Goal: Answer question/provide support

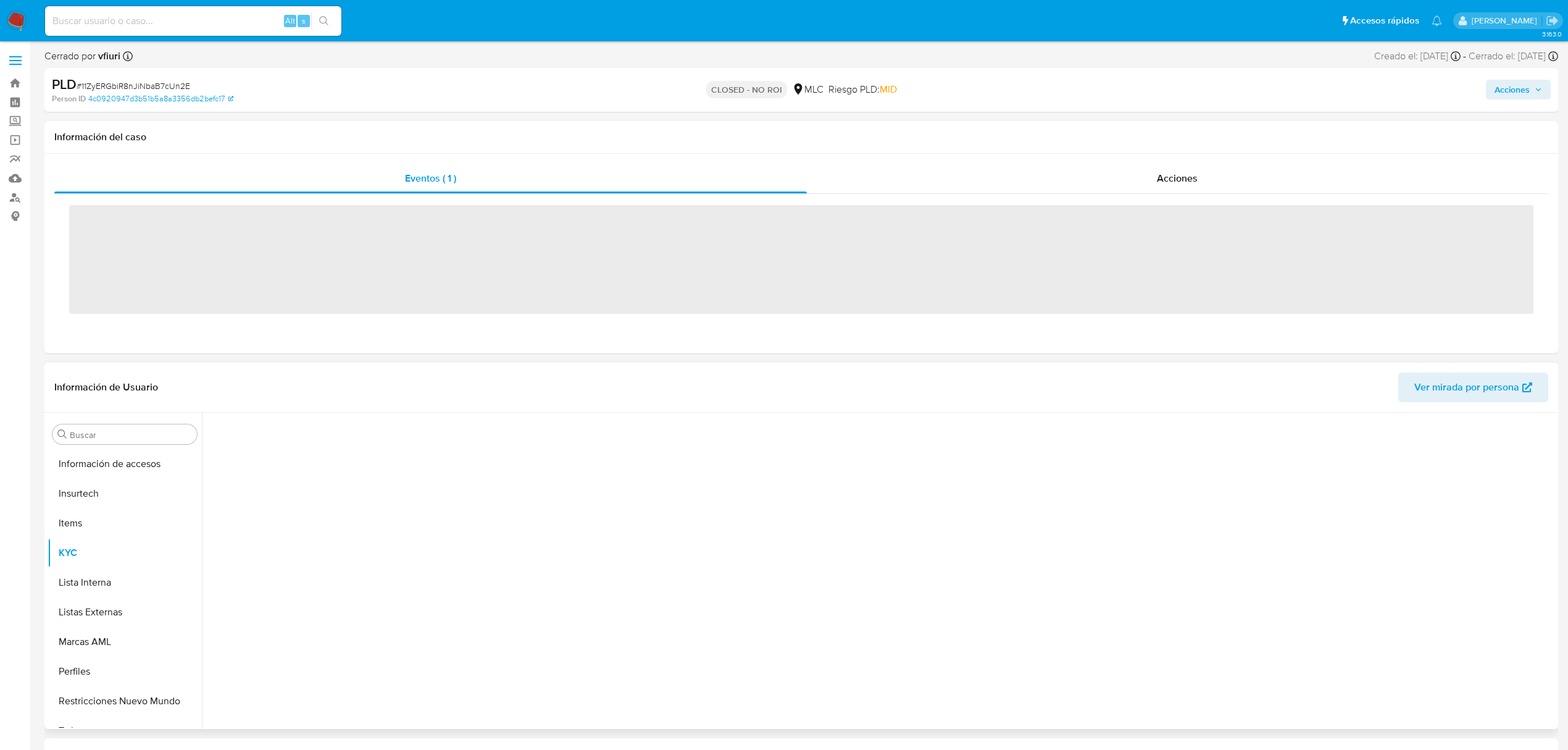
scroll to position [611, 0]
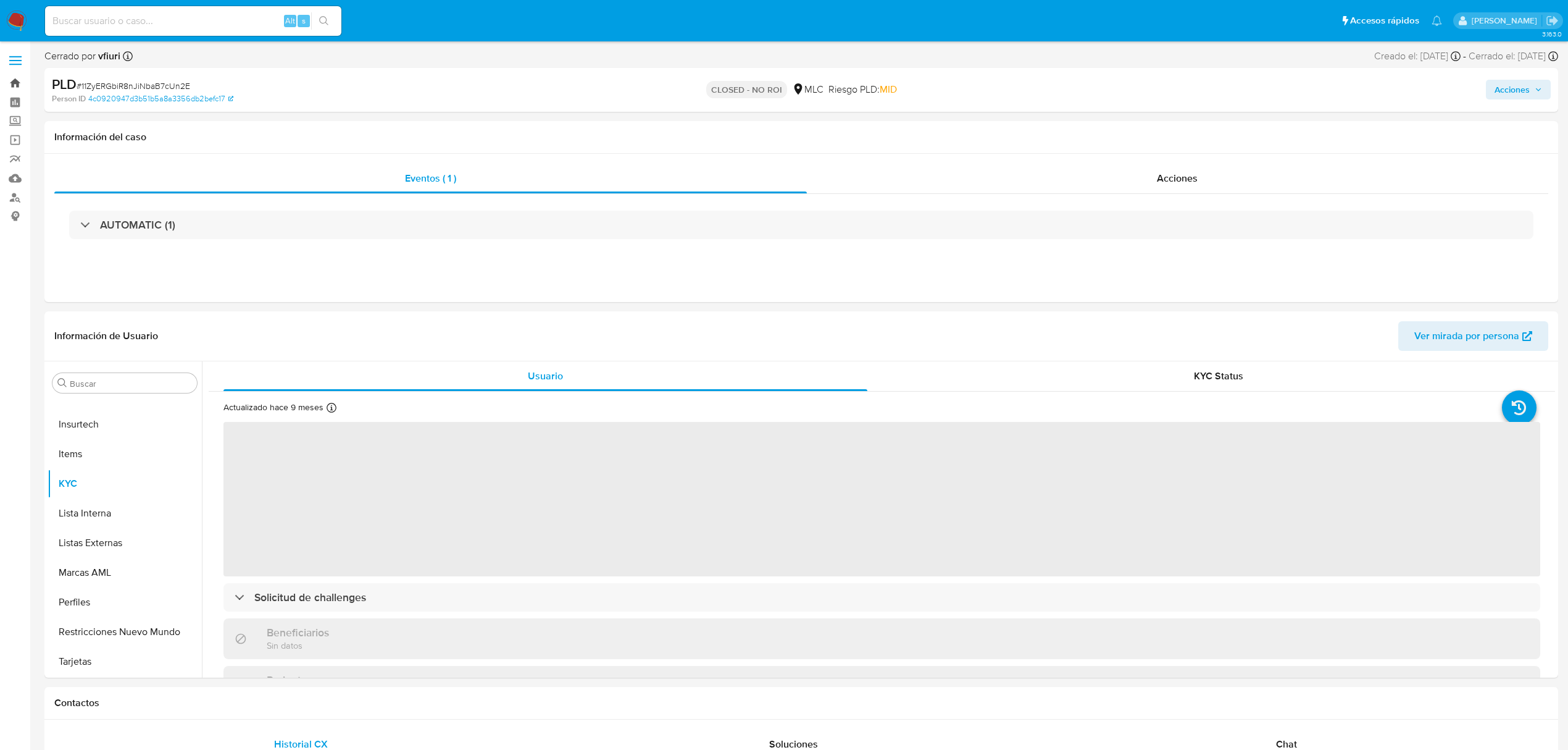
click at [8, 80] on link "Bandeja" at bounding box center [73, 83] width 147 height 19
select select "10"
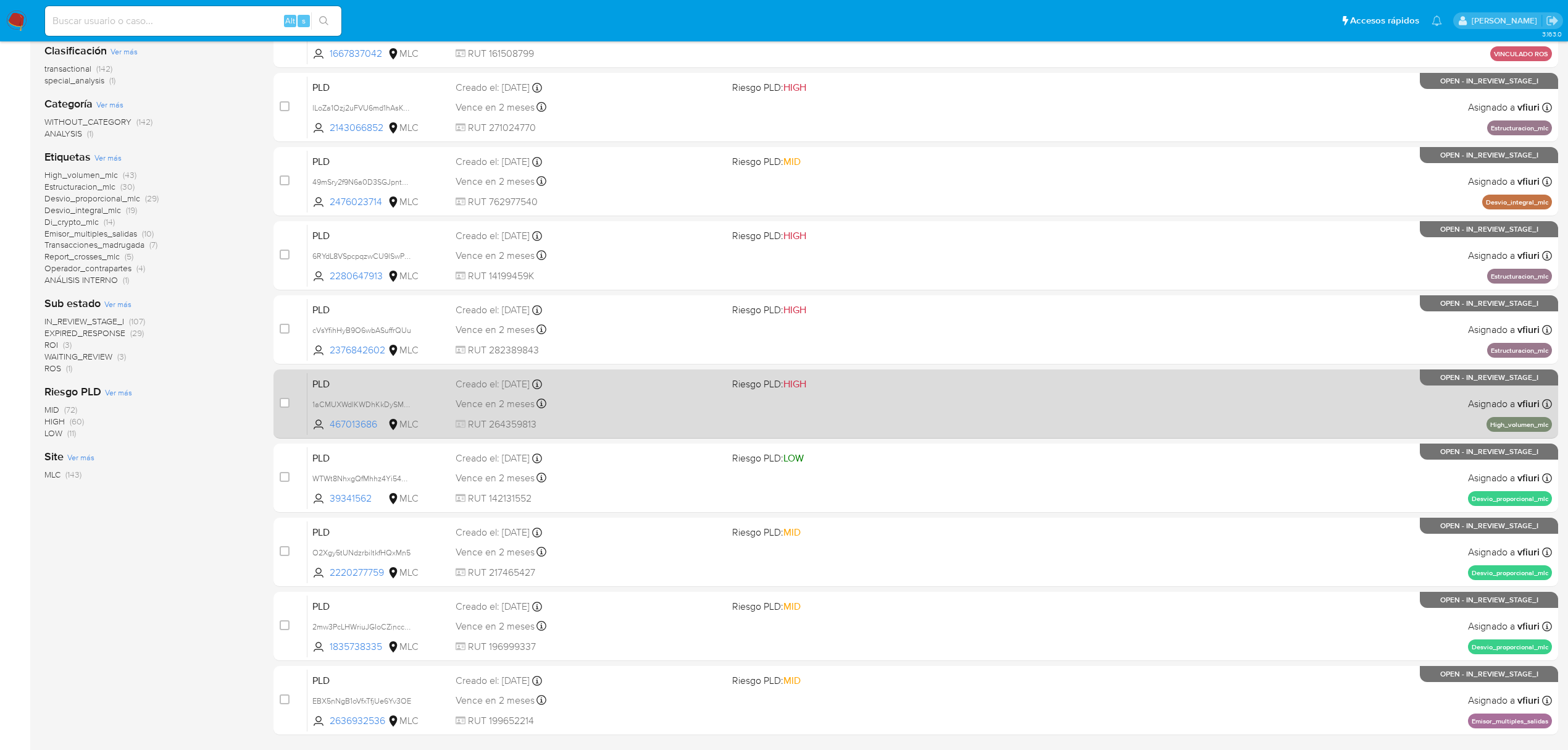
scroll to position [269, 0]
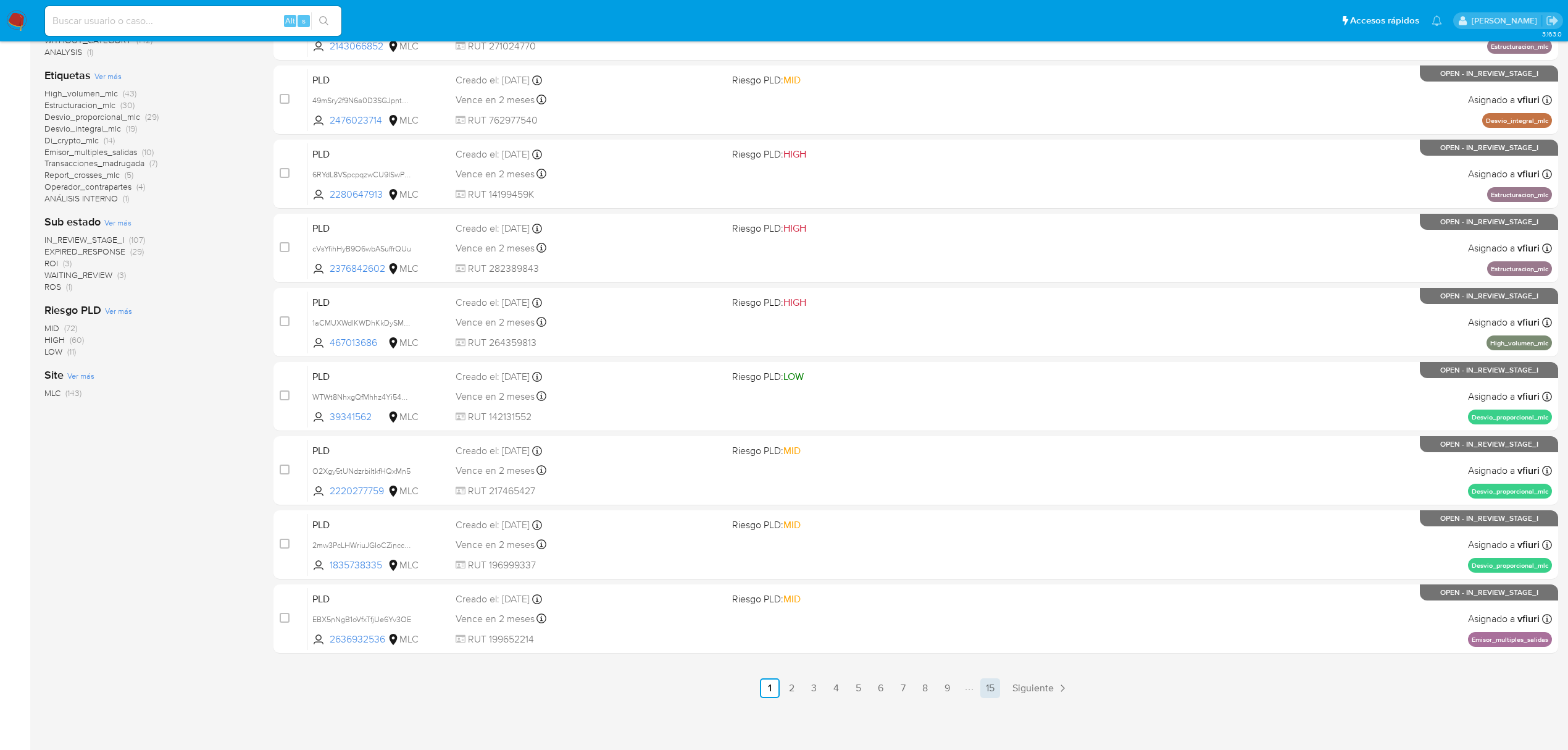
click at [990, 689] on link "15" at bounding box center [990, 688] width 20 height 20
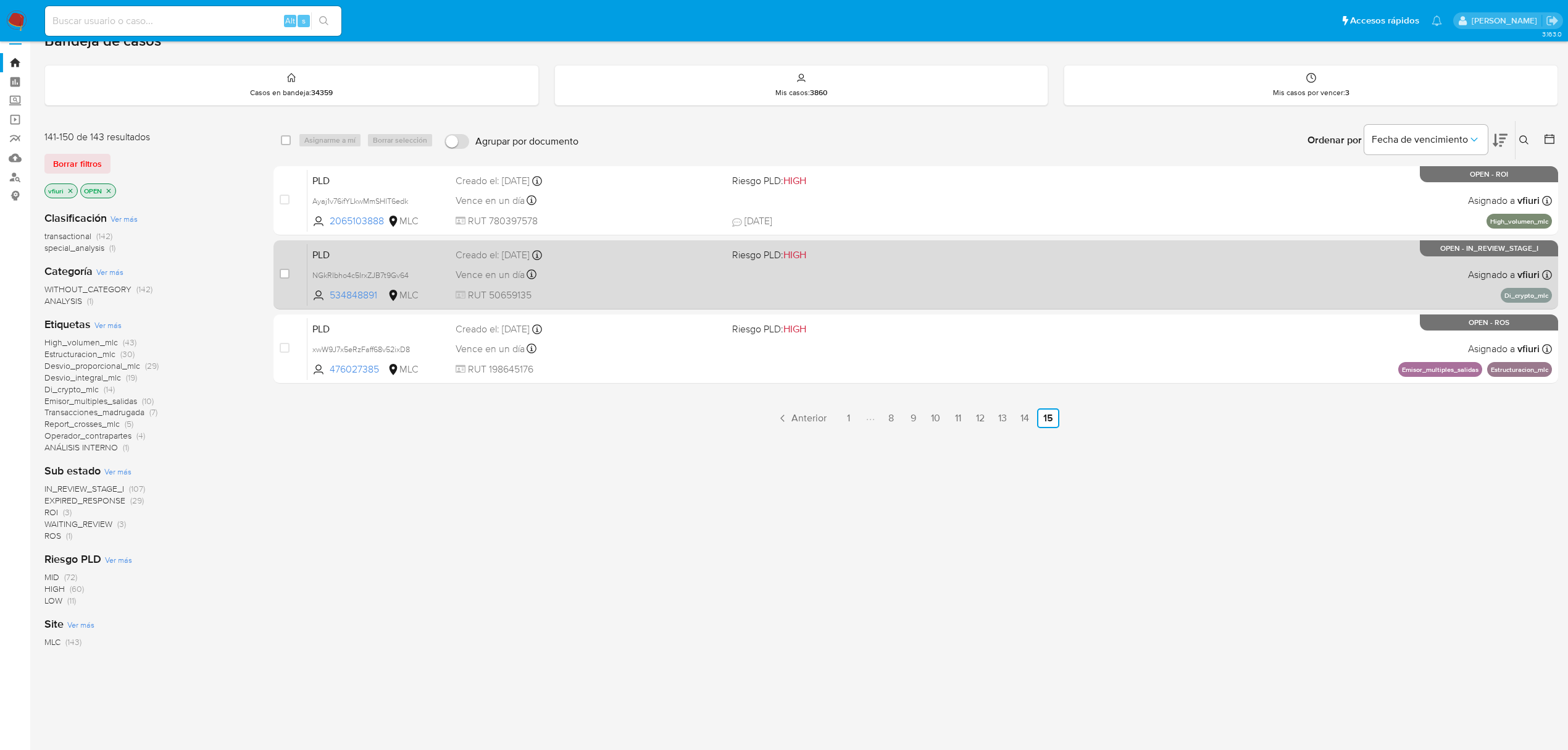
scroll to position [30, 0]
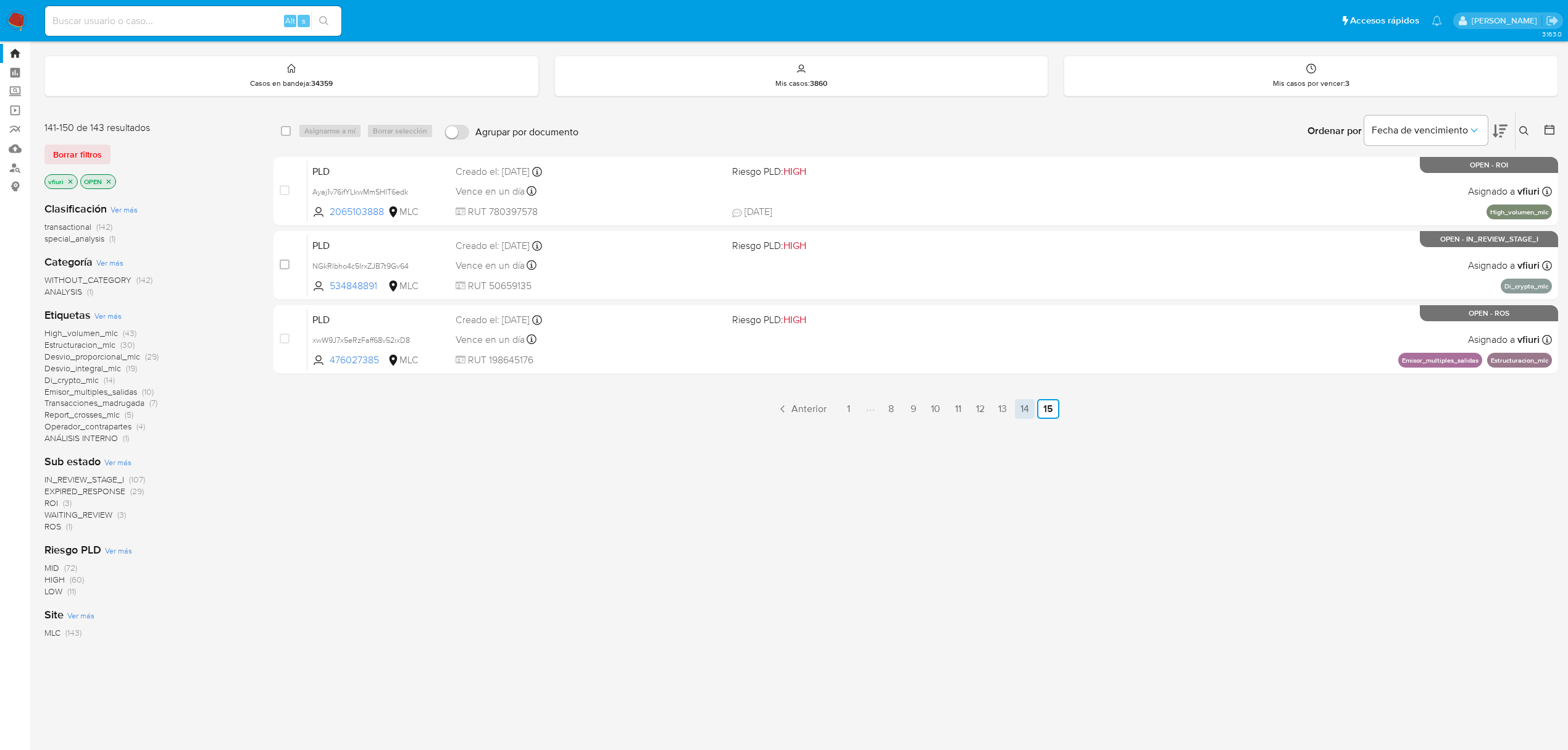
click at [1028, 404] on link "14" at bounding box center [1025, 408] width 20 height 20
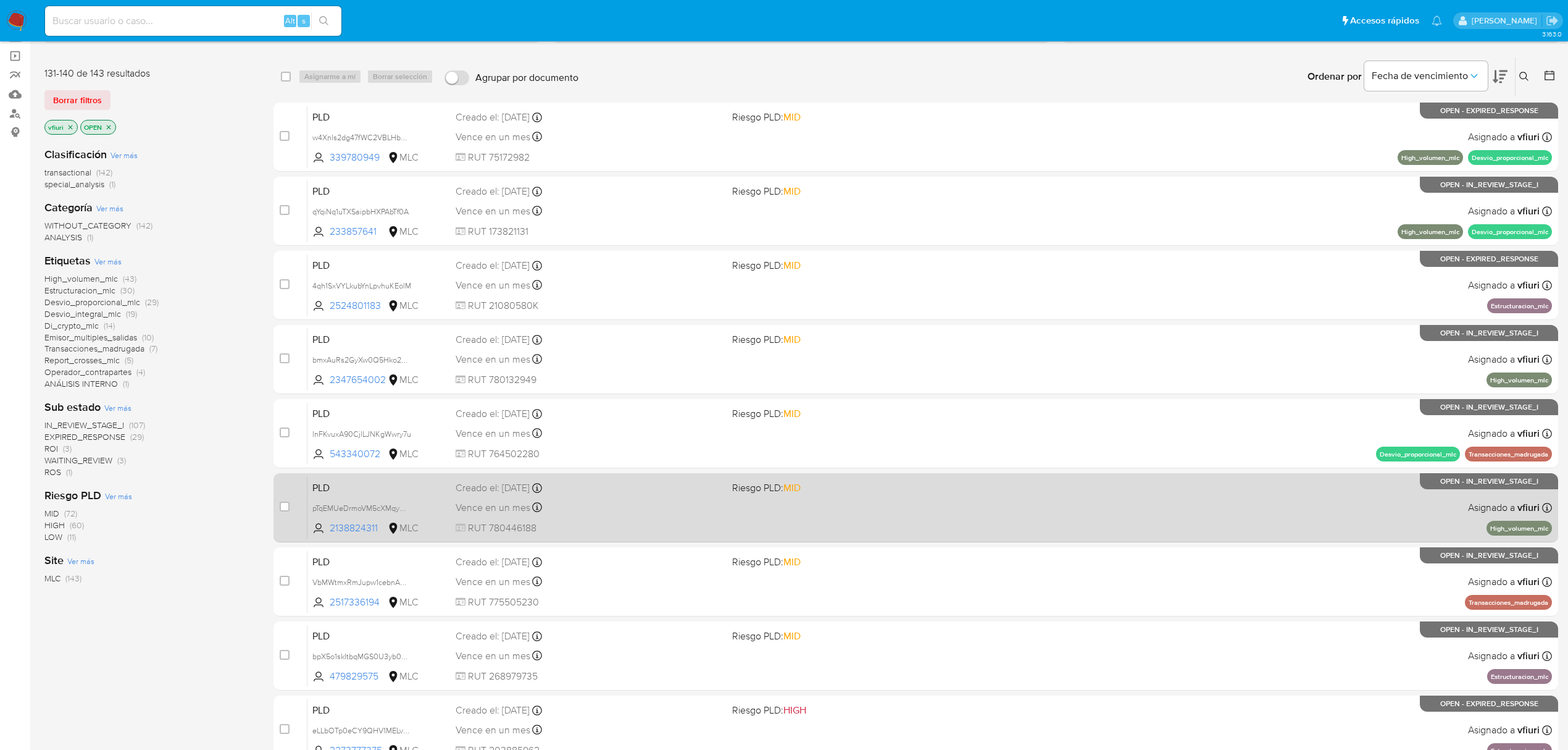
scroll to position [269, 0]
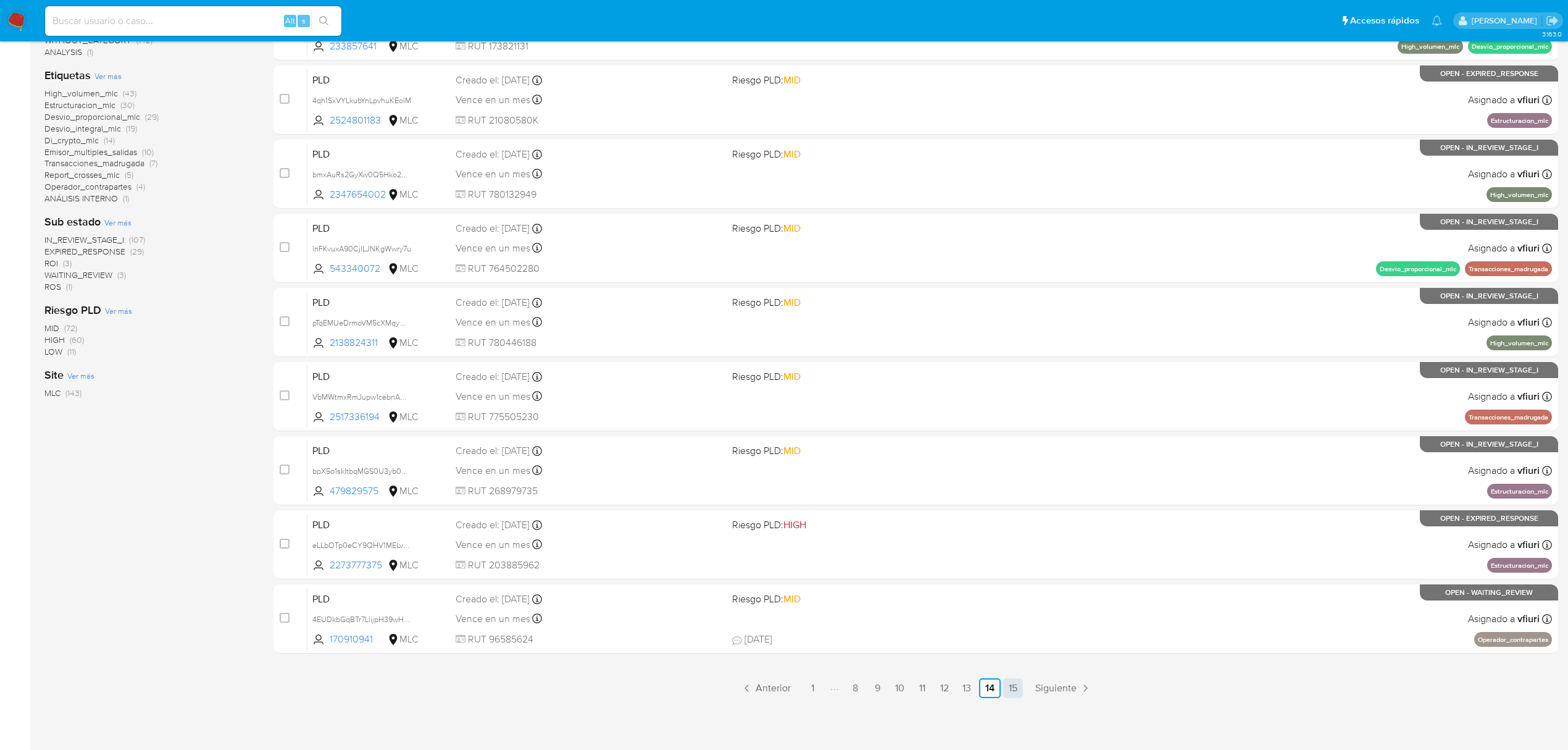
click at [1003, 689] on ul "Anterior 1 8 9 10 11 12 13 14 15 Siguiente" at bounding box center [916, 688] width 1285 height 20
click at [1005, 689] on link "15" at bounding box center [1013, 688] width 20 height 20
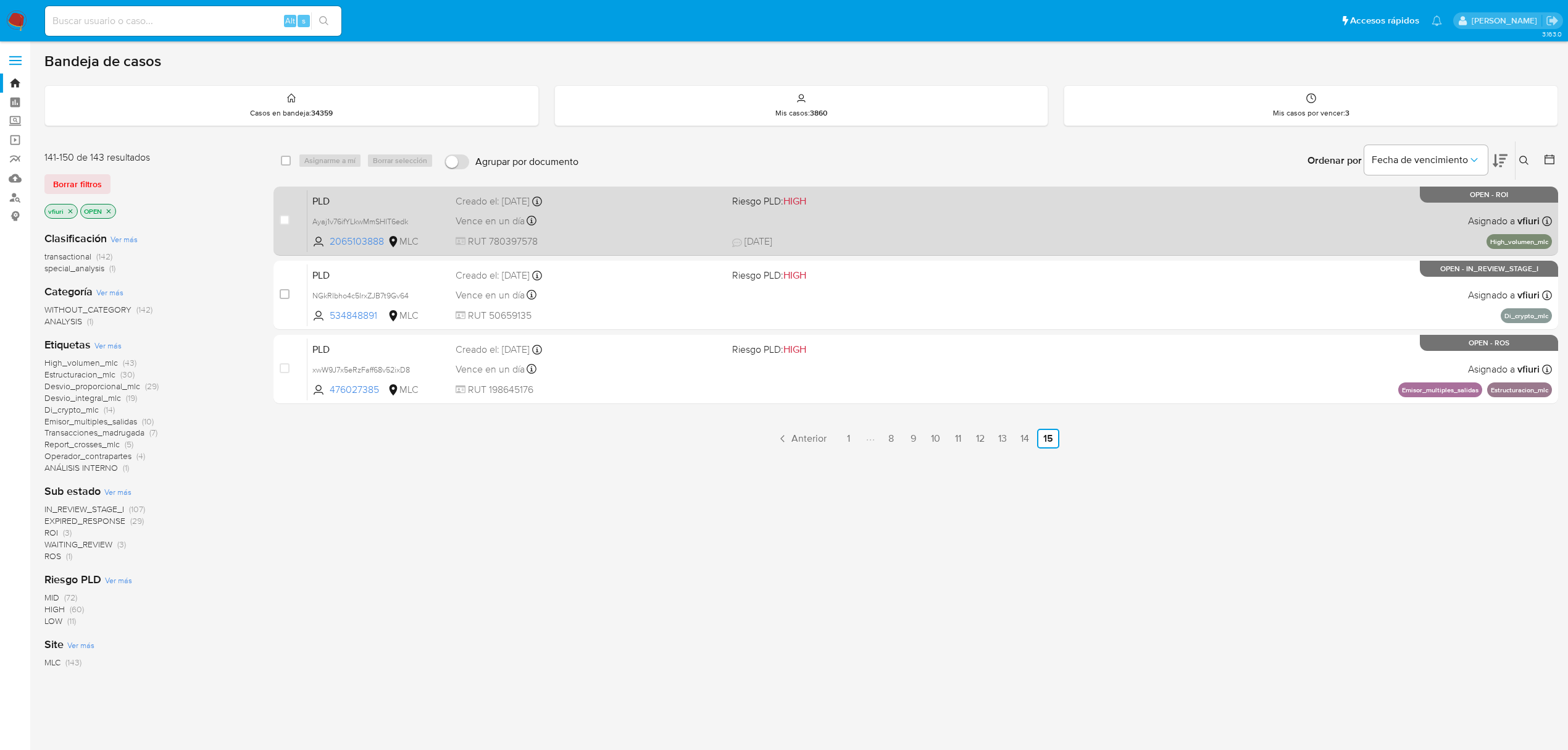
click at [929, 242] on span "01/10/2025 01/10/2025 10:04" at bounding box center [1004, 241] width 543 height 14
click at [1245, 237] on span "01/10/2025 01/10/2025 10:04" at bounding box center [1004, 241] width 543 height 14
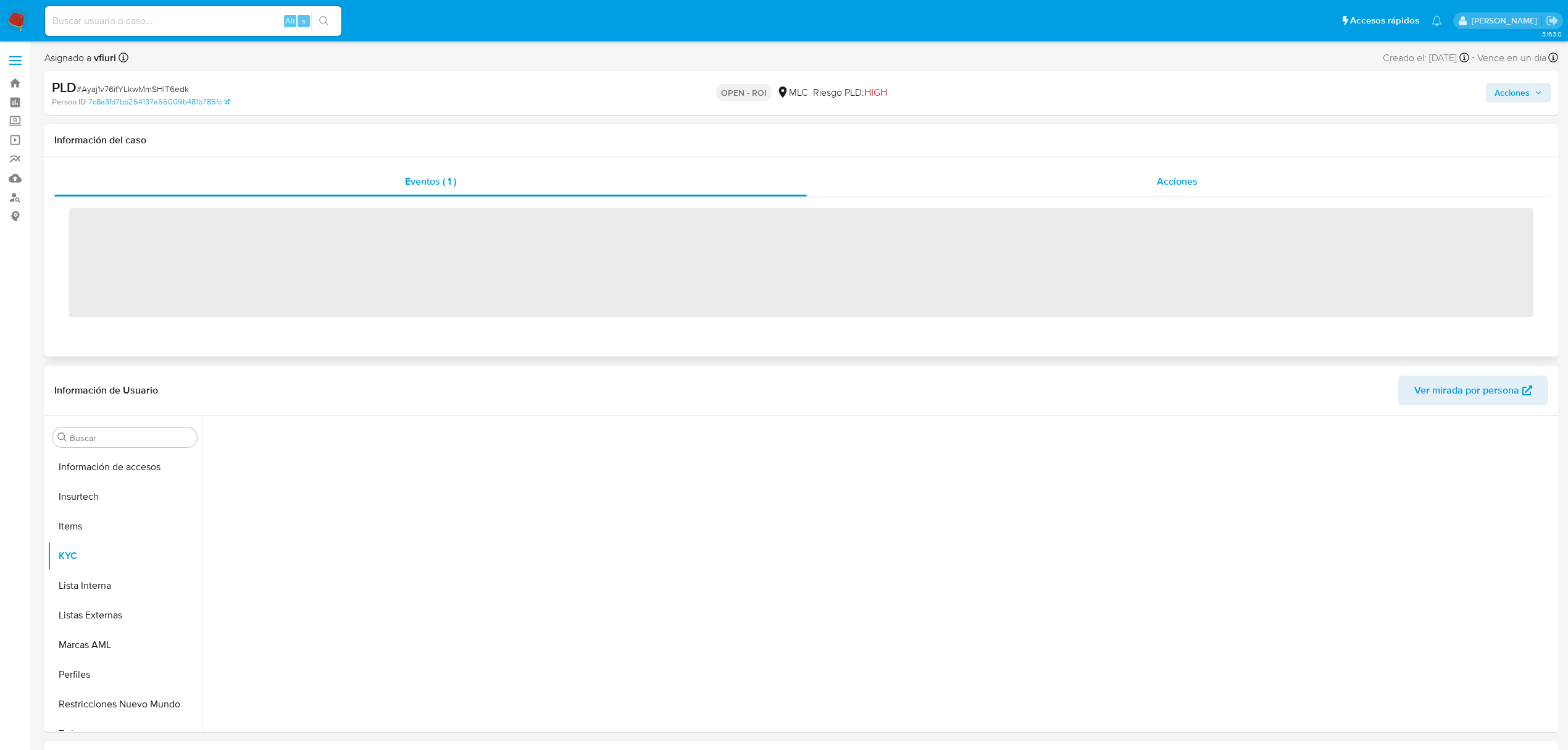
scroll to position [611, 0]
click at [1209, 195] on div "Acciones" at bounding box center [1178, 181] width 742 height 30
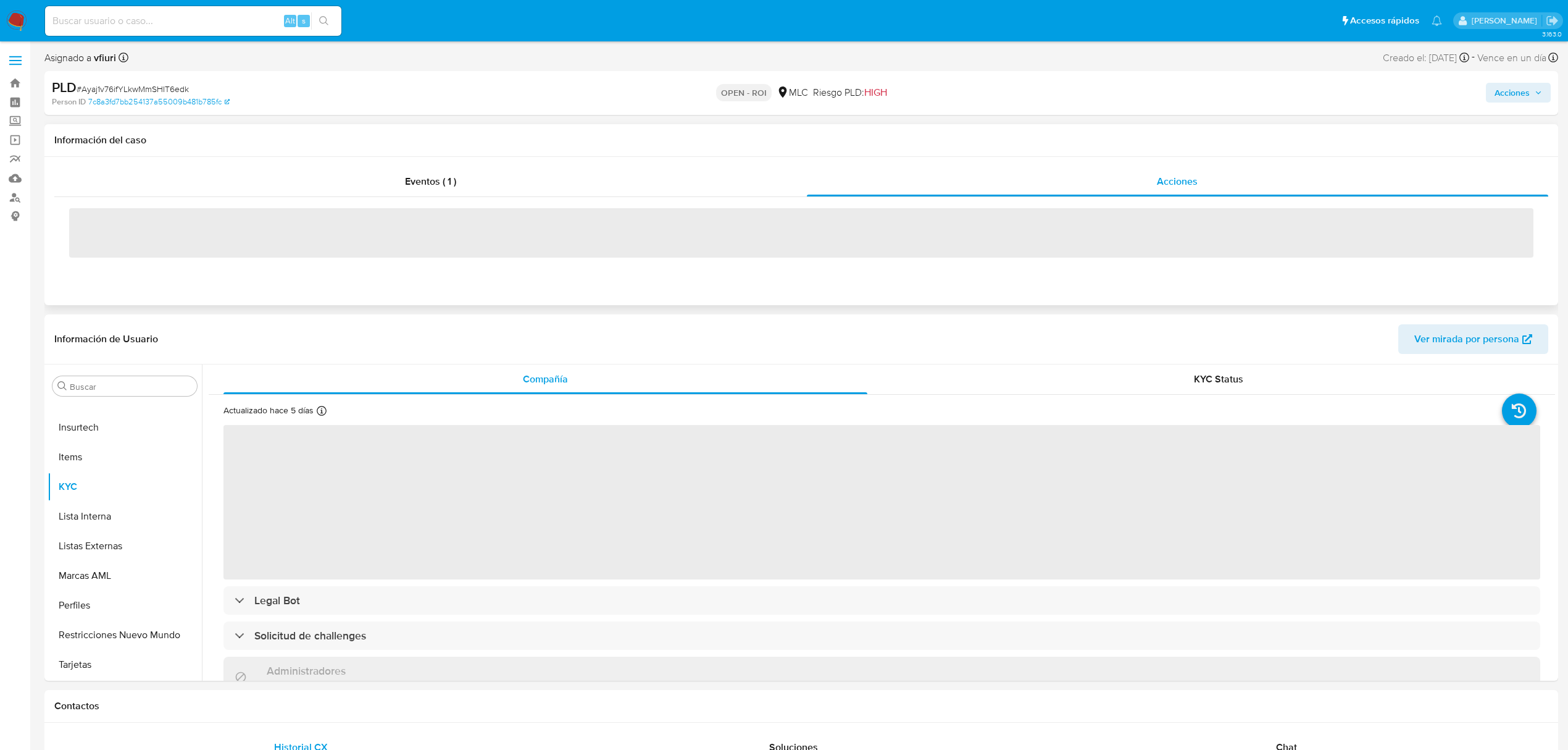
select select "10"
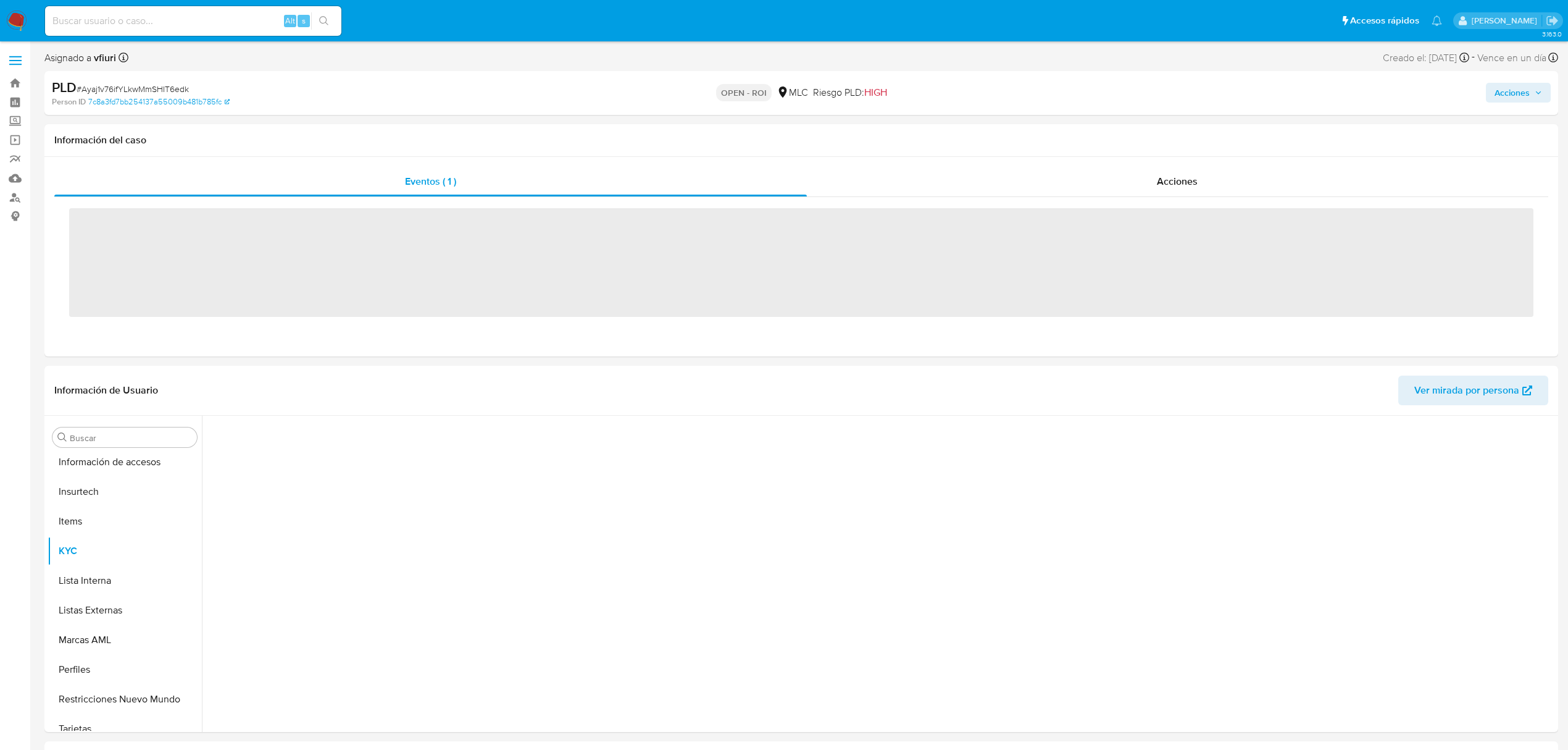
scroll to position [611, 0]
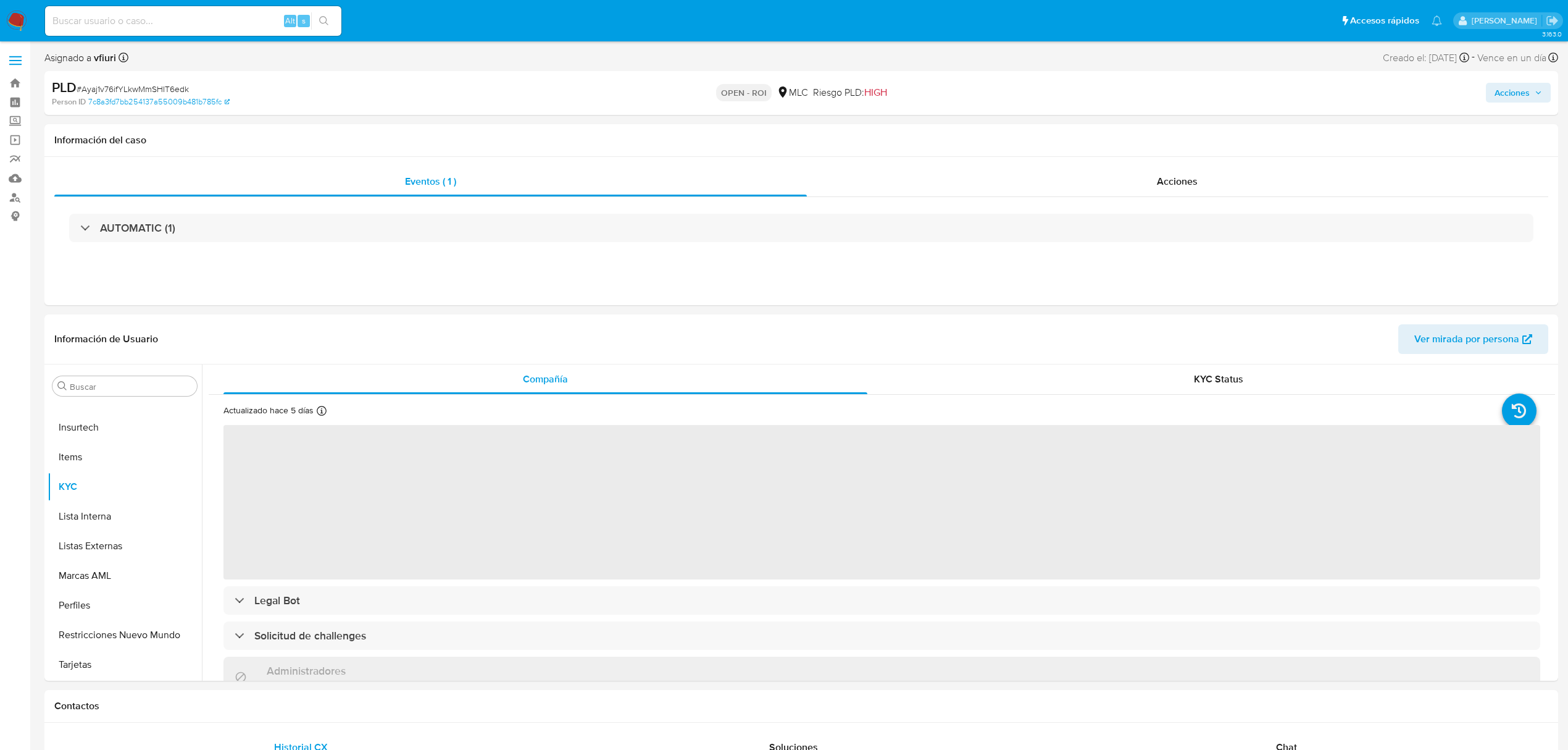
select select "10"
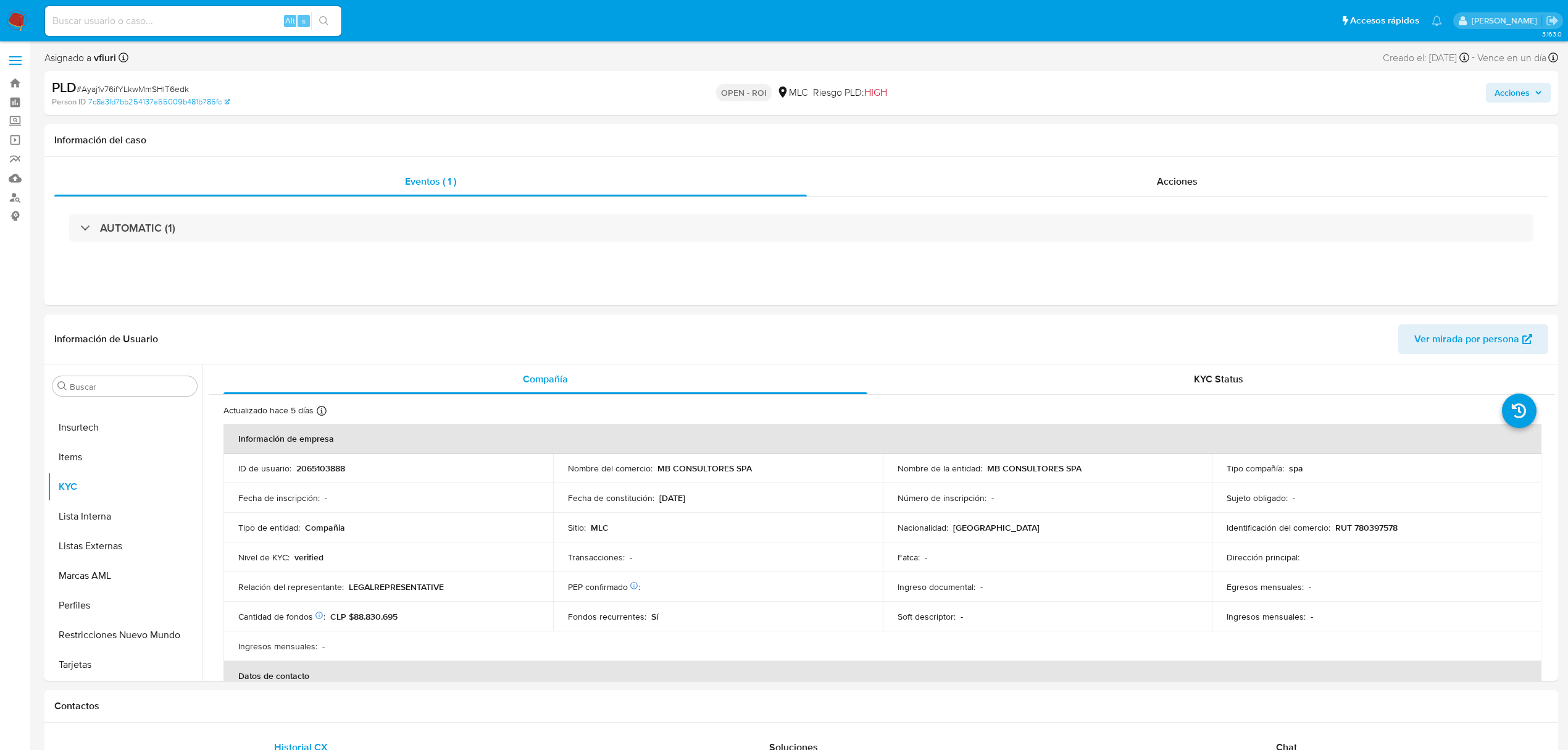
click at [1530, 89] on span "Acciones" at bounding box center [1518, 92] width 48 height 17
click at [1203, 127] on span "Resolución del caso" at bounding box center [1167, 132] width 88 height 14
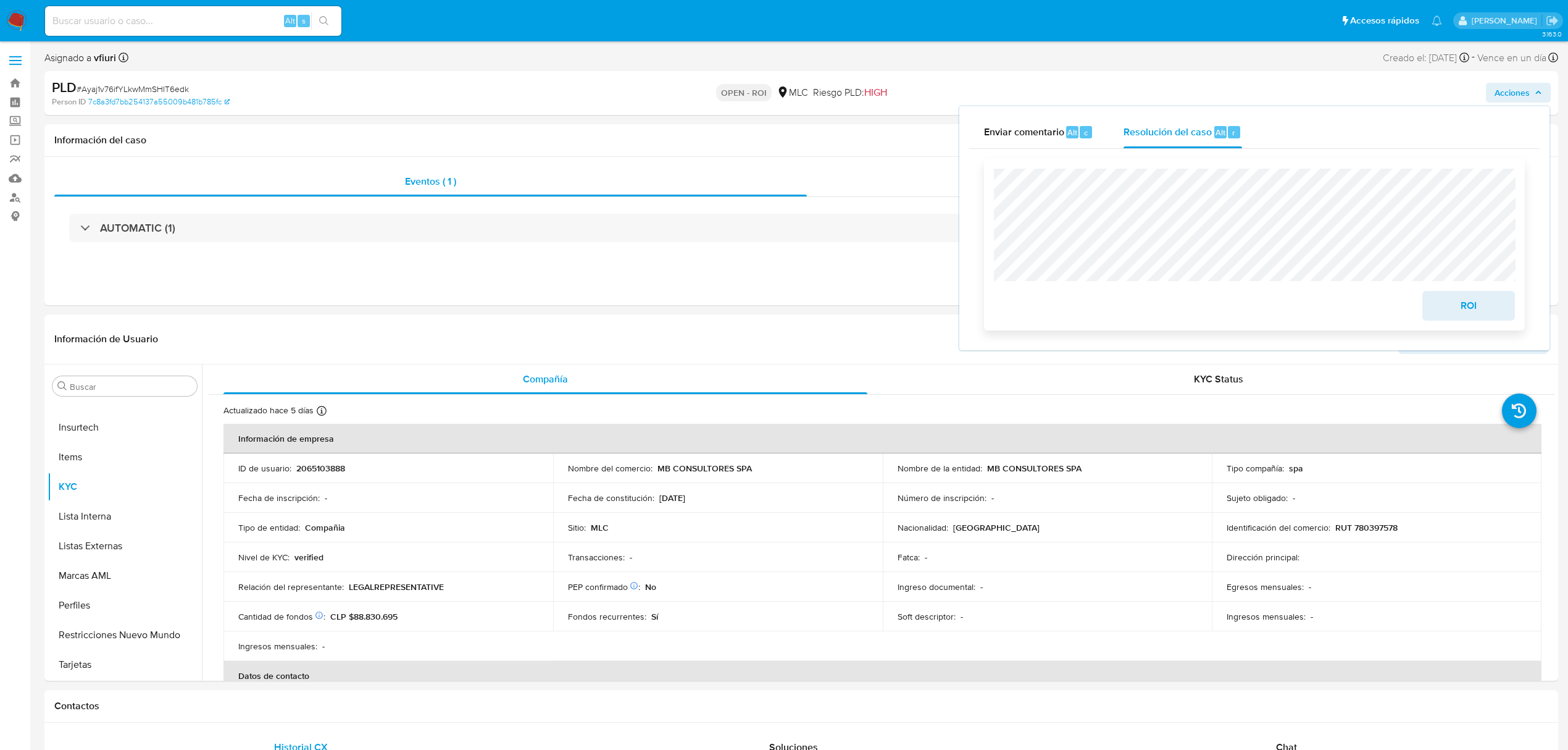
click at [1477, 307] on span "ROI" at bounding box center [1469, 305] width 61 height 27
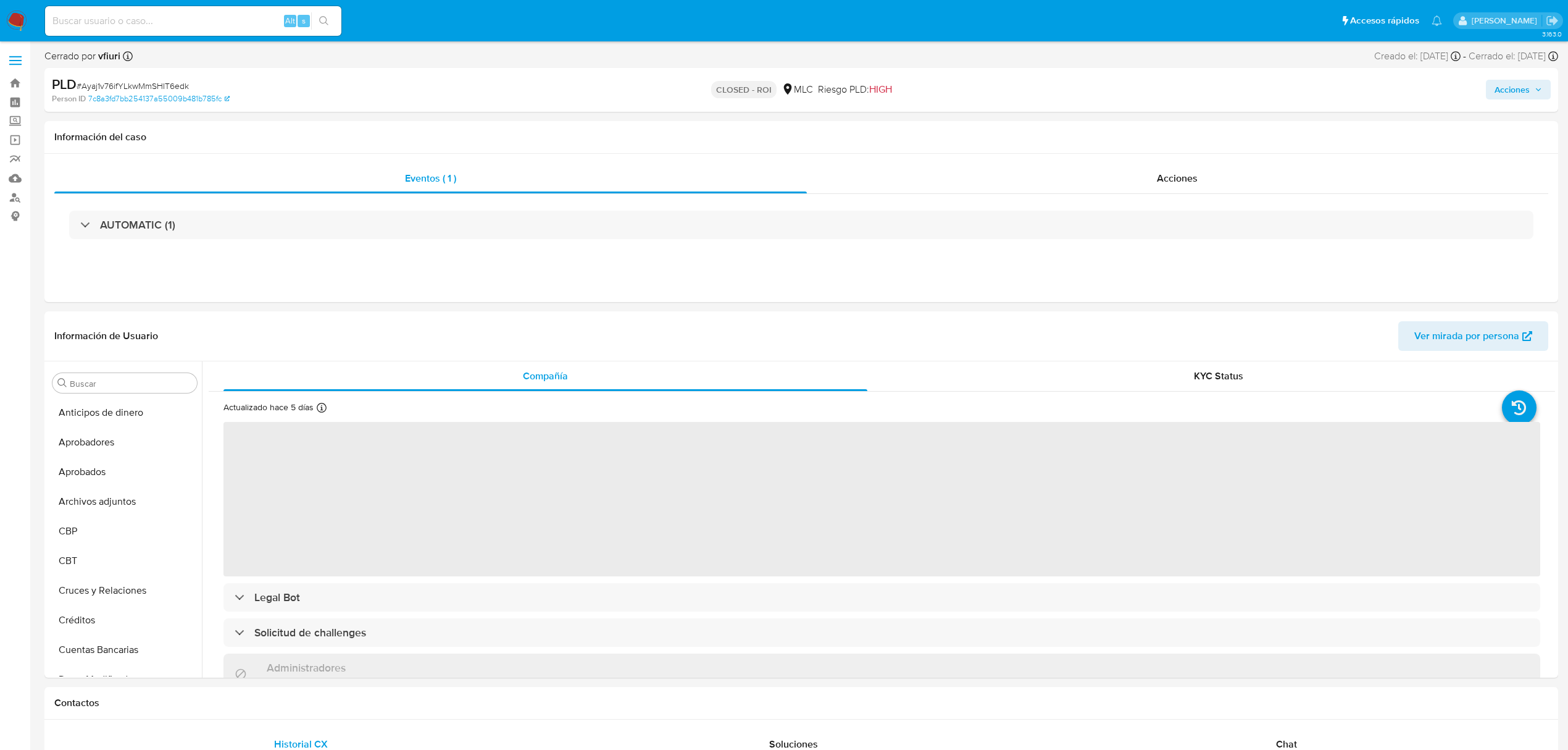
select select "10"
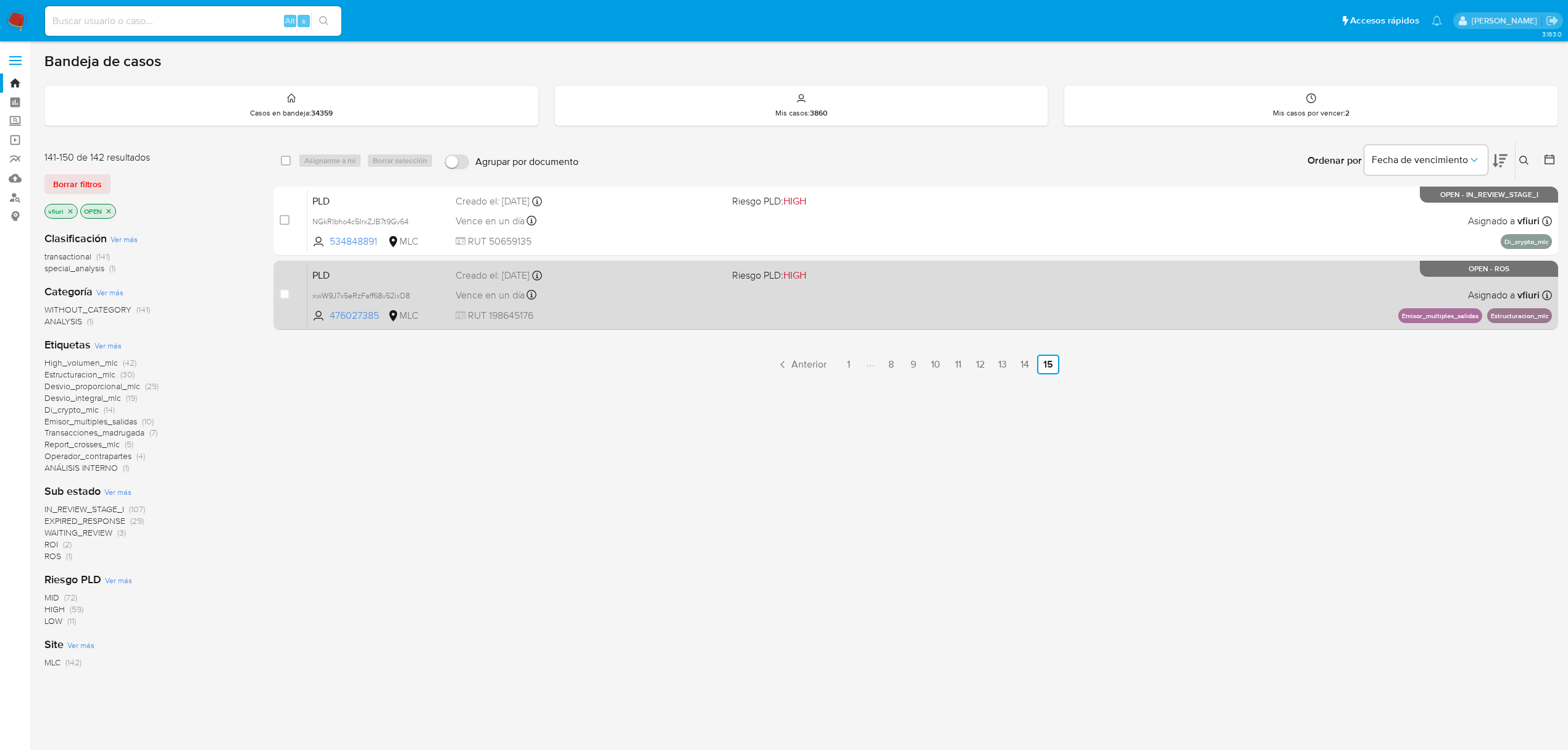
click at [687, 275] on div "Creado el: [DATE] Creado el: [DATE] 16:05:37" at bounding box center [589, 275] width 267 height 14
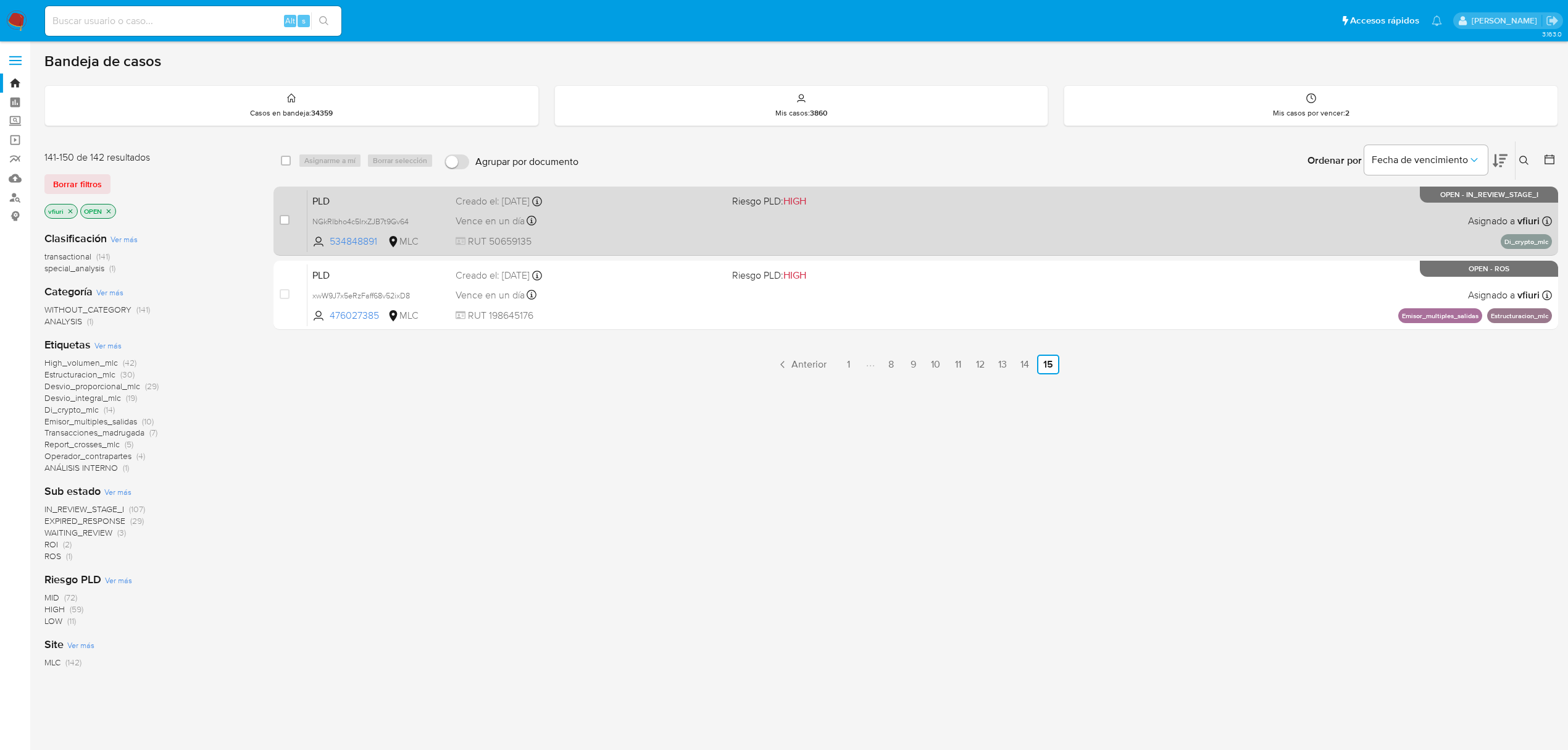
click at [684, 230] on div "PLD NGkRIbho4c5IrxZJB7t9Gv64 534848891 MLC Riesgo PLD: HIGH Creado el: [DATE] C…" at bounding box center [929, 221] width 1245 height 62
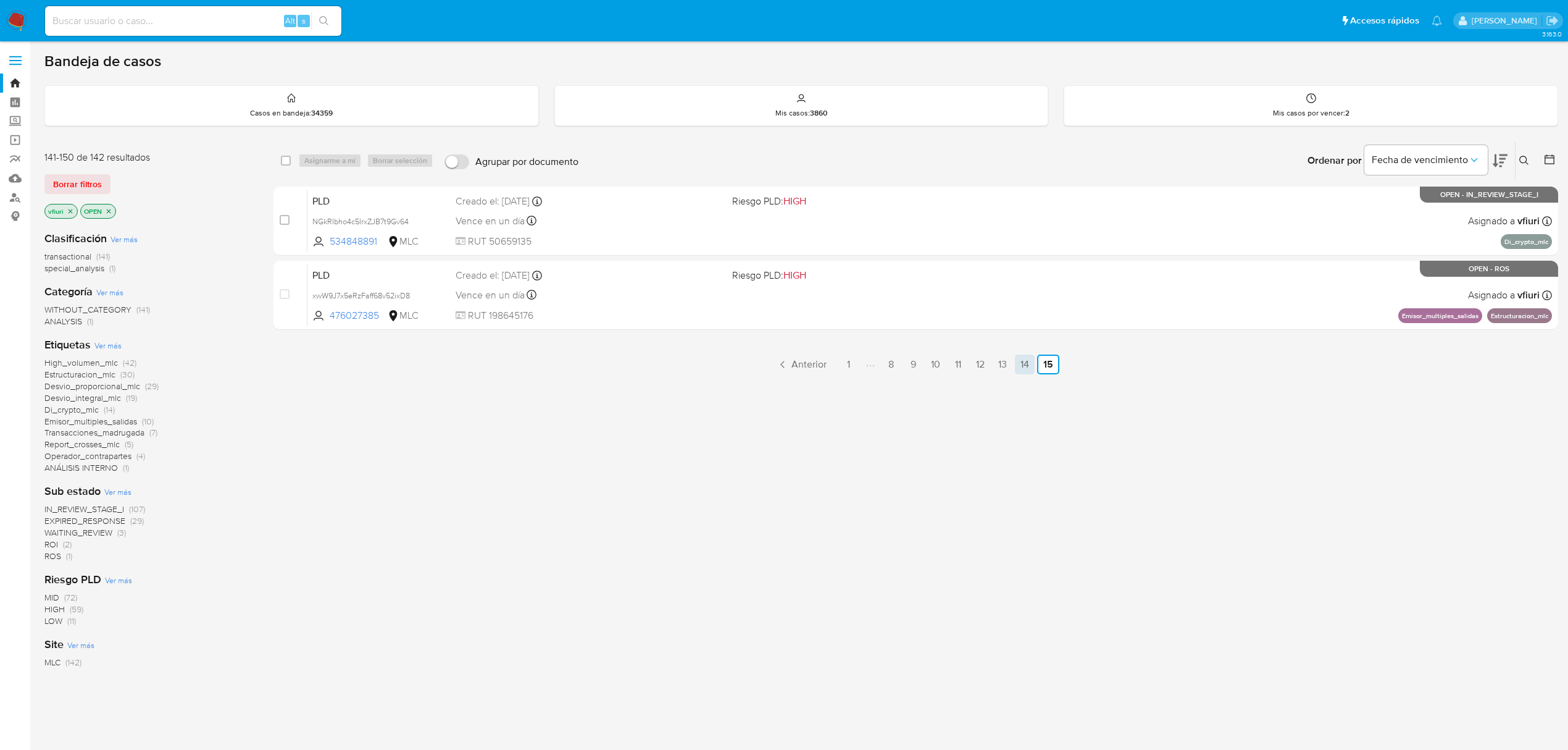
click at [1017, 371] on link "14" at bounding box center [1025, 364] width 20 height 20
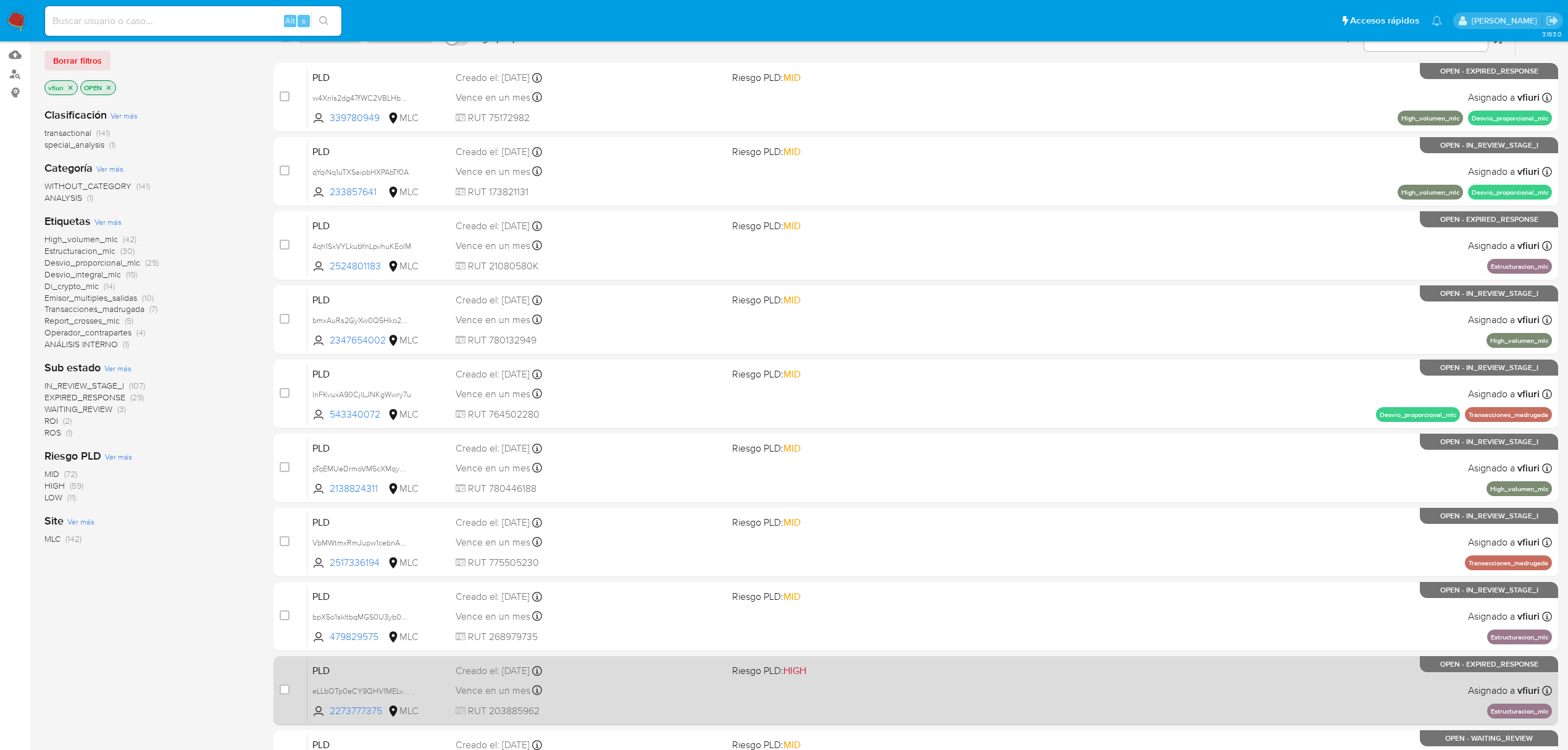
scroll to position [269, 0]
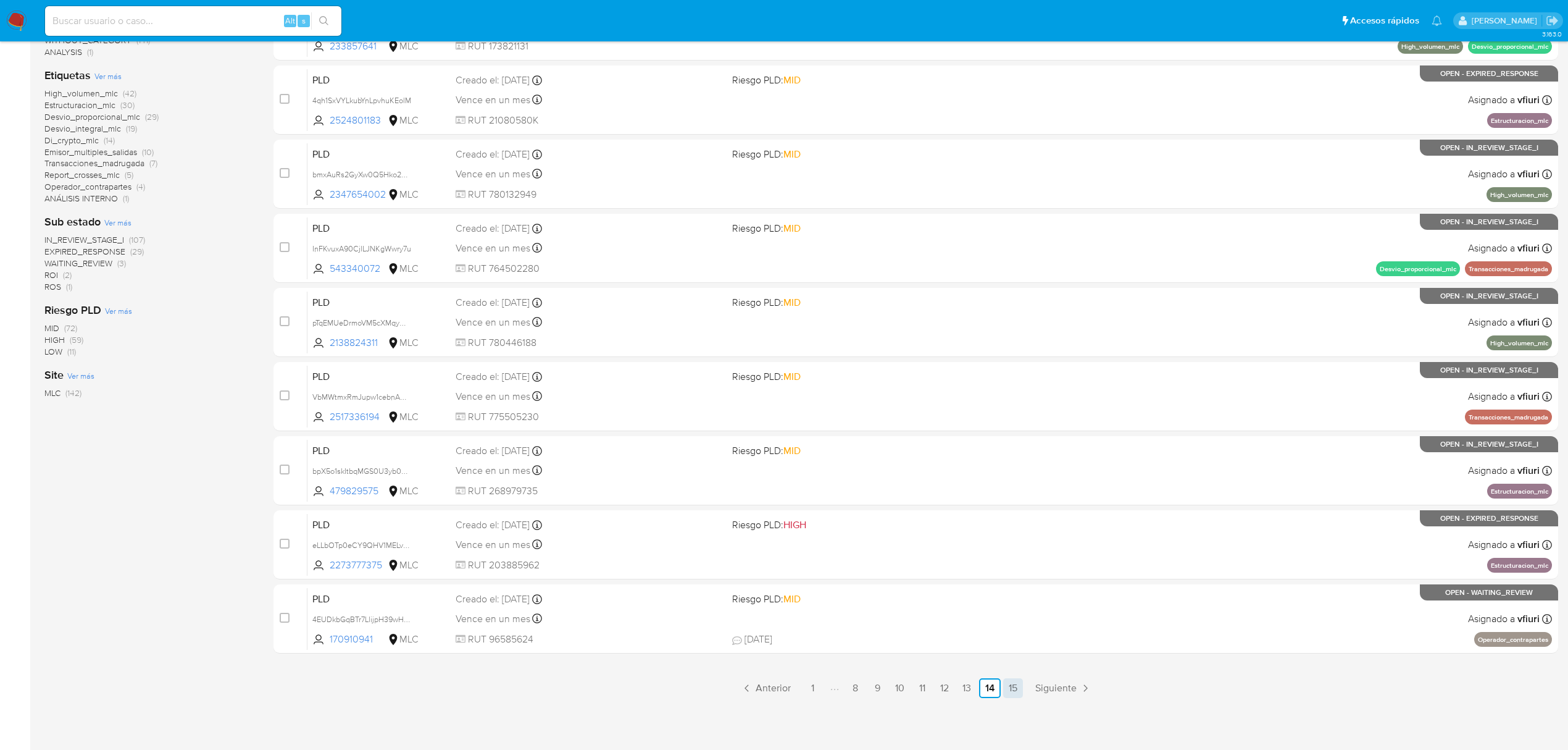
click at [1011, 691] on link "15" at bounding box center [1013, 688] width 20 height 20
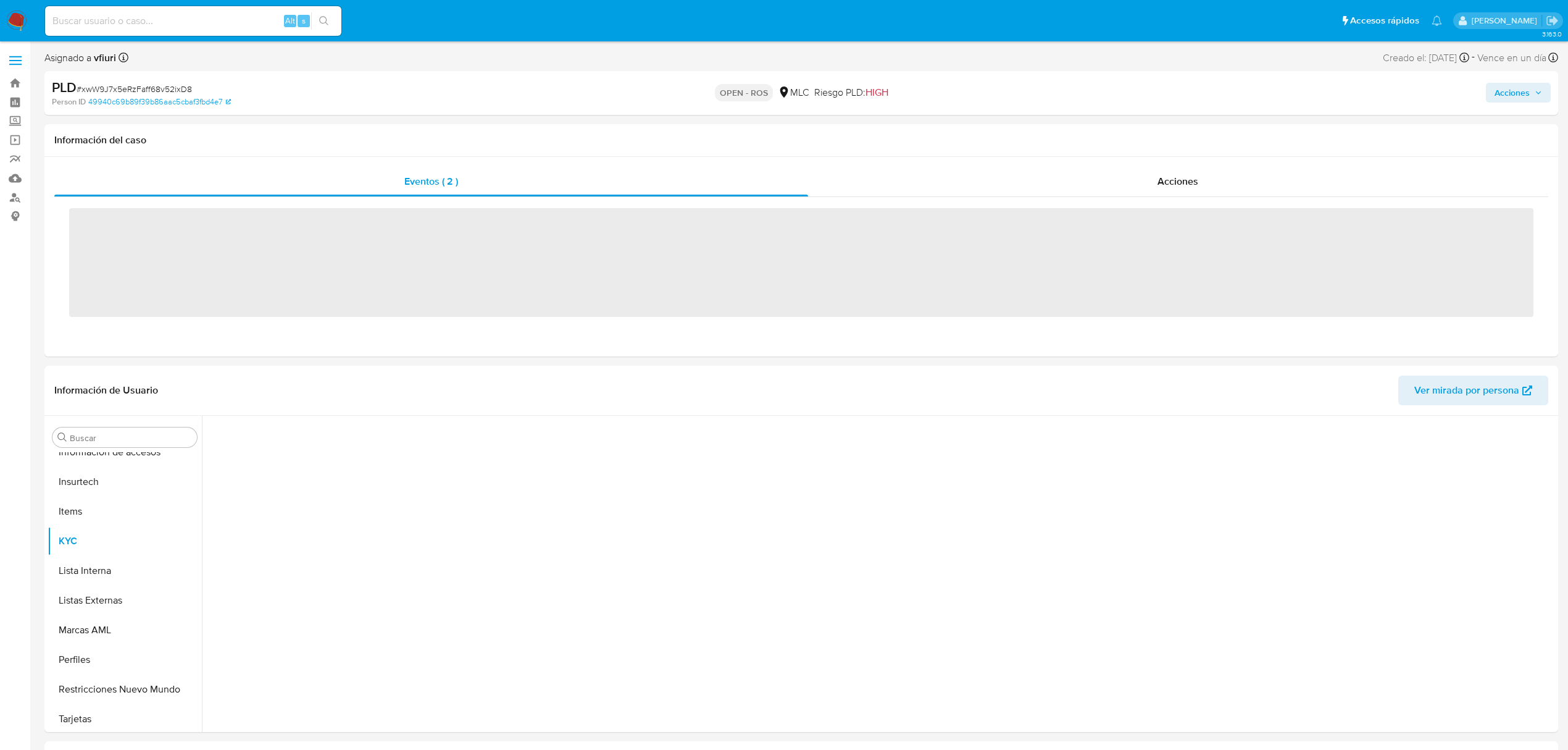
scroll to position [611, 0]
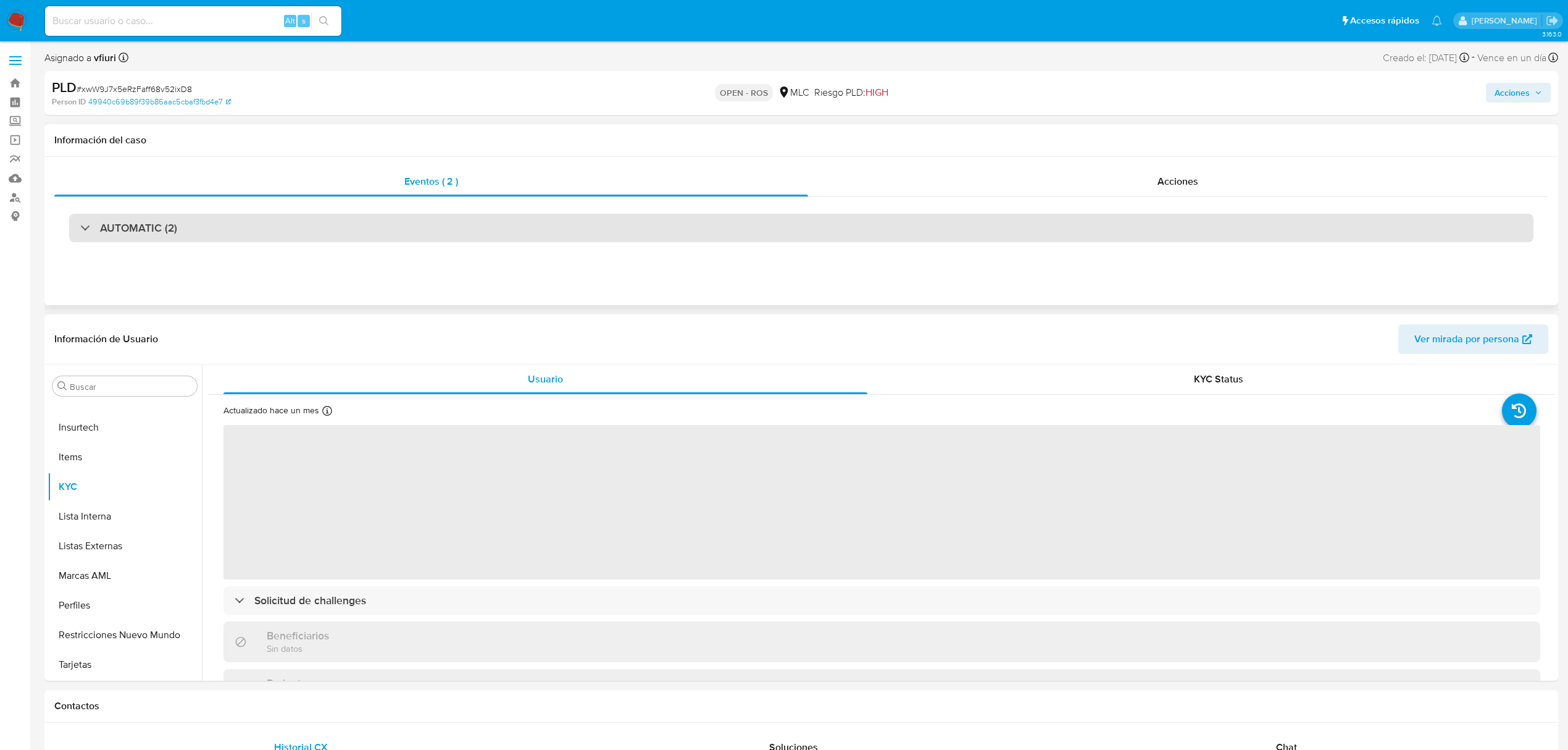
click at [225, 225] on div "AUTOMATIC (2)" at bounding box center [801, 228] width 1465 height 28
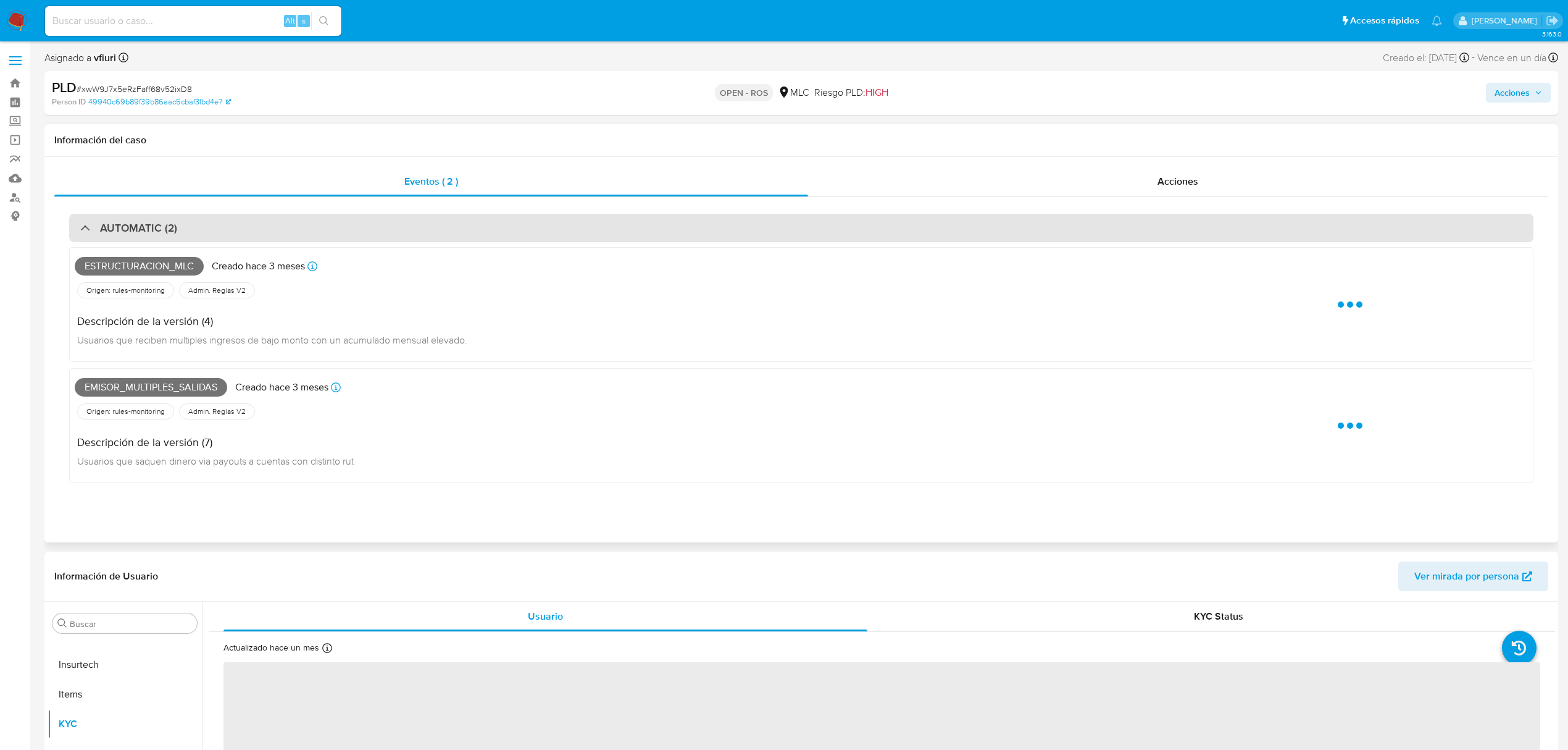
select select "10"
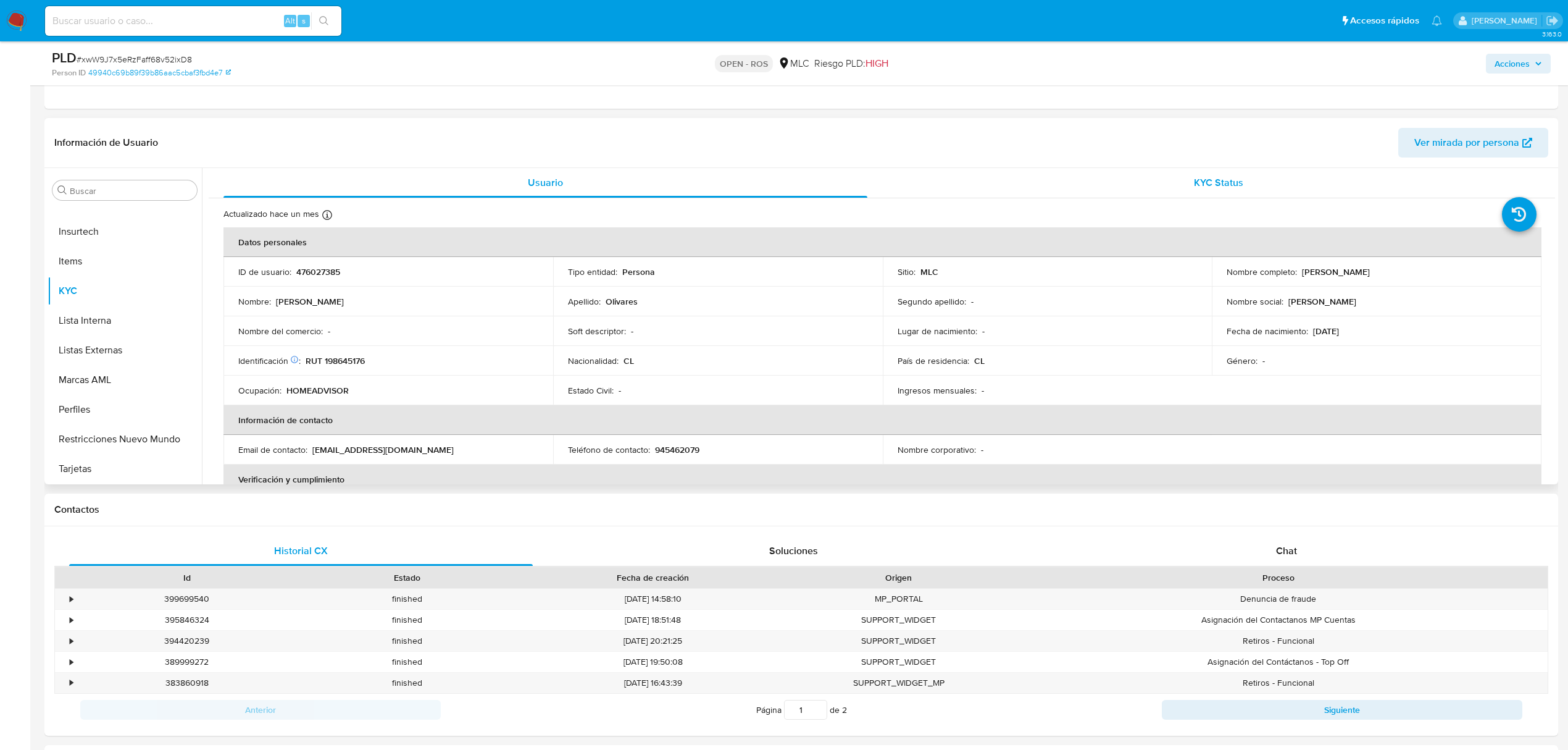
scroll to position [411, 0]
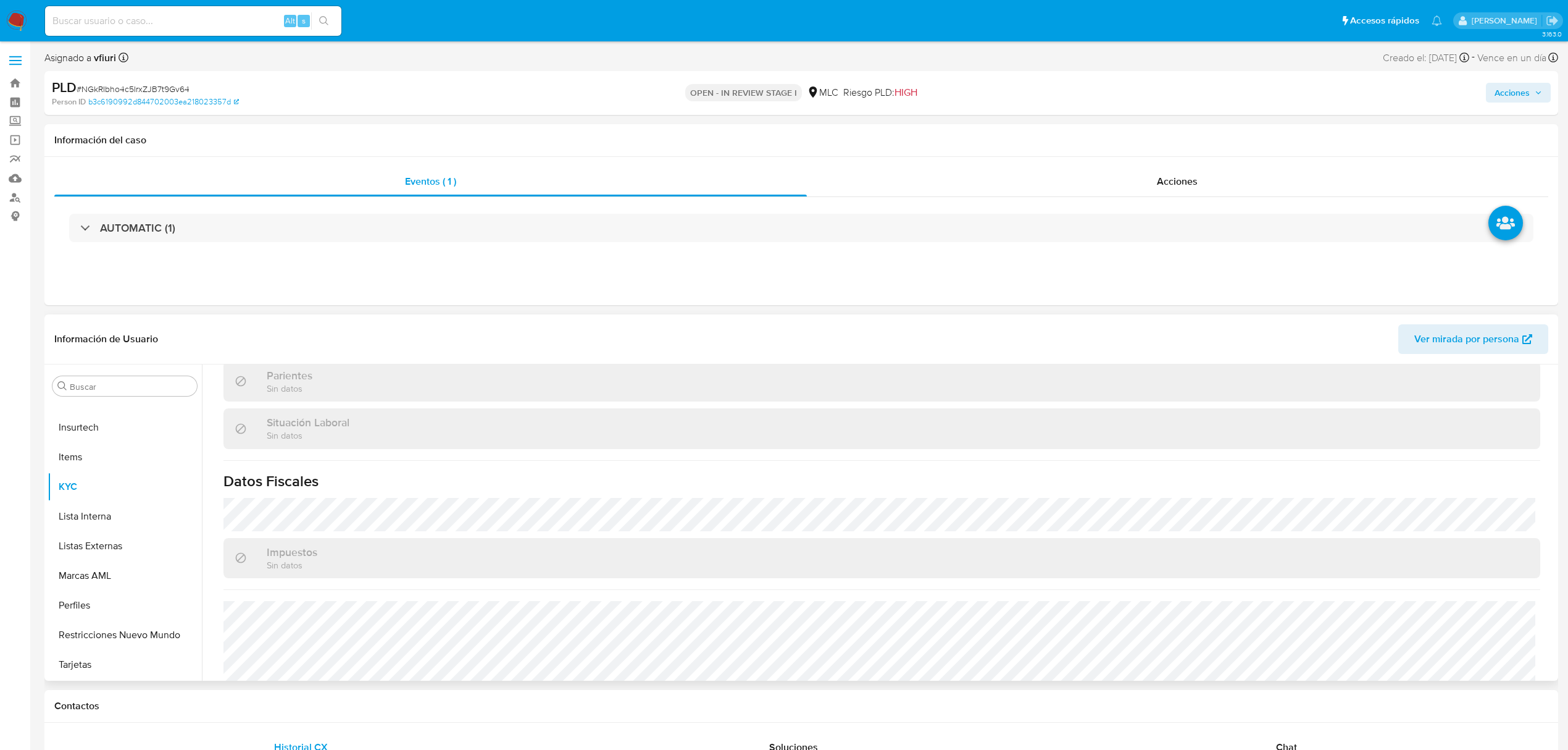
scroll to position [378, 0]
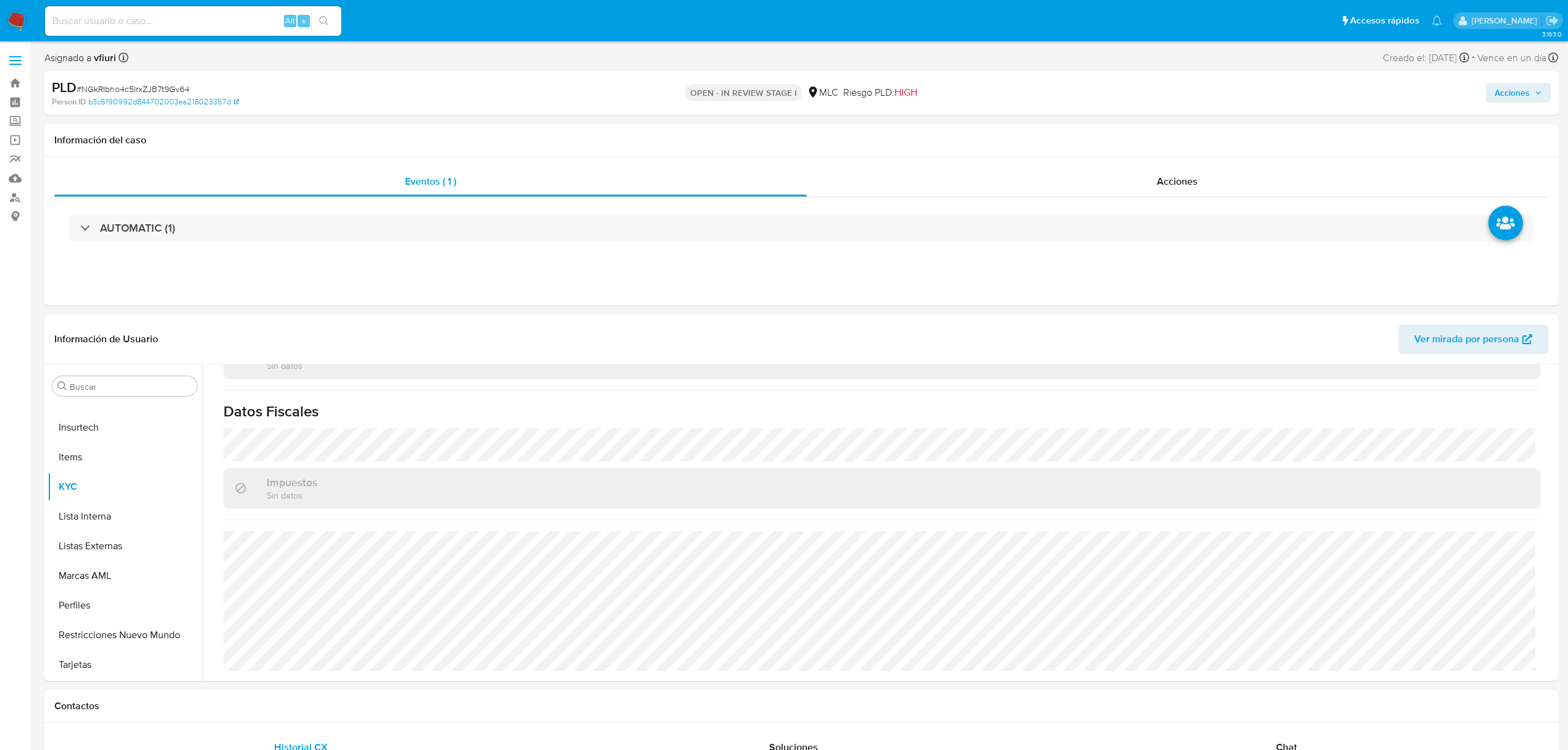
select select "10"
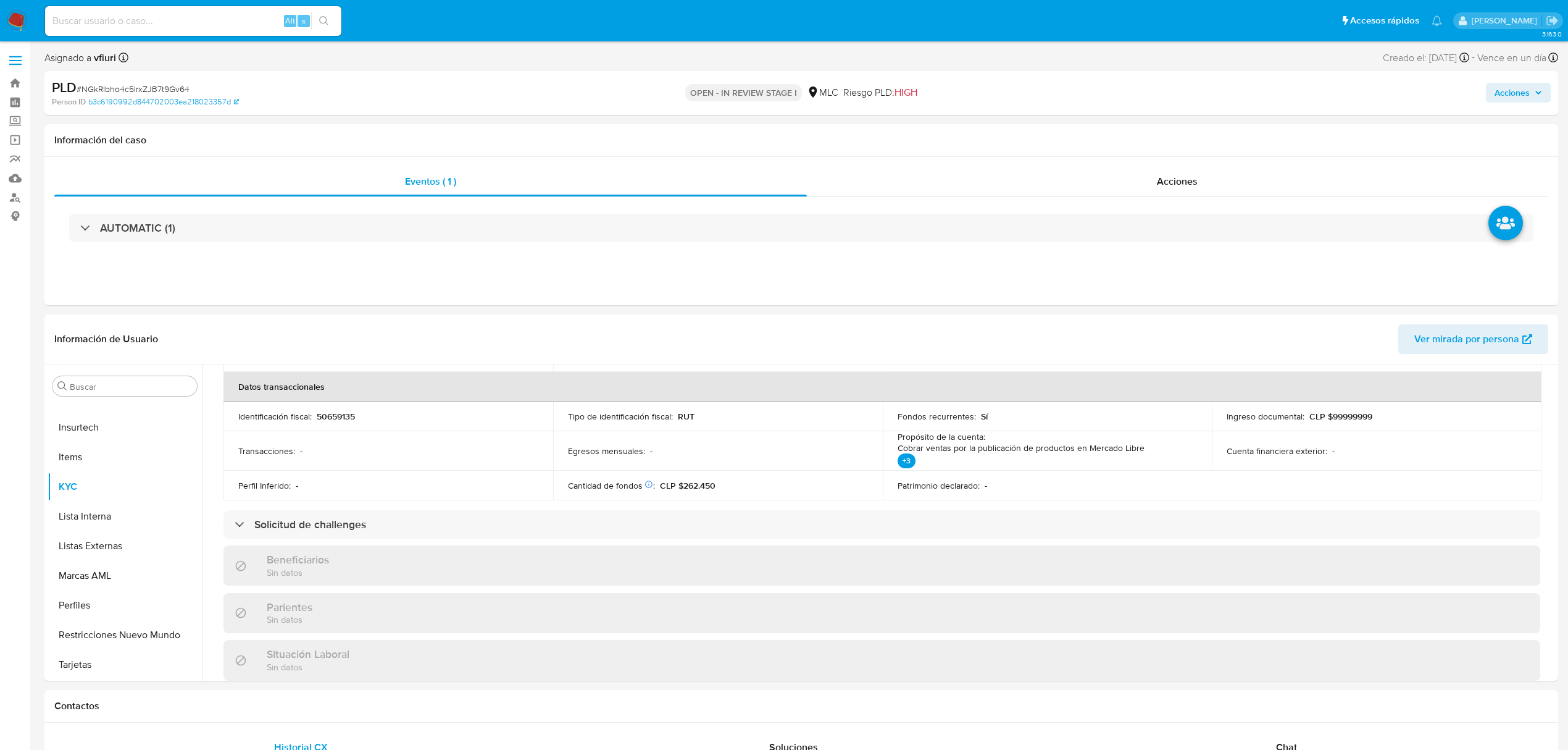
scroll to position [680, 0]
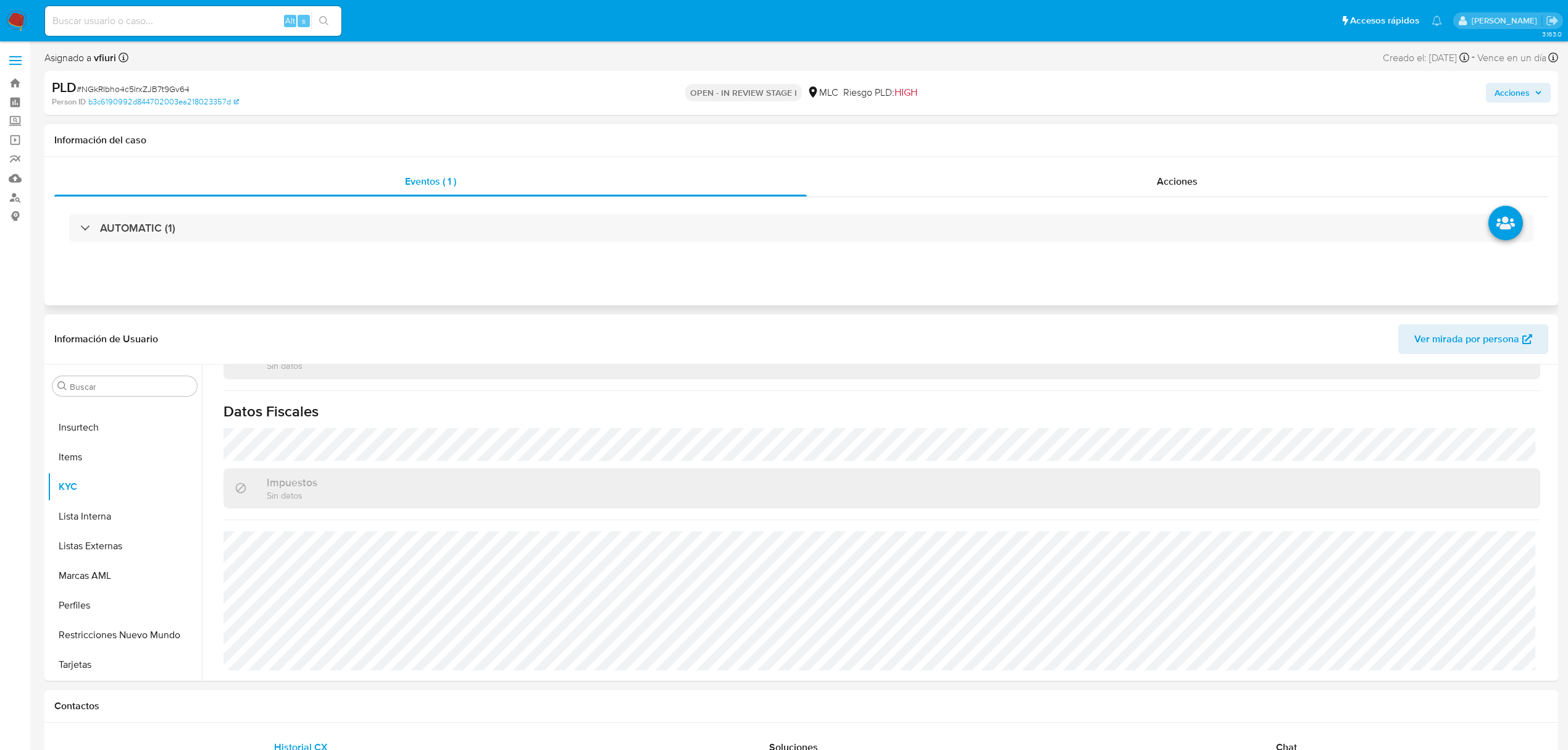
drag, startPoint x: 283, startPoint y: 197, endPoint x: 292, endPoint y: 208, distance: 14.2
click at [289, 204] on div "AUTOMATIC (1)" at bounding box center [801, 228] width 1494 height 62
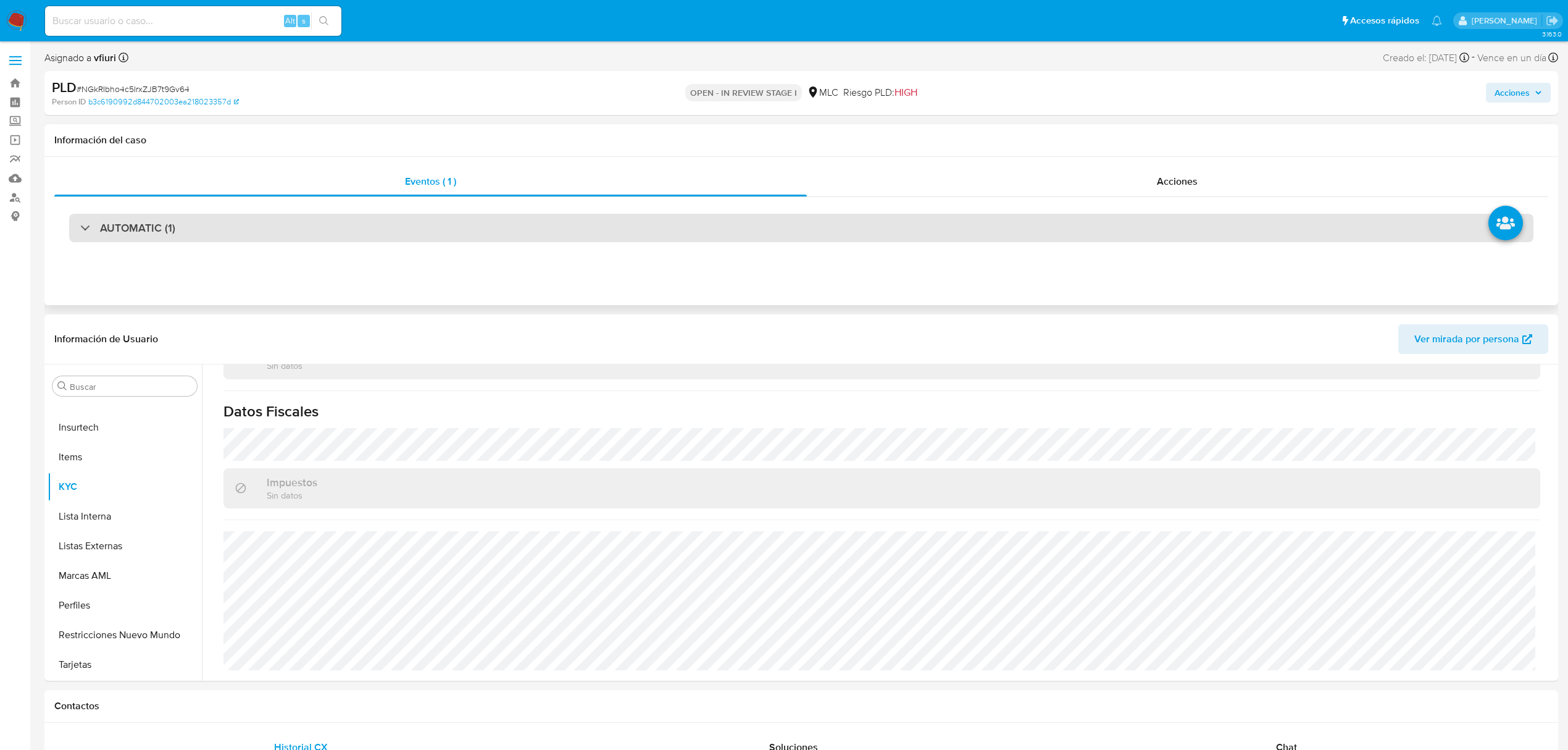
click at [302, 233] on div "AUTOMATIC (1)" at bounding box center [801, 228] width 1465 height 28
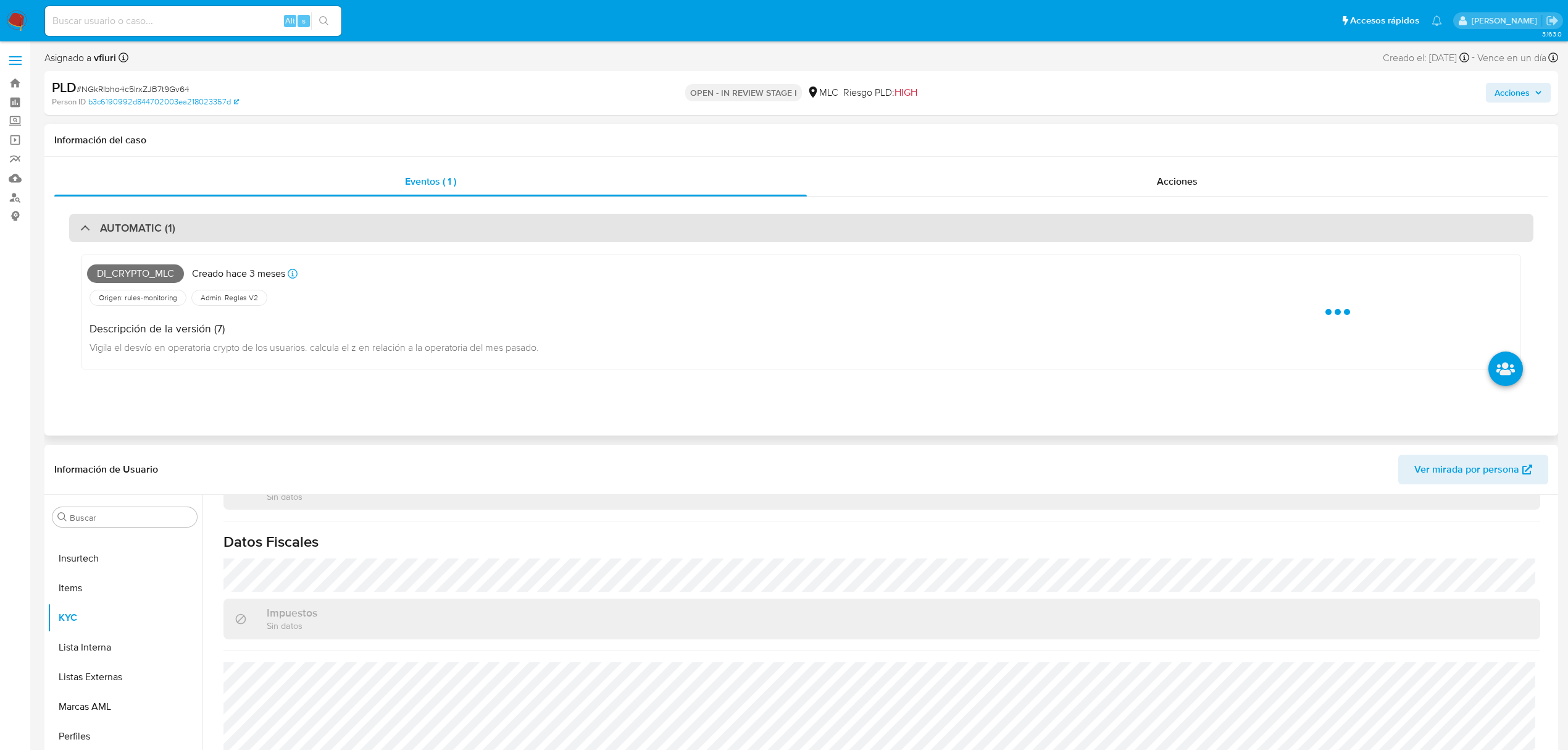
click at [303, 233] on div "AUTOMATIC (1)" at bounding box center [801, 228] width 1465 height 28
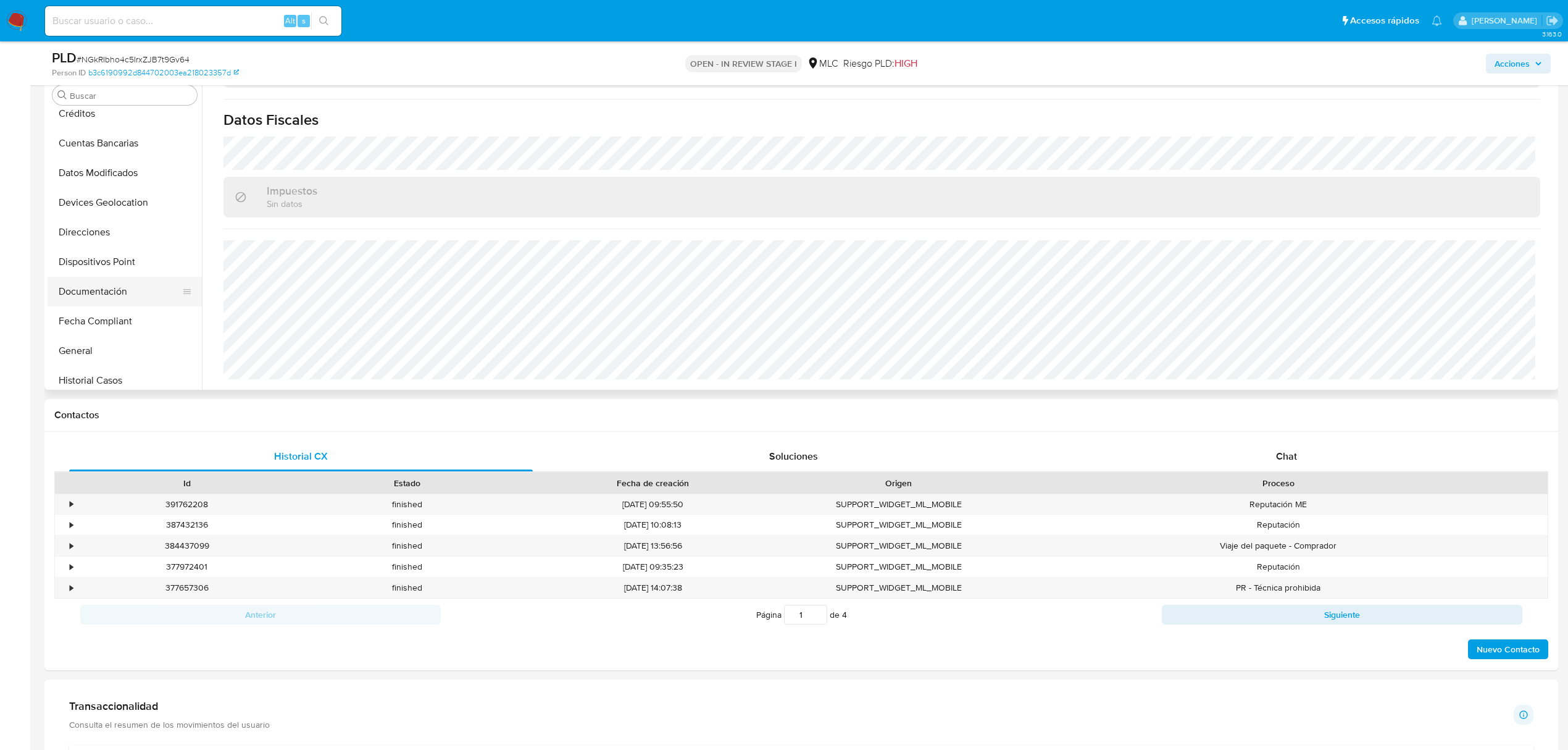
scroll to position [199, 0]
click at [121, 359] on button "General" at bounding box center [120, 371] width 145 height 30
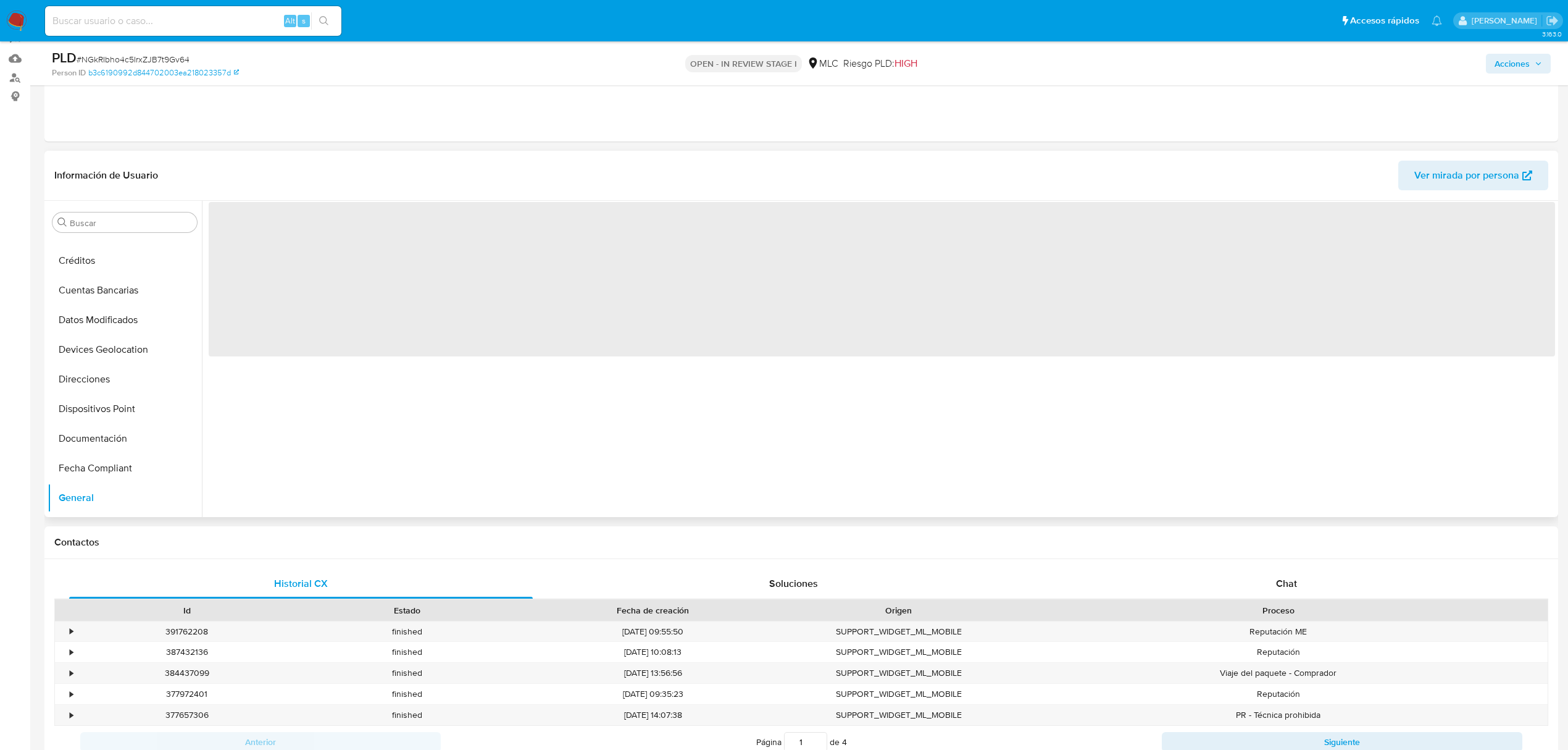
scroll to position [0, 0]
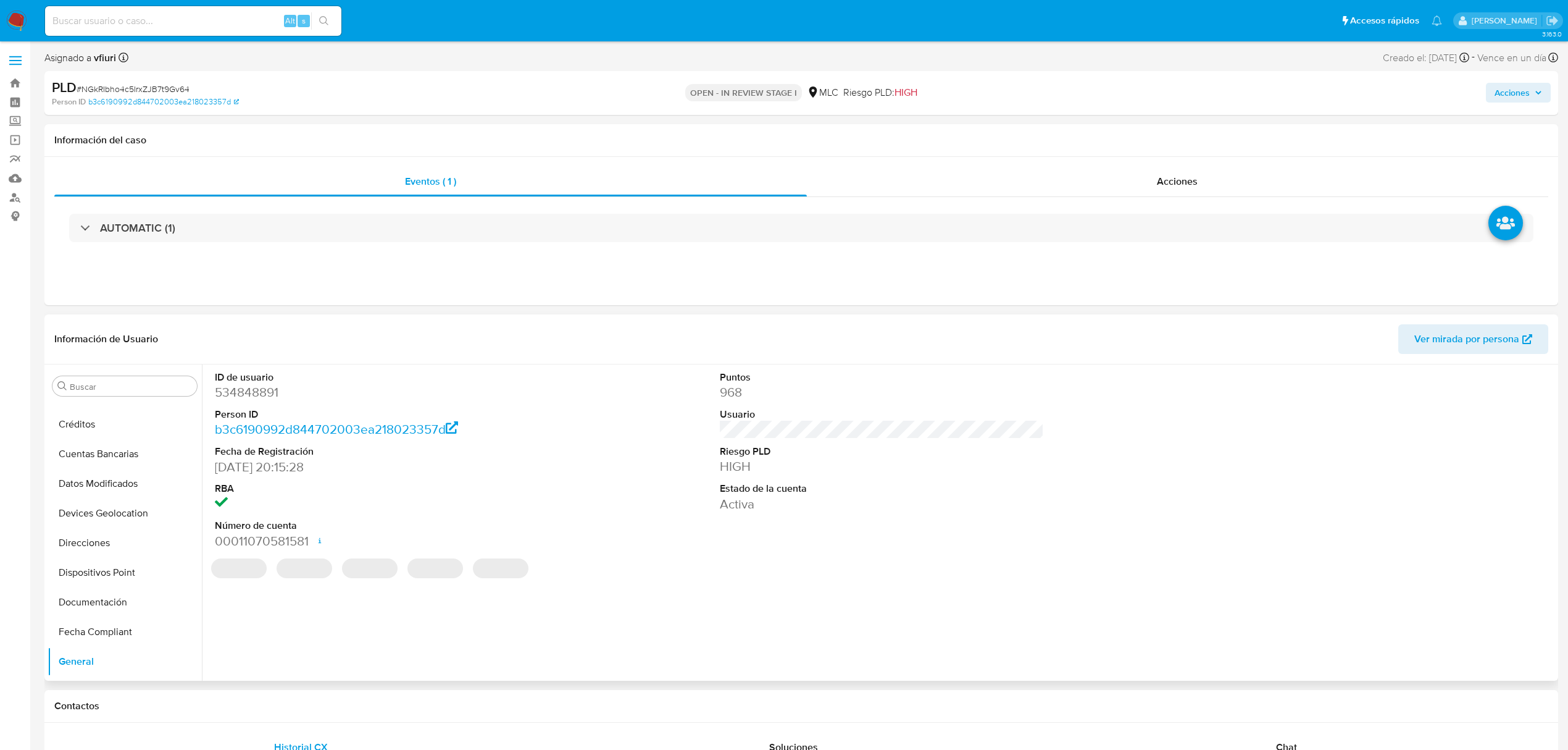
click at [268, 394] on dd "534848891" at bounding box center [377, 392] width 324 height 17
drag, startPoint x: 268, startPoint y: 394, endPoint x: 314, endPoint y: 406, distance: 47.5
click at [314, 404] on dl "ID de usuario 534848891 Person ID b3c6190992d844702003ea218023357d Fecha de Reg…" at bounding box center [377, 460] width 324 height 179
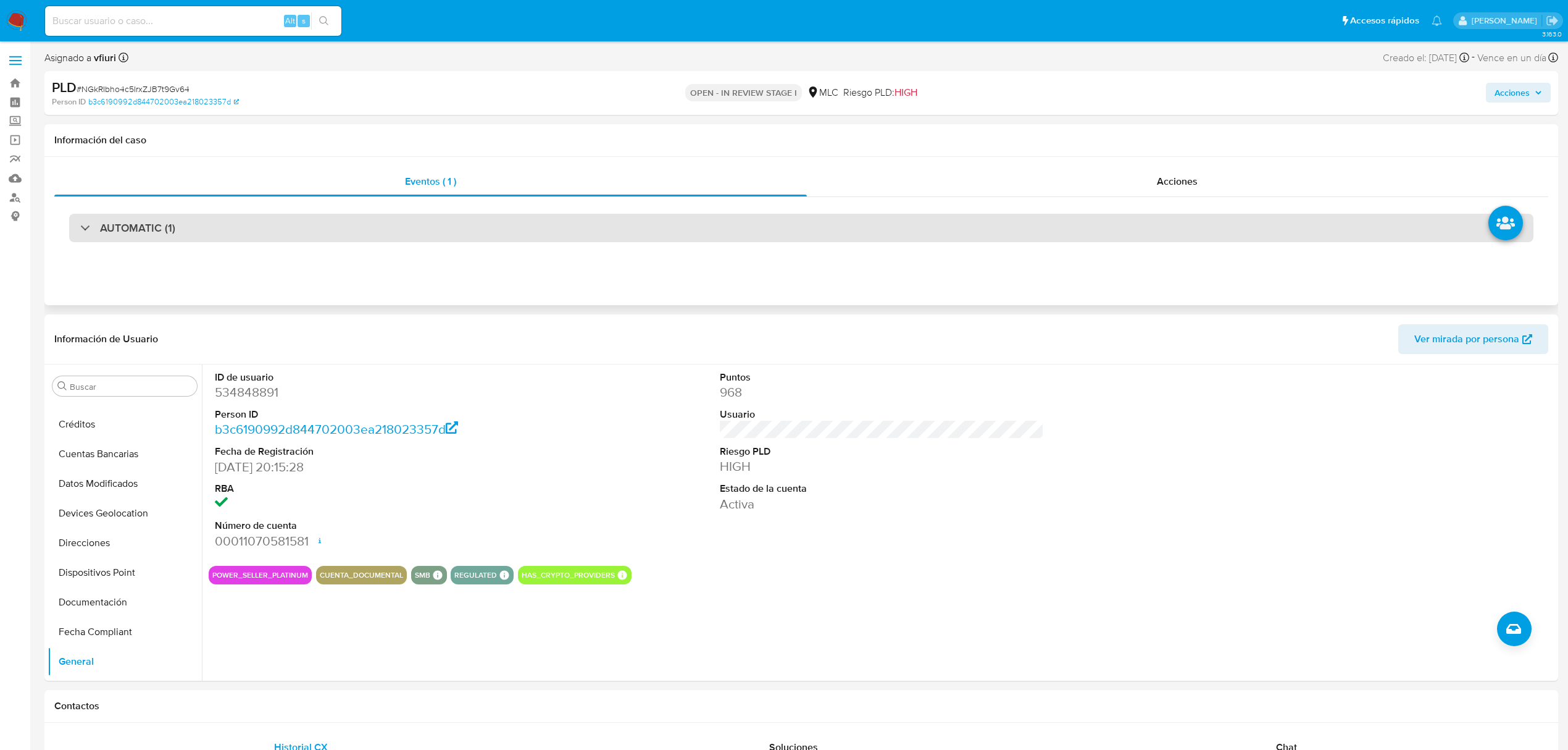
click at [230, 221] on div "AUTOMATIC (1)" at bounding box center [801, 228] width 1465 height 28
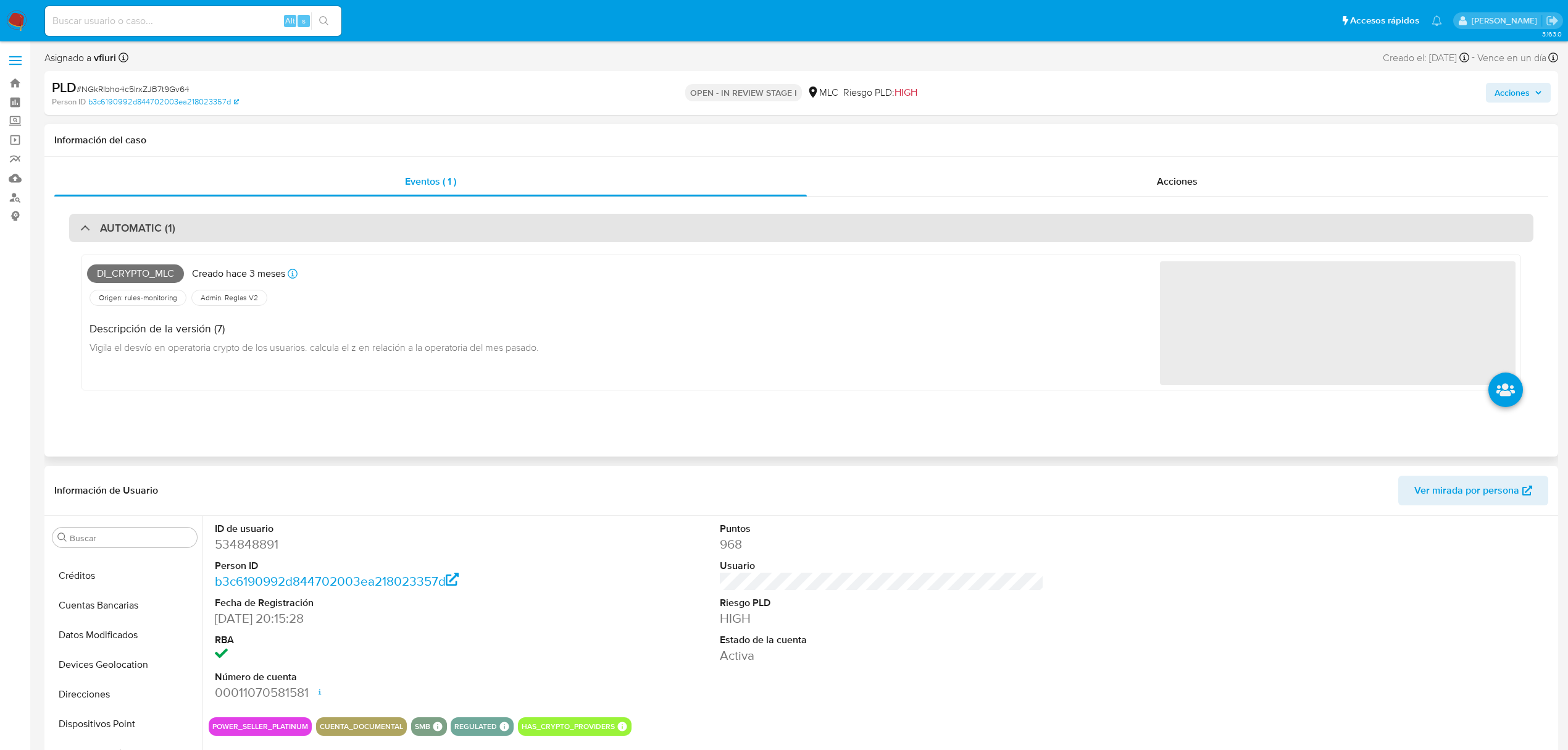
click at [230, 221] on div "AUTOMATIC (1)" at bounding box center [801, 228] width 1465 height 28
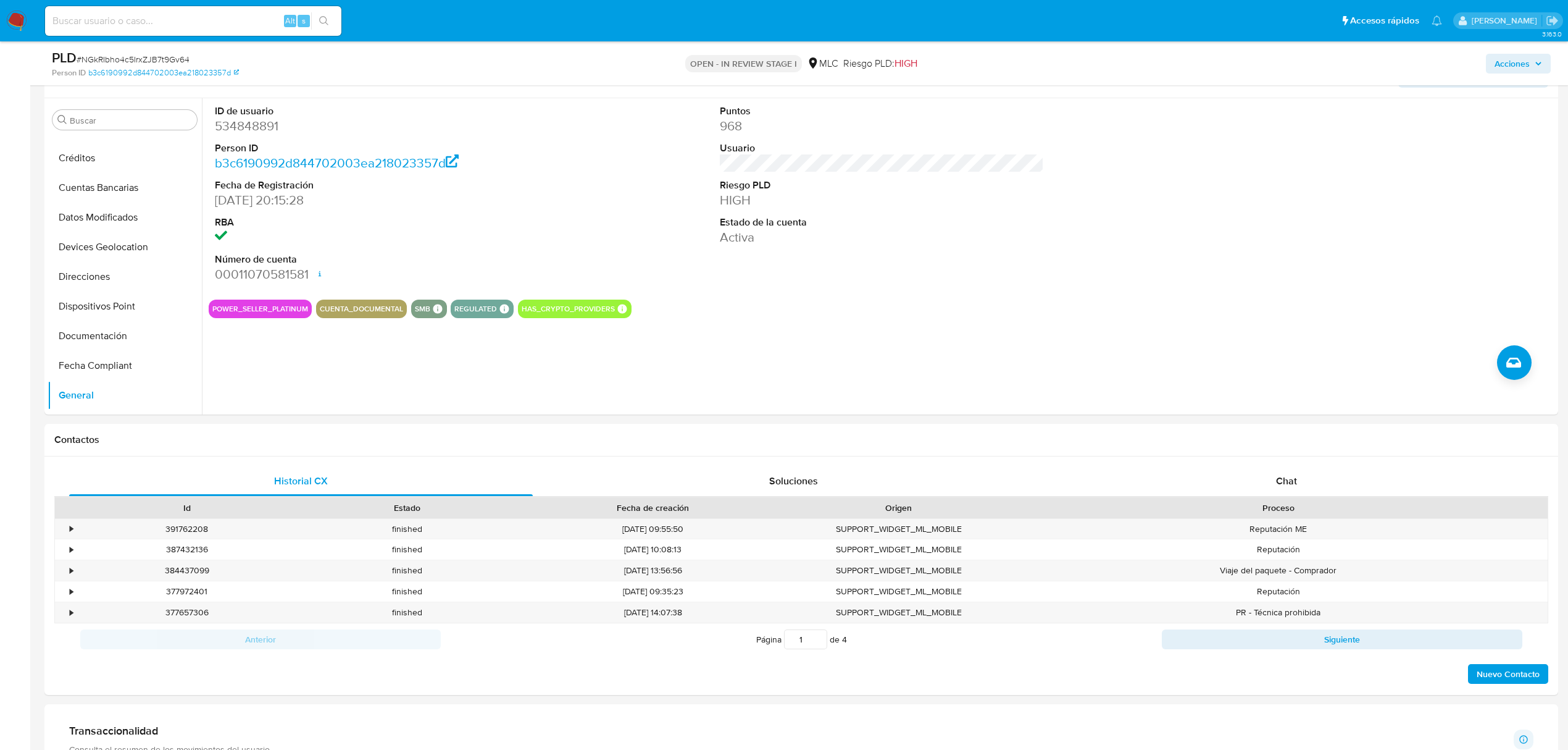
scroll to position [82, 0]
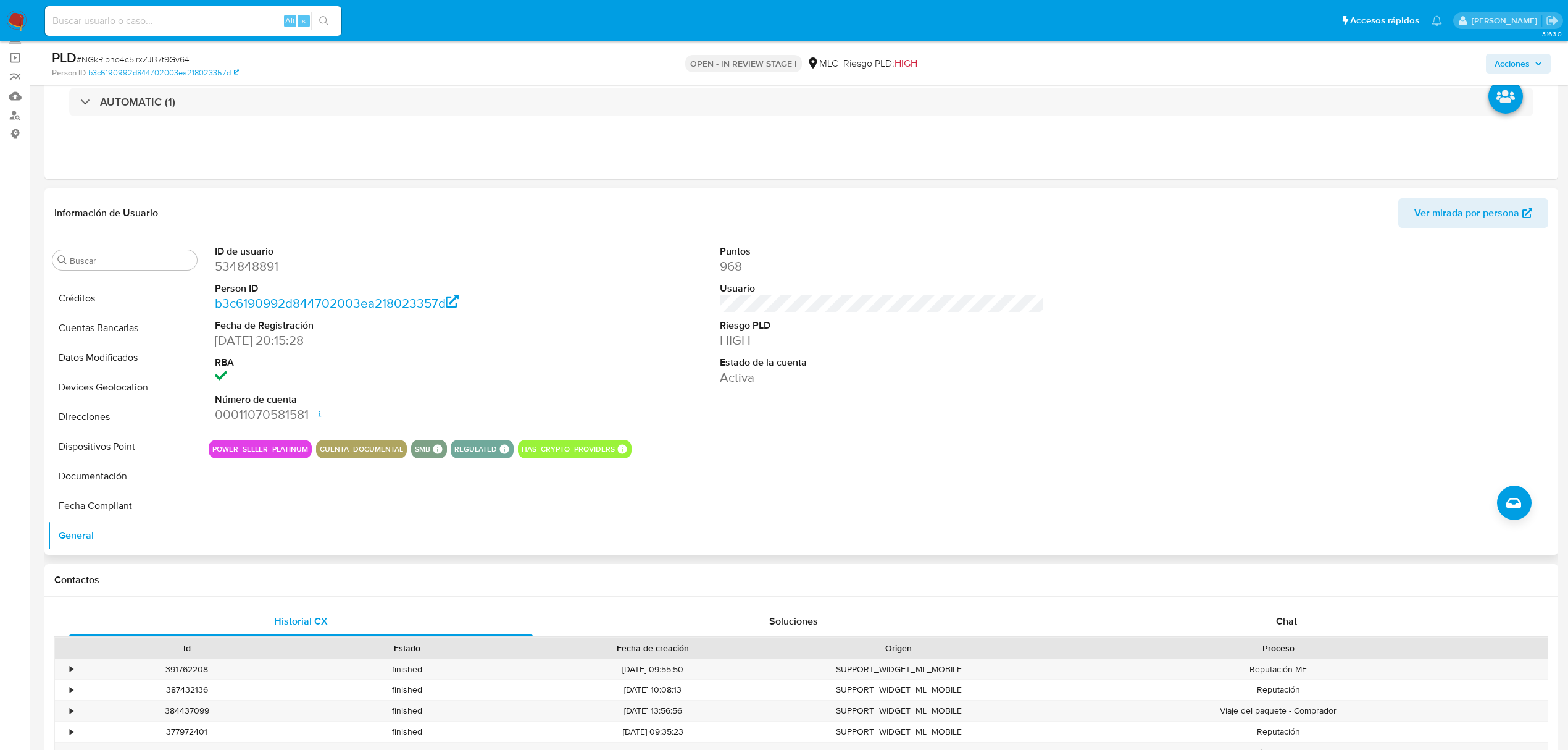
click at [243, 270] on dd "534848891" at bounding box center [377, 266] width 324 height 17
click at [241, 270] on dd "534848891" at bounding box center [377, 266] width 324 height 17
copy dd "534848891"
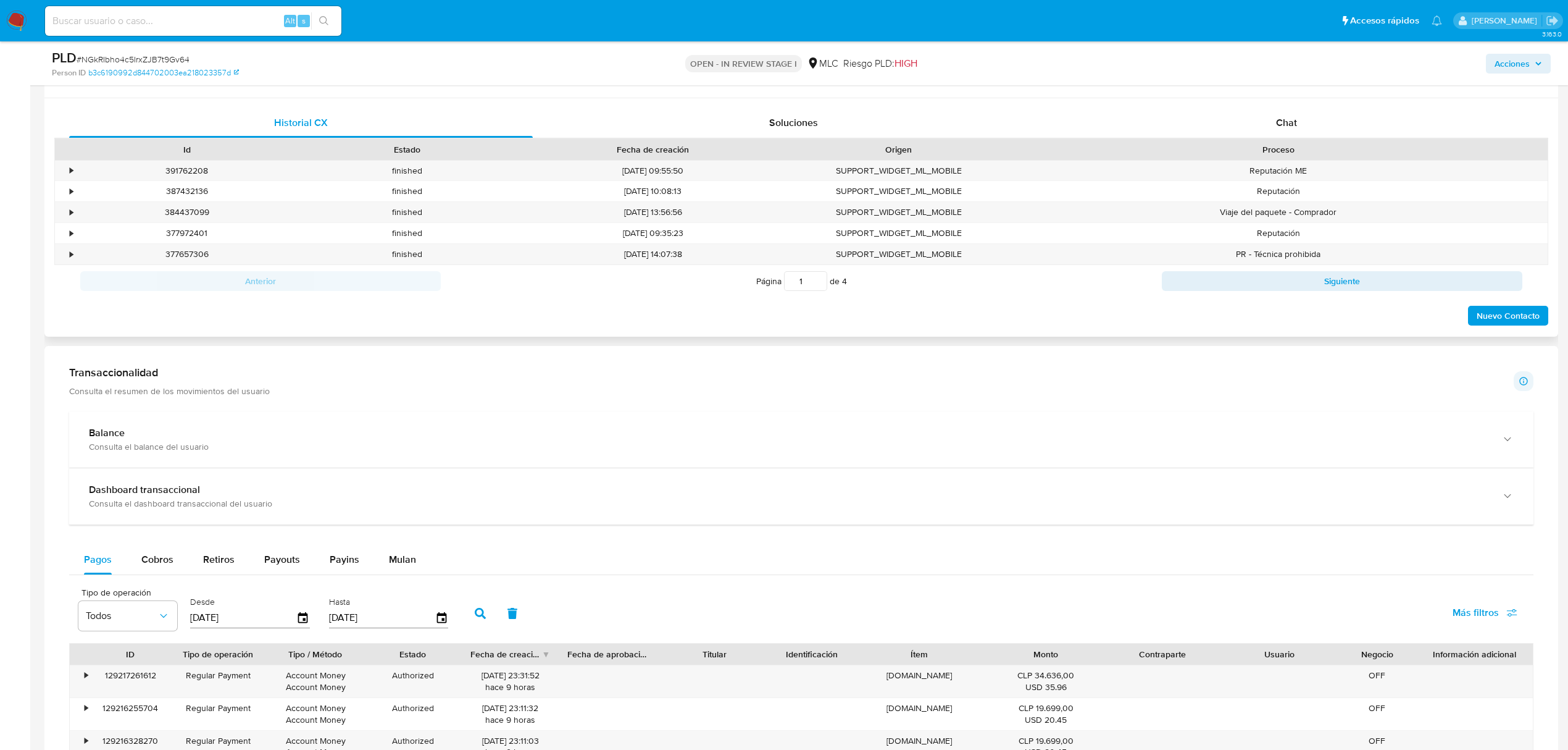
scroll to position [576, 0]
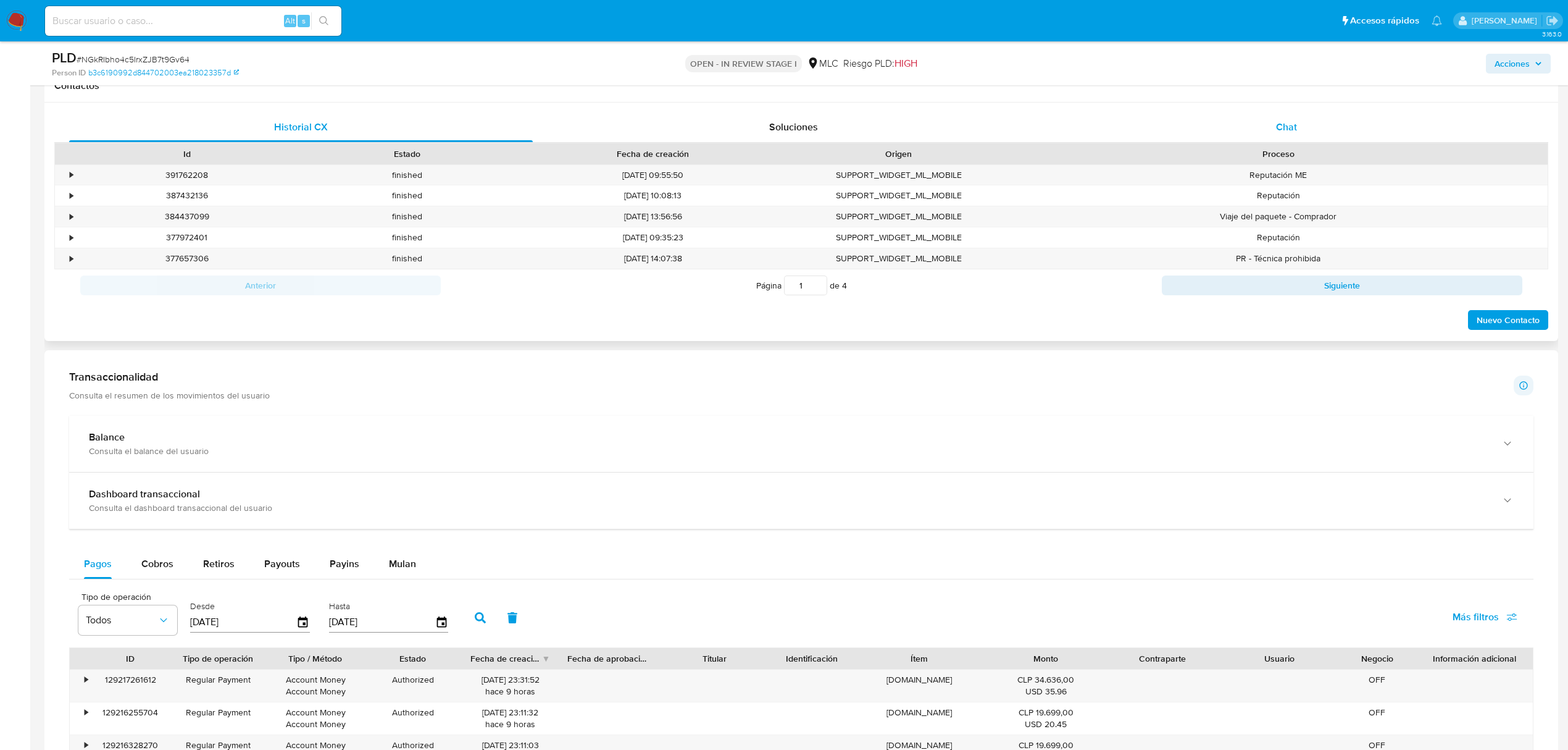
drag, startPoint x: 1265, startPoint y: 151, endPoint x: 1267, endPoint y: 141, distance: 10.2
click at [1267, 144] on div "Proceso" at bounding box center [1278, 154] width 539 height 21
click at [1267, 137] on div "Chat" at bounding box center [1287, 127] width 463 height 30
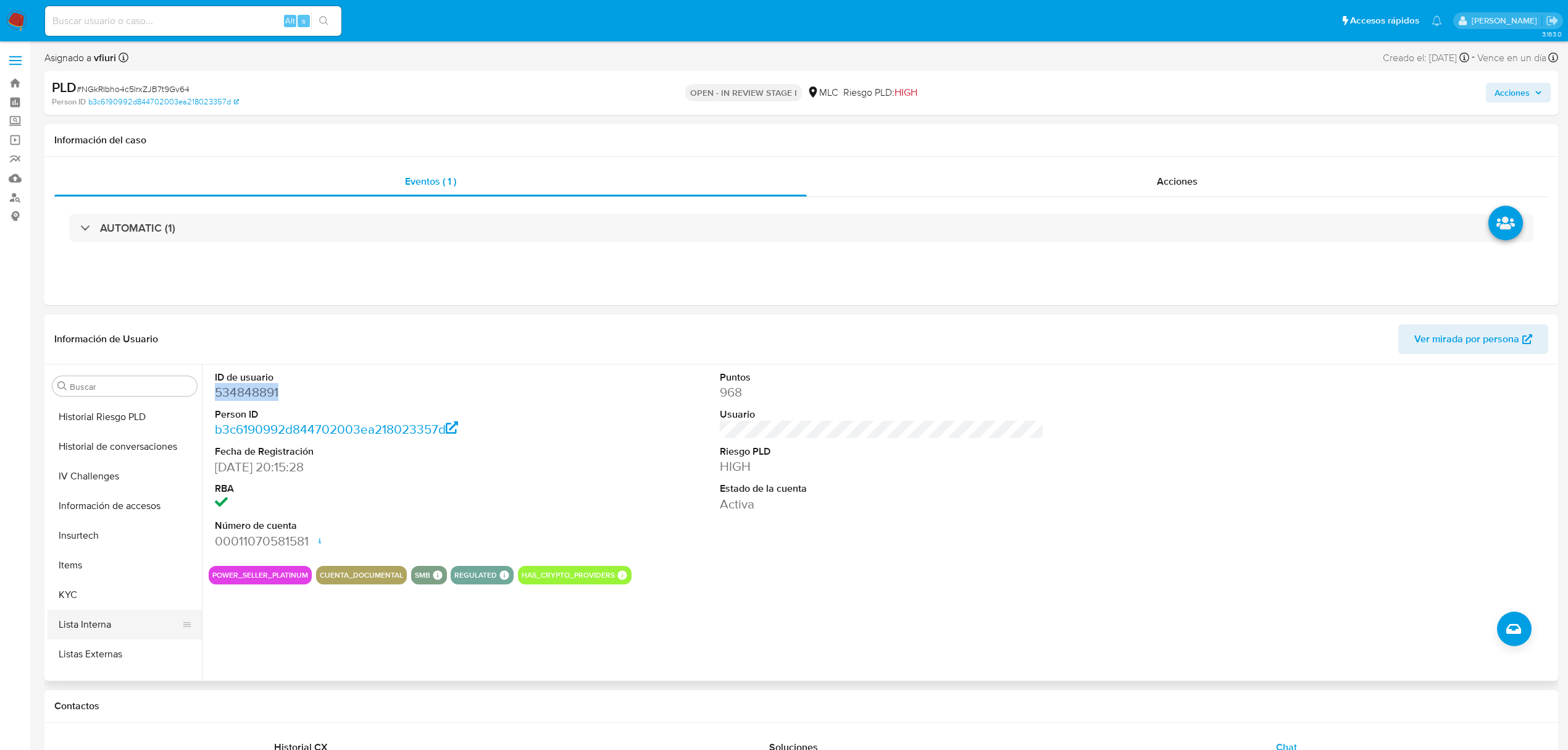
scroll to position [611, 0]
click at [104, 492] on button "KYC" at bounding box center [120, 486] width 145 height 30
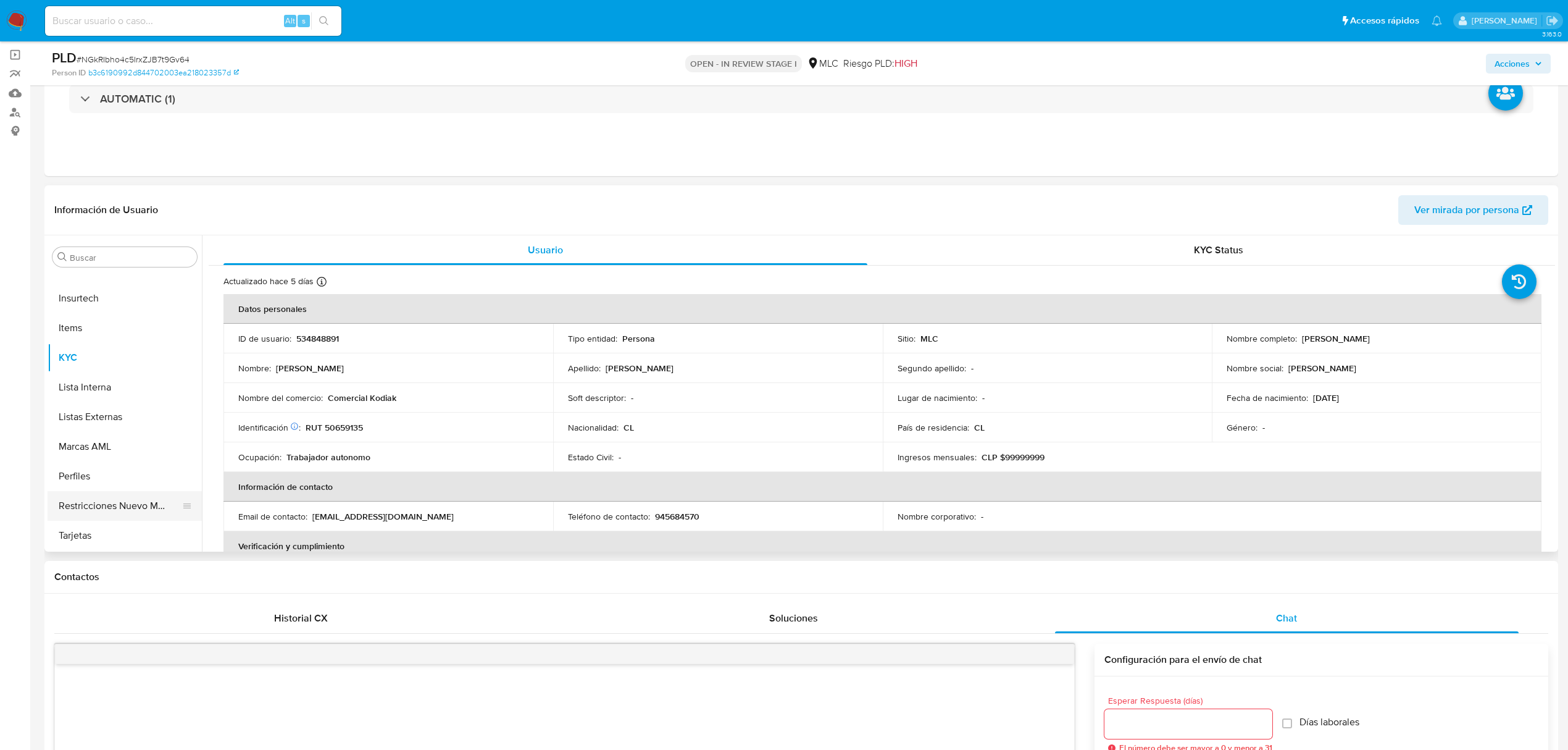
scroll to position [164, 0]
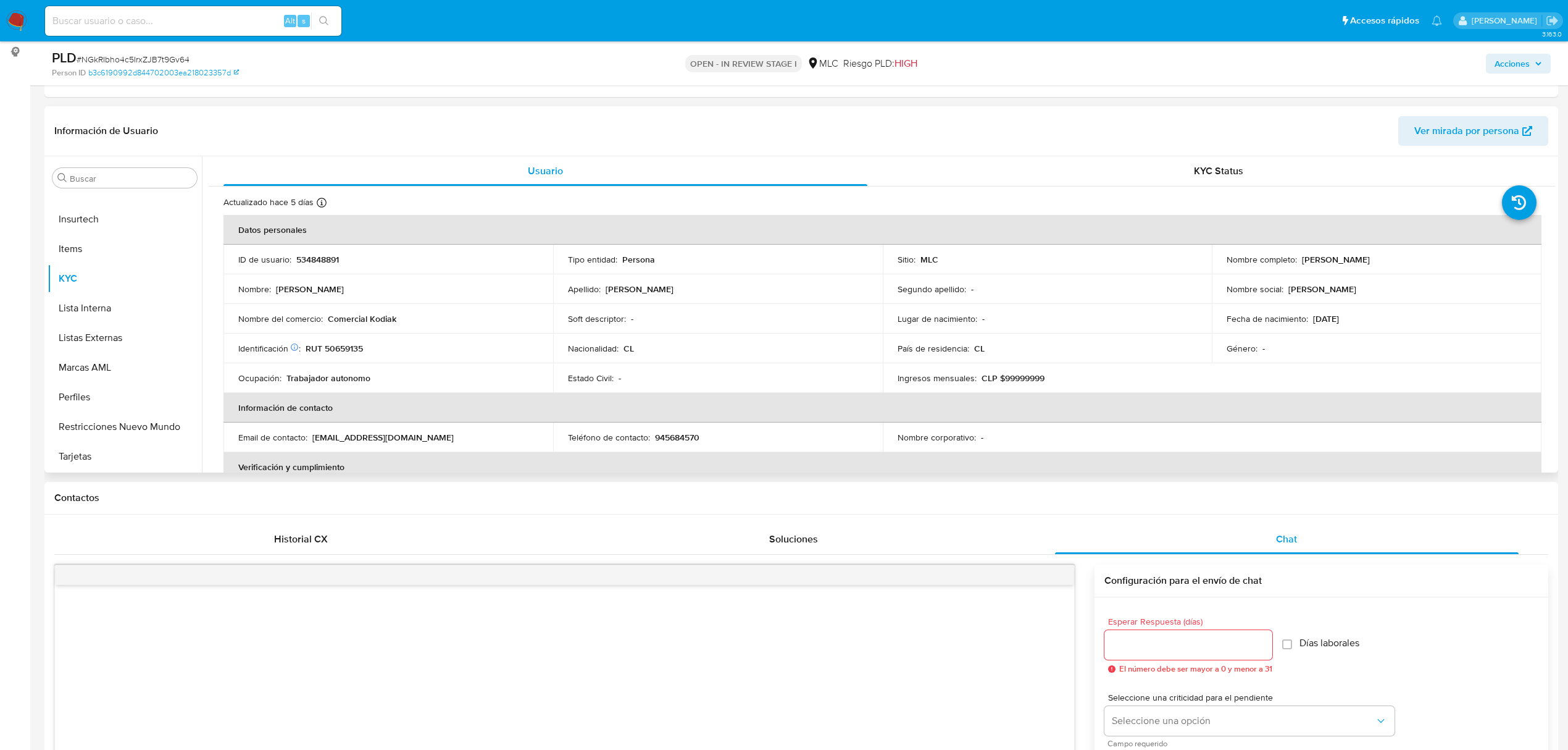
drag, startPoint x: 1290, startPoint y: 258, endPoint x: 1406, endPoint y: 263, distance: 116.1
click at [1406, 263] on div "Nombre completo : Raúl Marcelo Carreño Cortés" at bounding box center [1376, 259] width 300 height 11
click at [111, 284] on button "Archivos adjuntos" at bounding box center [120, 296] width 145 height 30
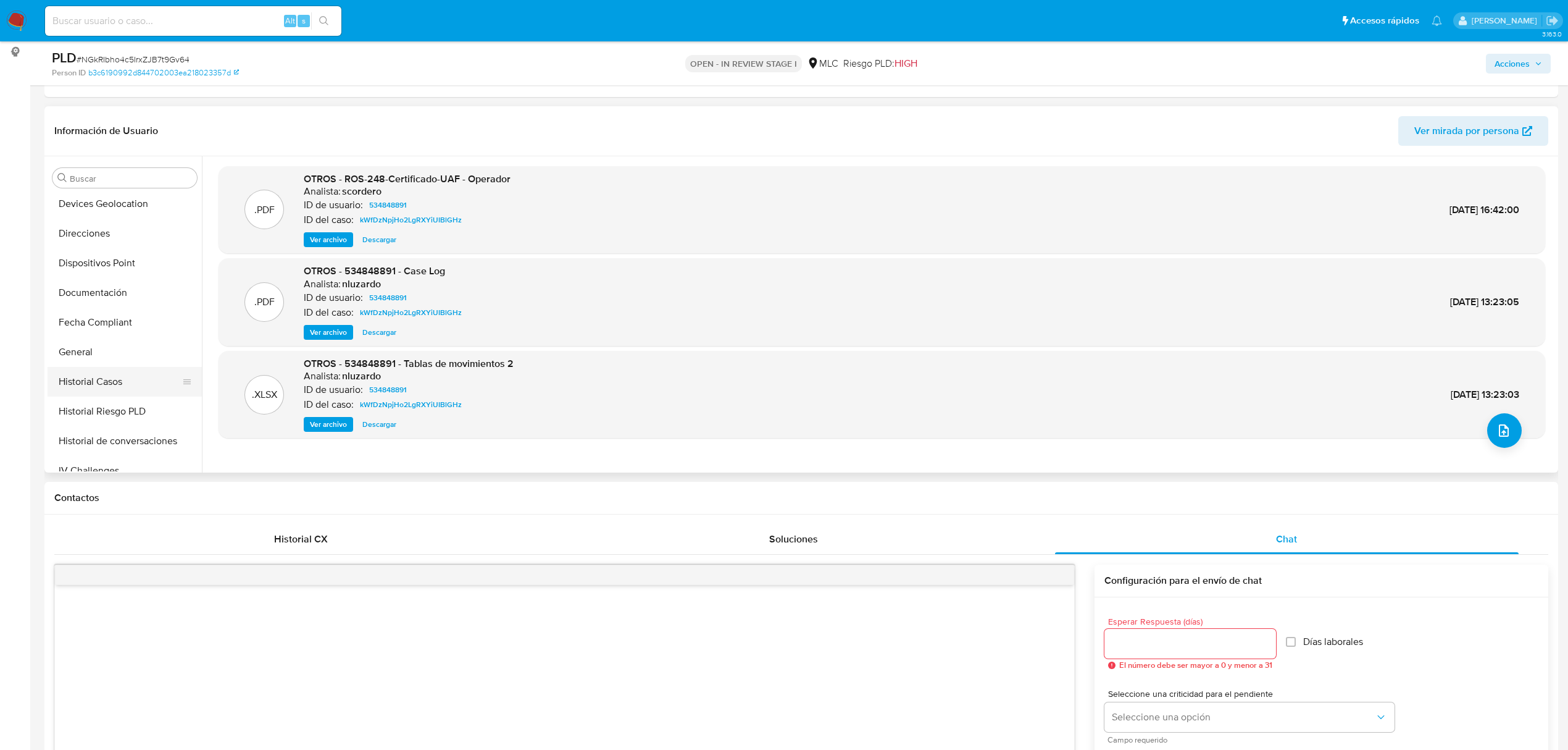
scroll to position [329, 0]
click at [104, 353] on button "Historial Casos" at bounding box center [120, 353] width 145 height 30
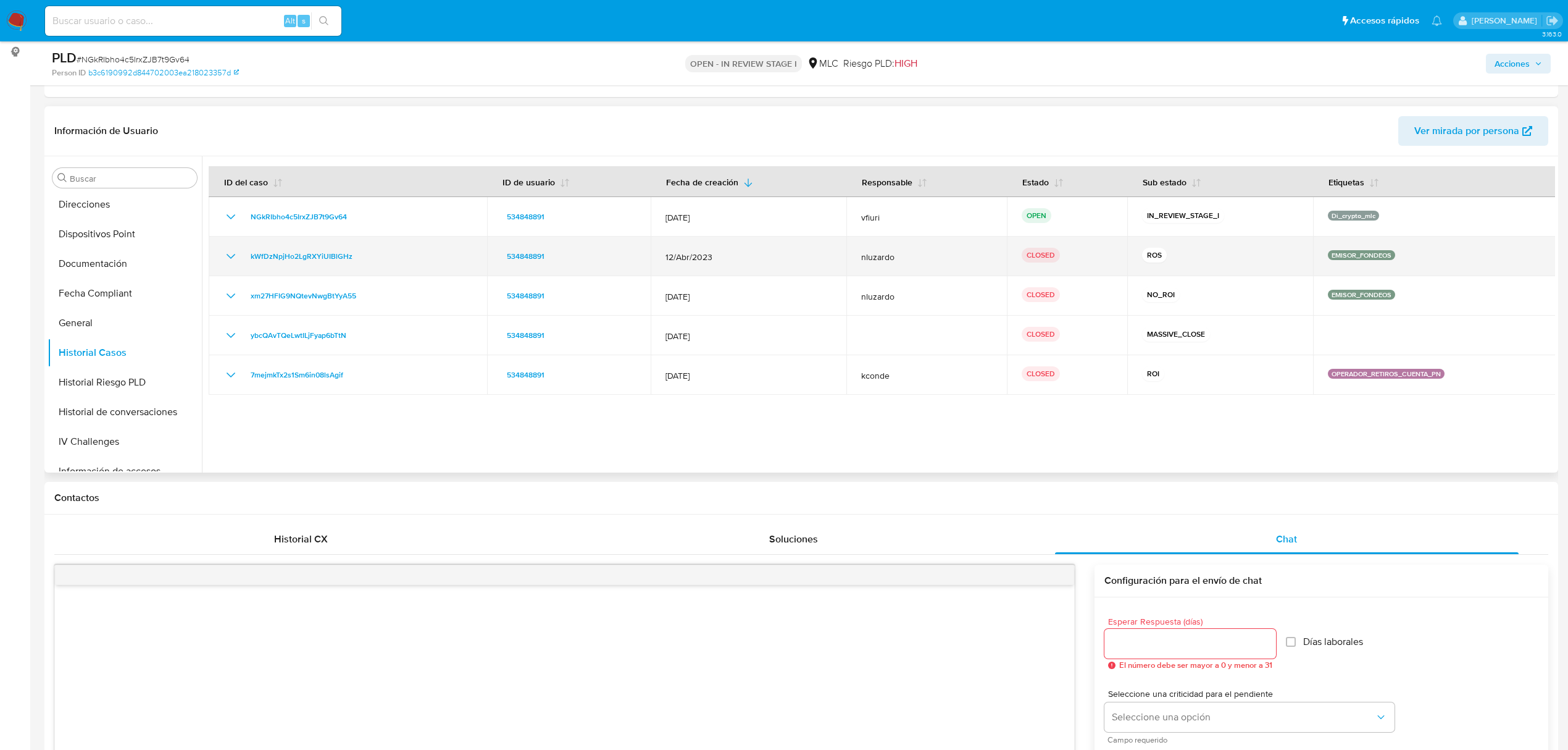
click at [223, 260] on icon "Mostrar/Ocultar" at bounding box center [230, 256] width 14 height 14
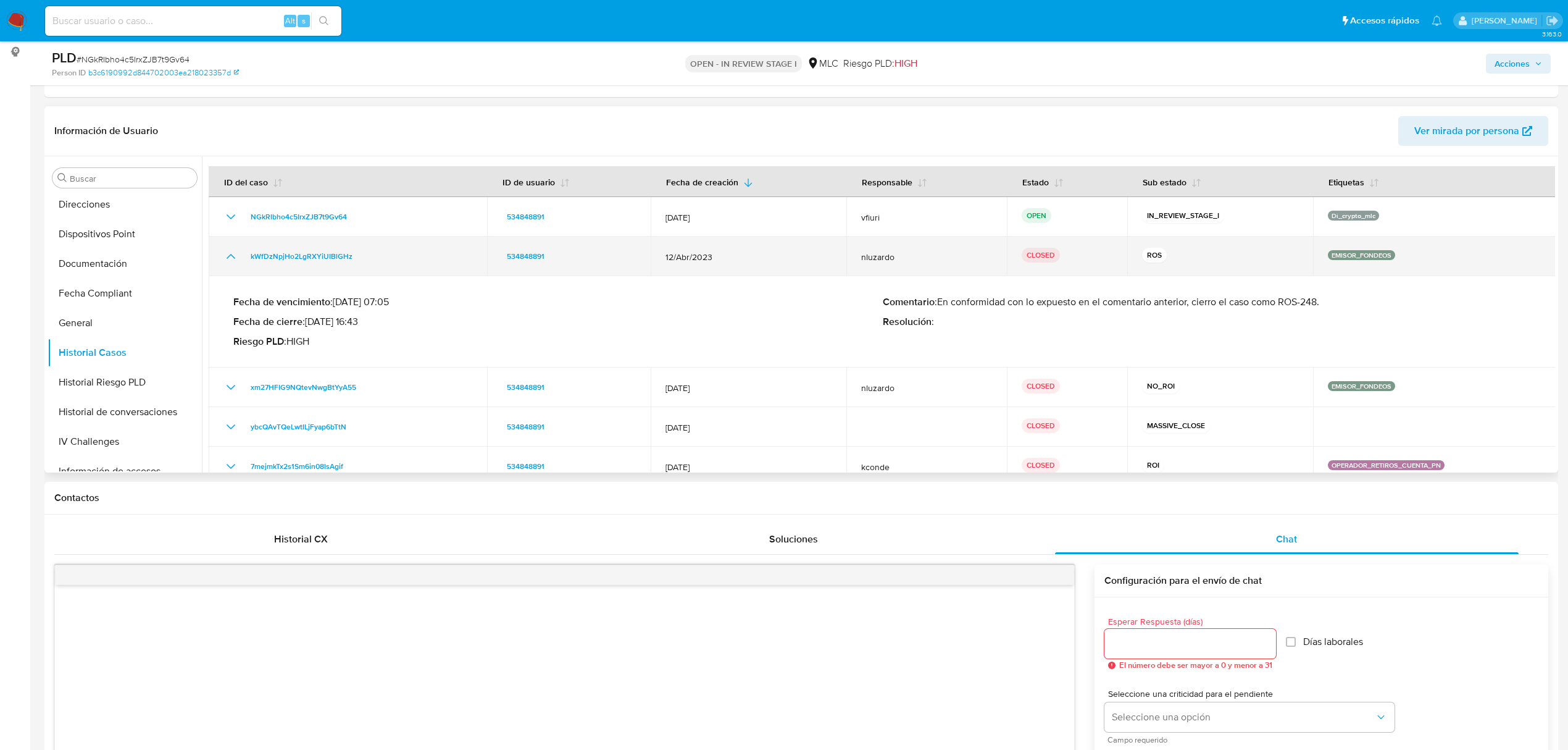
click at [225, 257] on icon "Mostrar/Ocultar" at bounding box center [230, 256] width 14 height 14
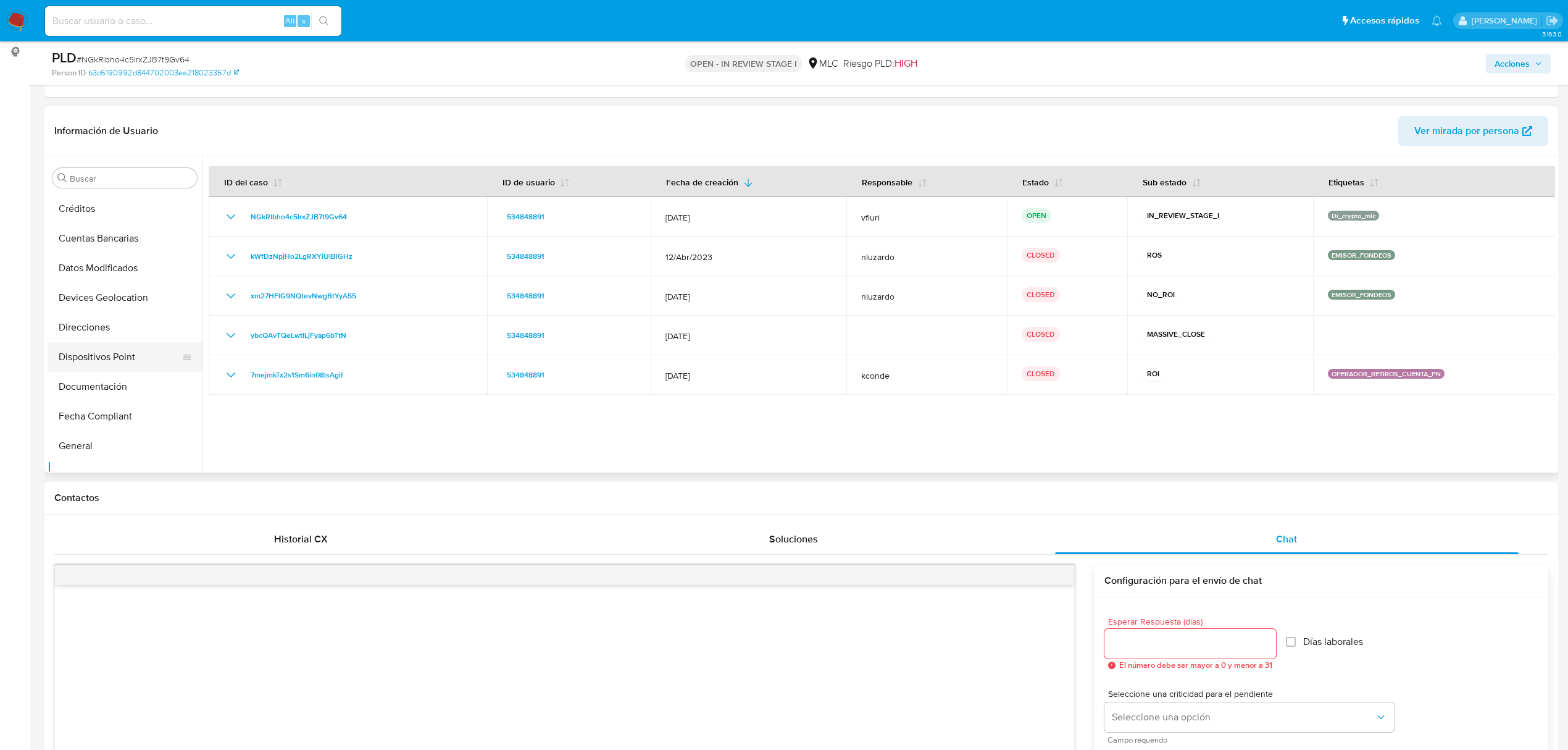
scroll to position [247, 0]
click at [102, 347] on button "Documentación" at bounding box center [120, 346] width 145 height 30
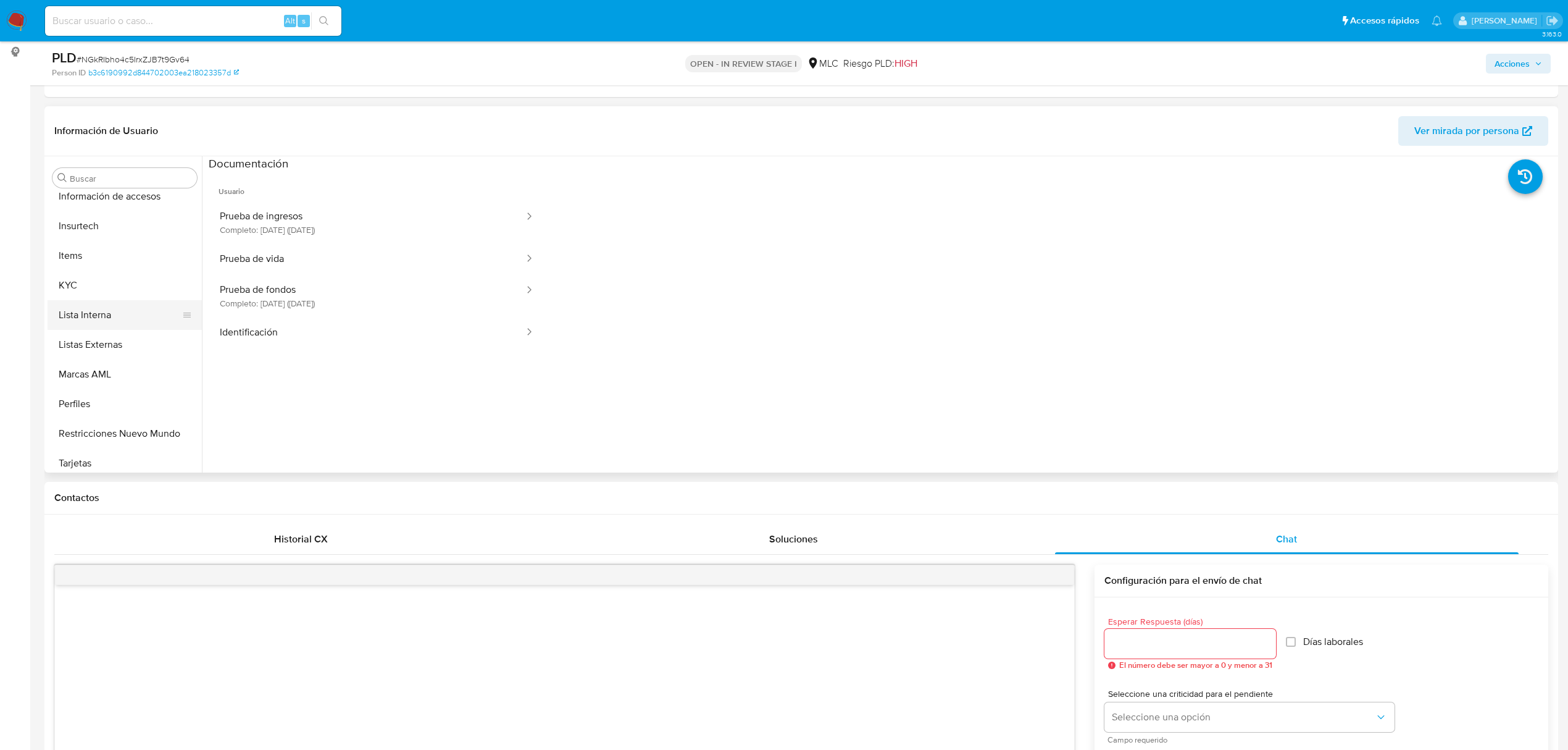
scroll to position [611, 0]
click at [101, 280] on button "KYC" at bounding box center [120, 278] width 145 height 30
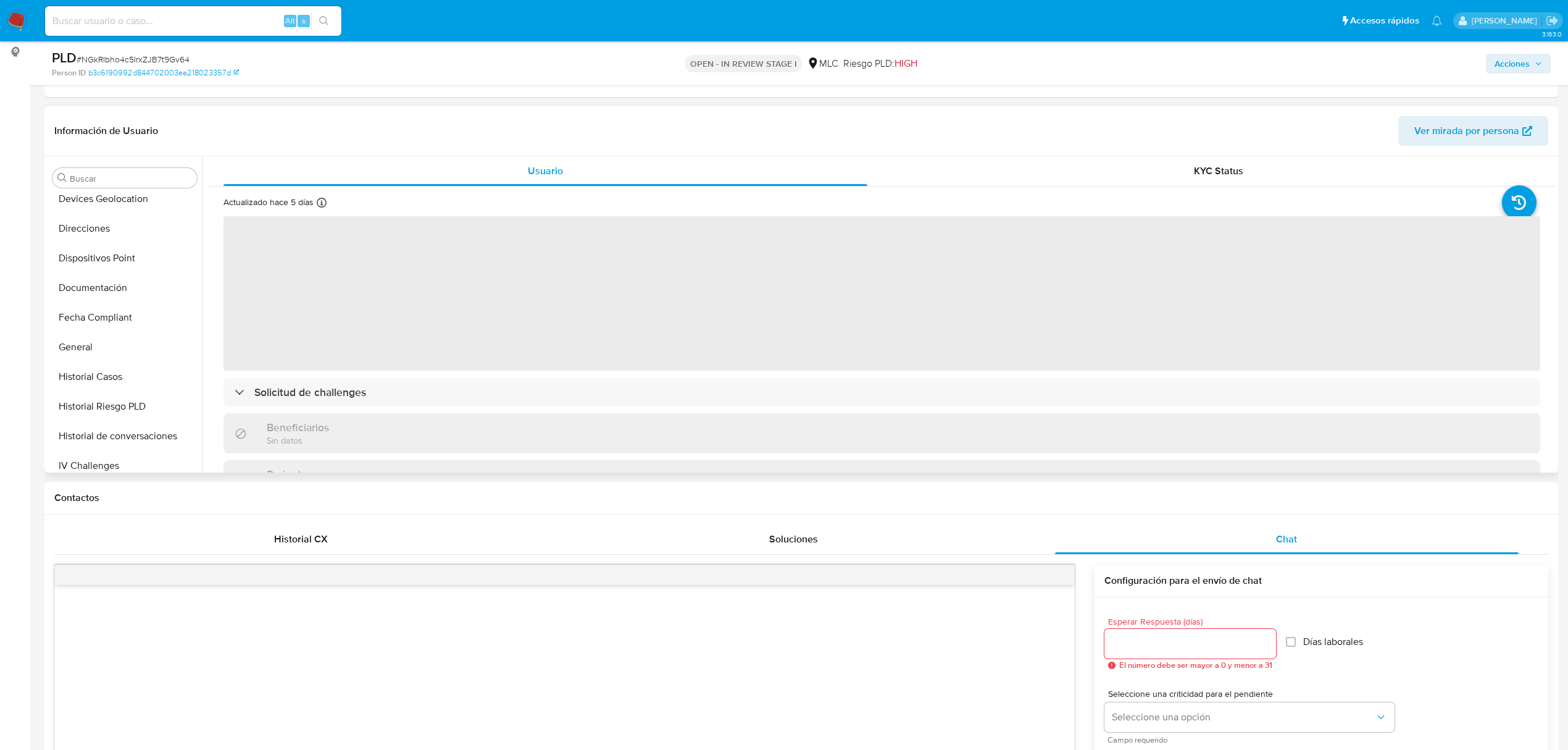
scroll to position [0, 0]
click at [80, 269] on button "Aprobados" at bounding box center [120, 266] width 145 height 30
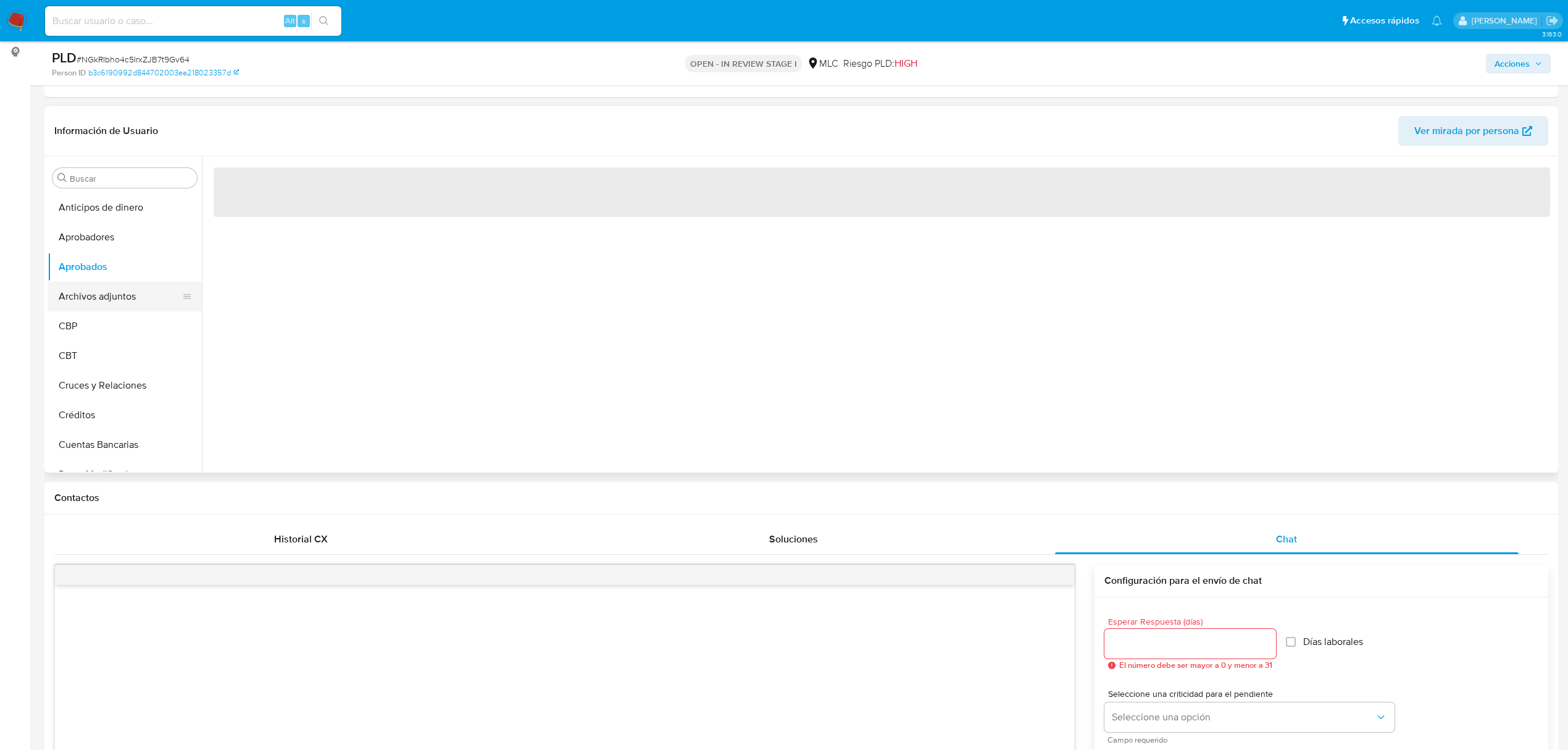
click at [79, 292] on button "Archivos adjuntos" at bounding box center [120, 296] width 145 height 30
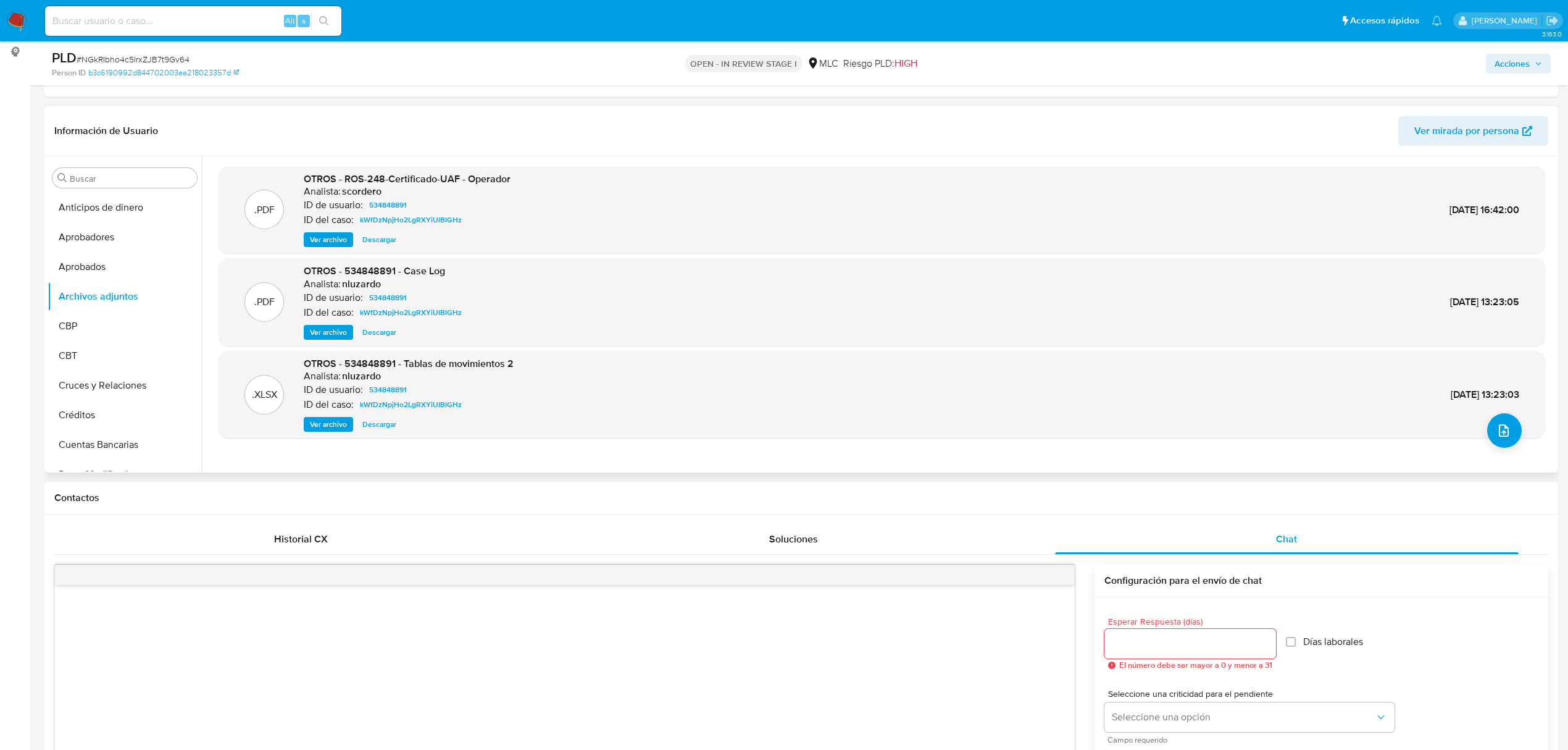
click at [344, 326] on span "Ver archivo" at bounding box center [328, 333] width 37 height 12
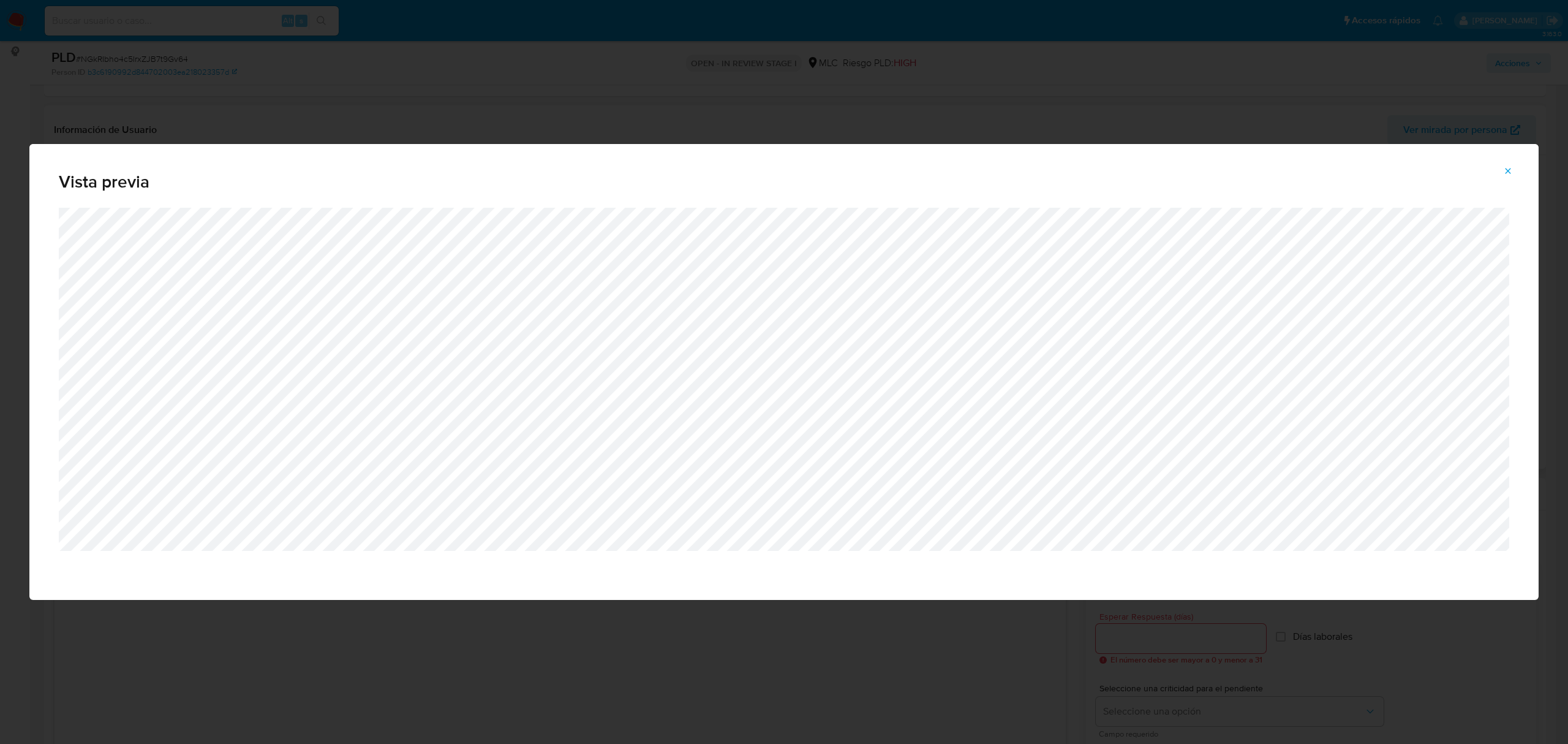
click at [1506, 165] on span "Attachment preview" at bounding box center [1508, 170] width 10 height 17
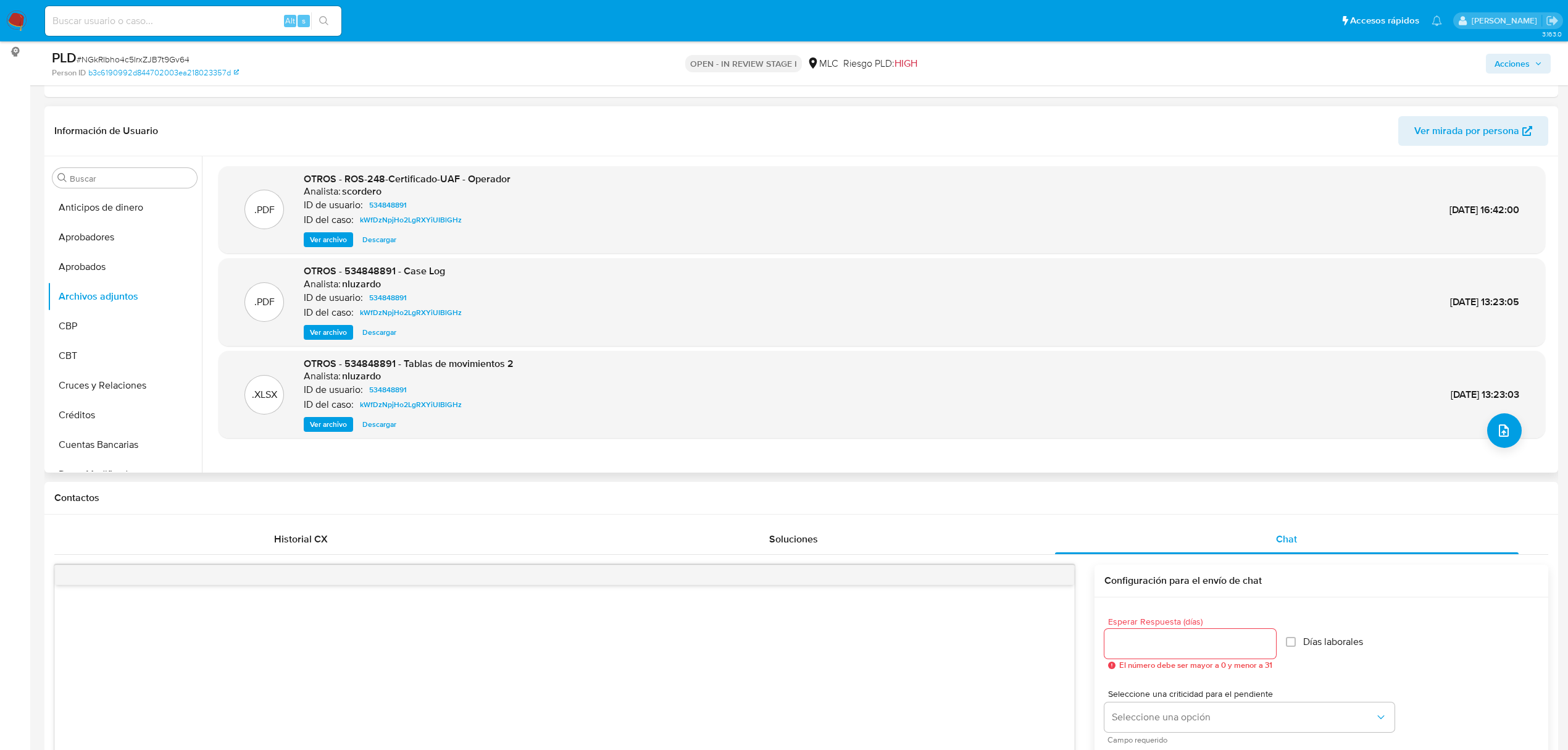
click at [339, 233] on span "Ver archivo" at bounding box center [328, 239] width 37 height 12
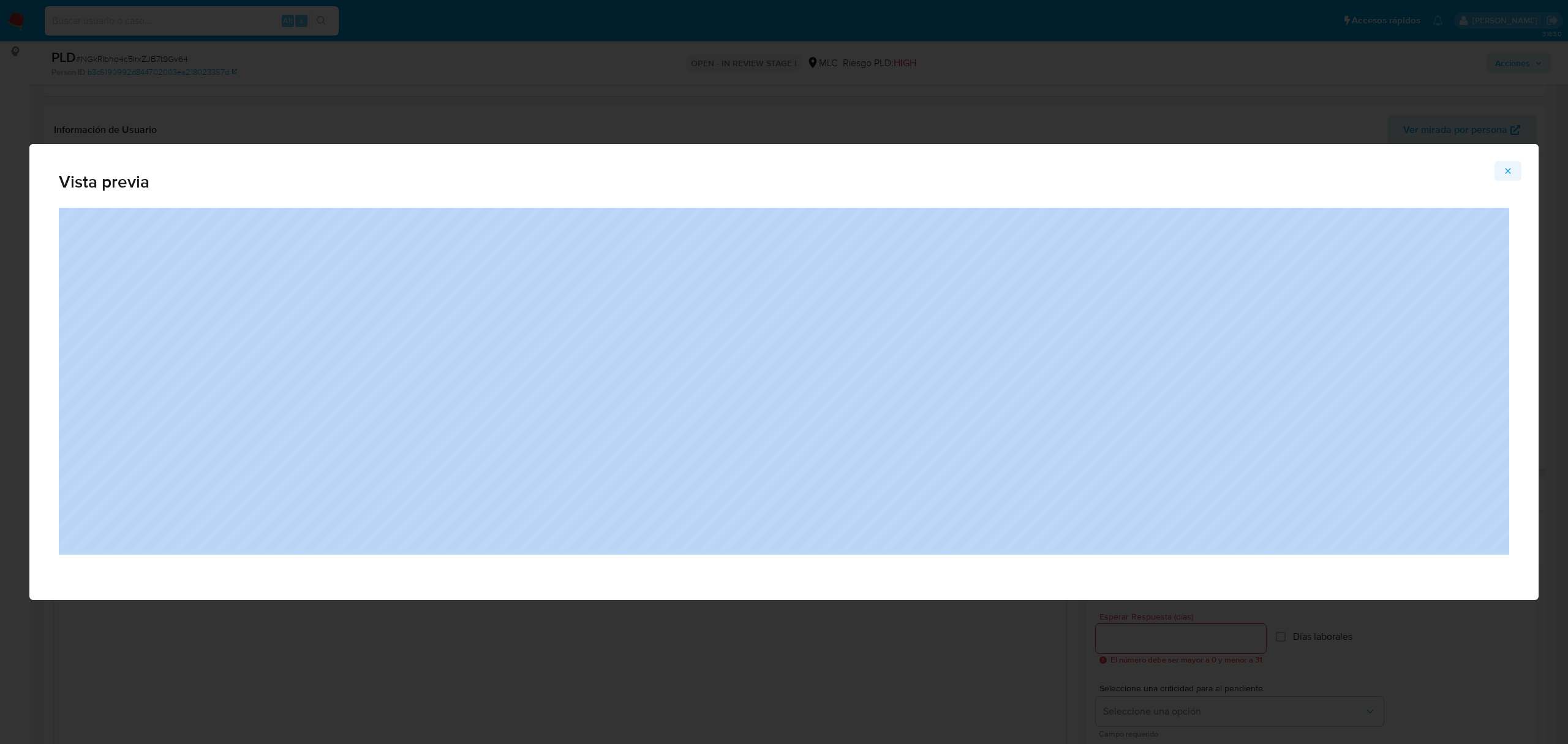
click at [1519, 175] on div "Vista previa" at bounding box center [784, 372] width 1509 height 456
click at [1514, 172] on button "Attachment preview" at bounding box center [1508, 170] width 27 height 20
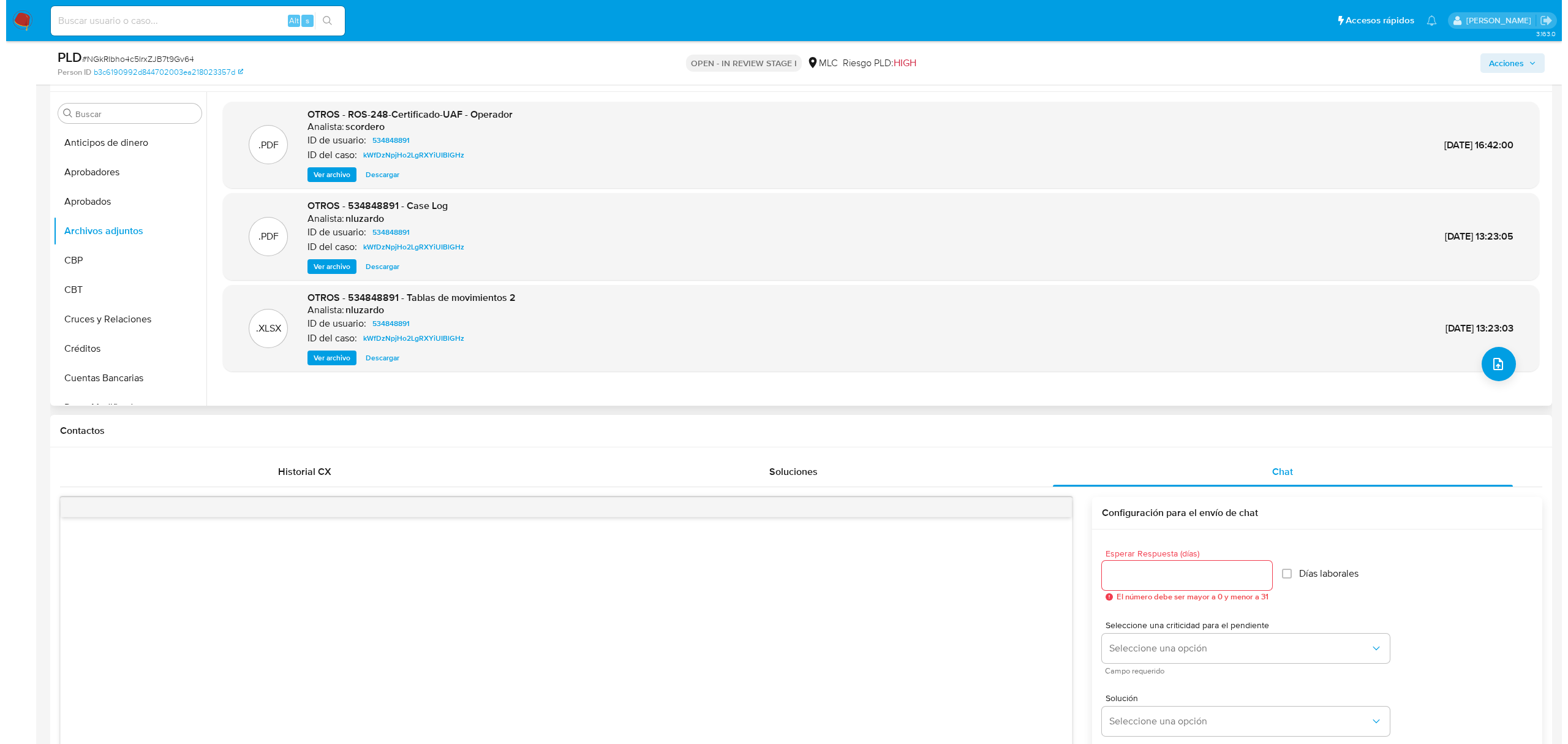
scroll to position [245, 0]
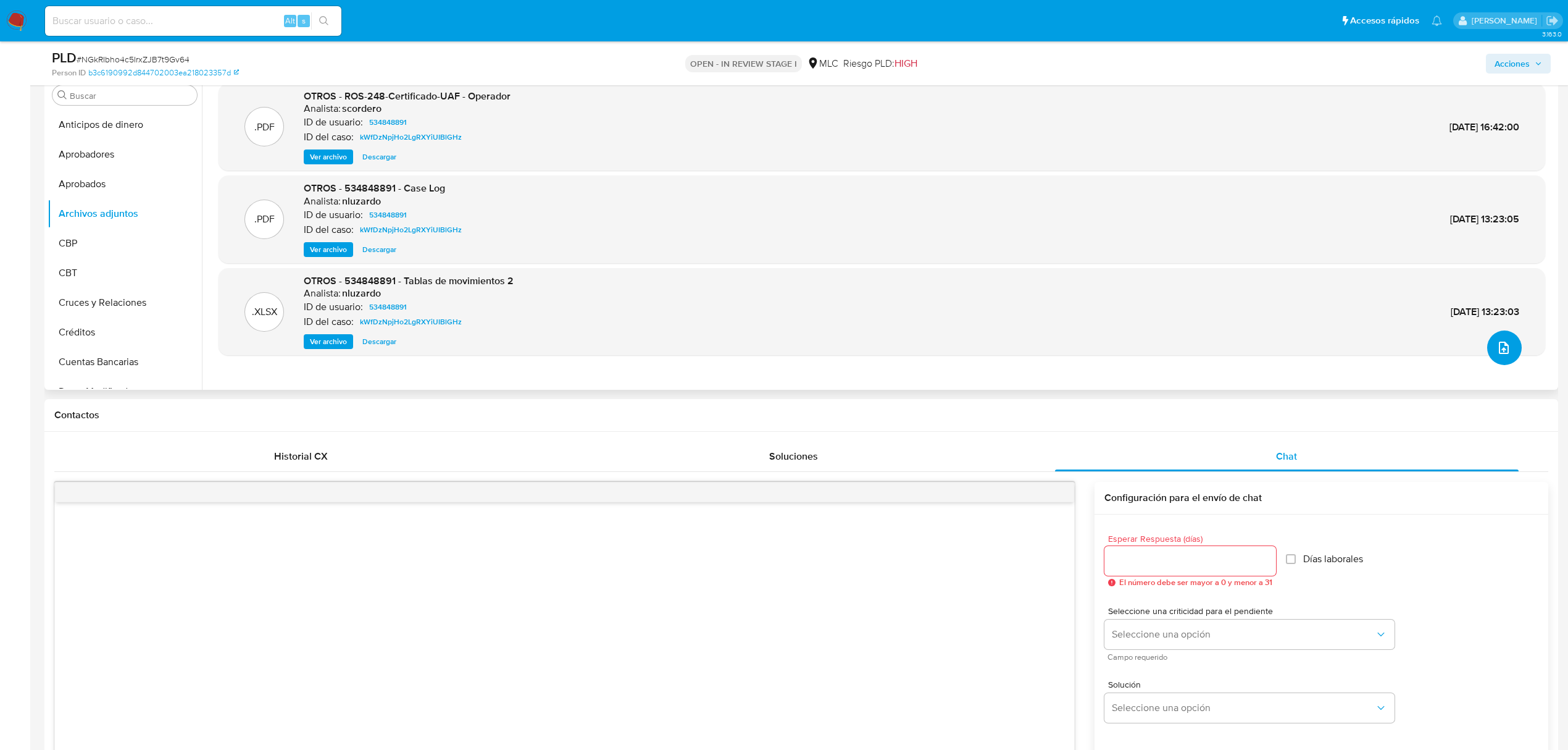
click at [1487, 342] on button "upload-file" at bounding box center [1505, 348] width 34 height 34
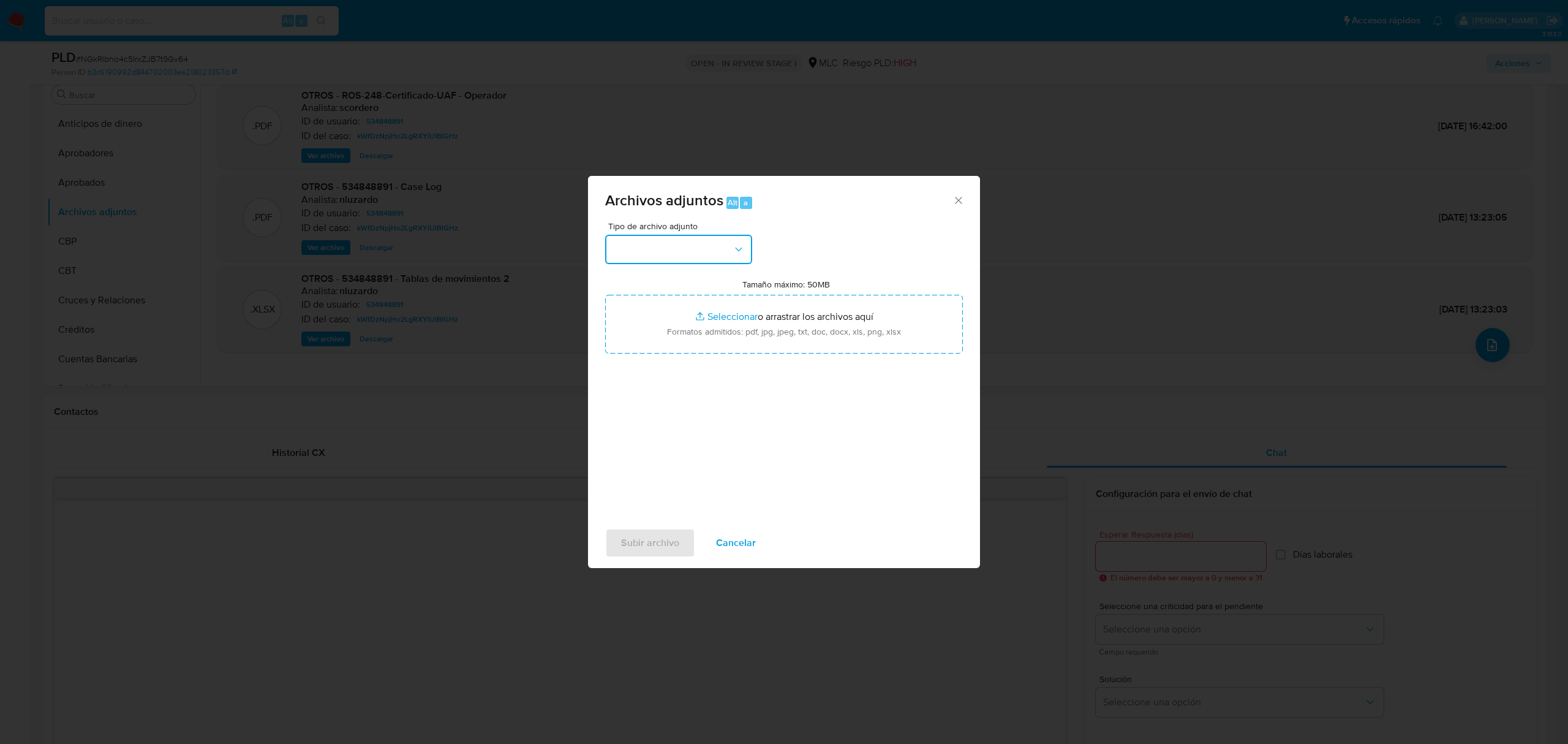
click at [711, 243] on button "button" at bounding box center [679, 249] width 147 height 29
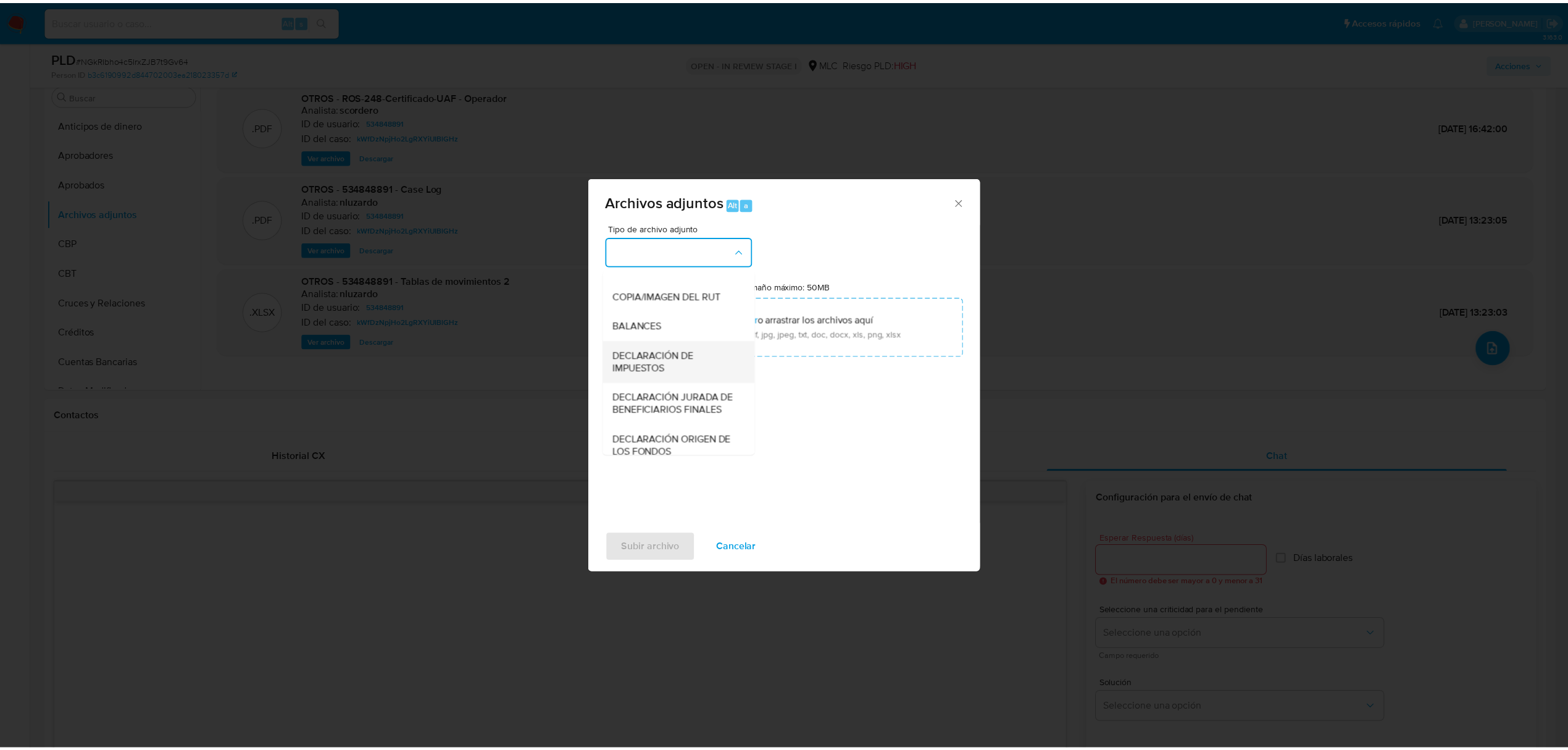
scroll to position [184, 0]
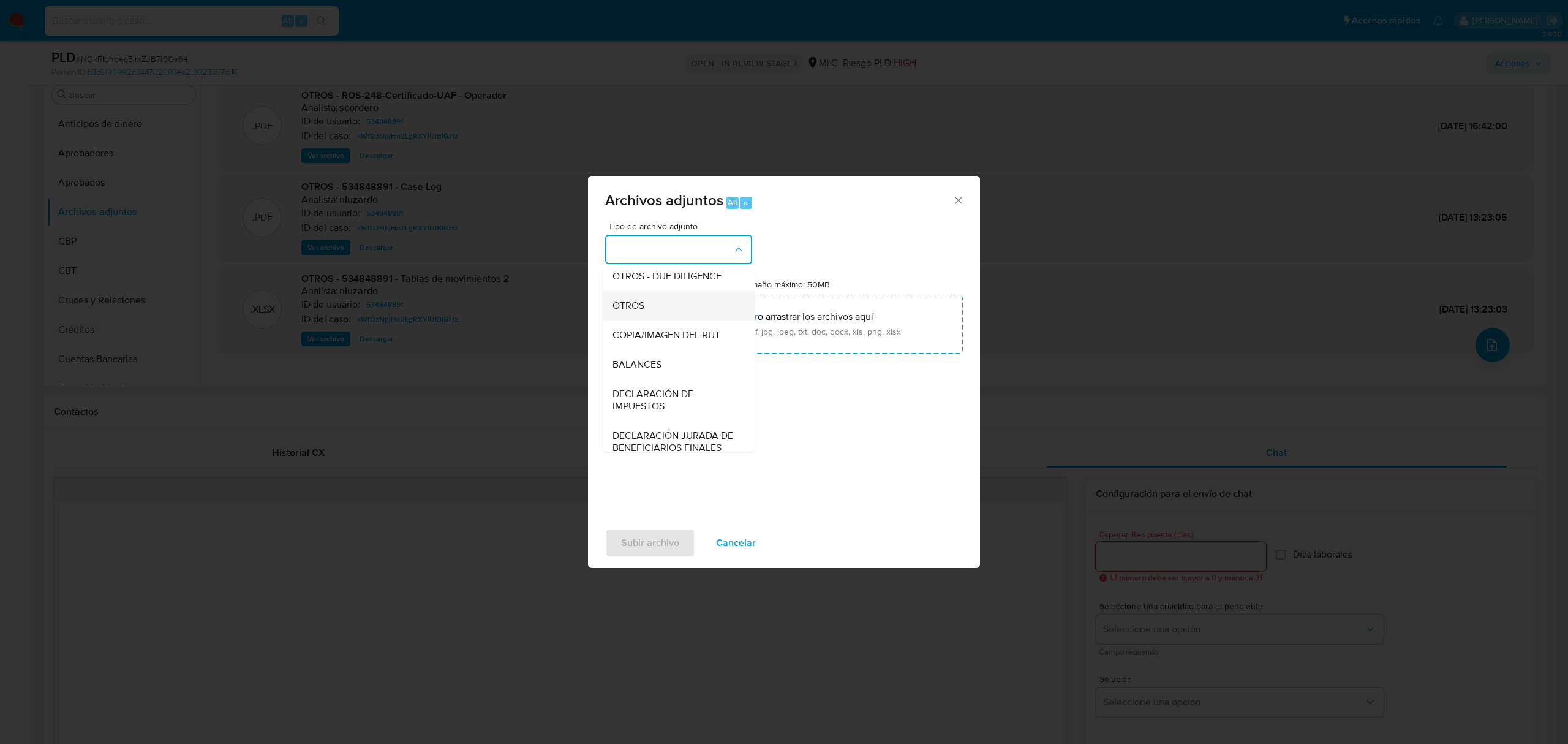
click at [643, 312] on span "OTROS" at bounding box center [628, 306] width 32 height 12
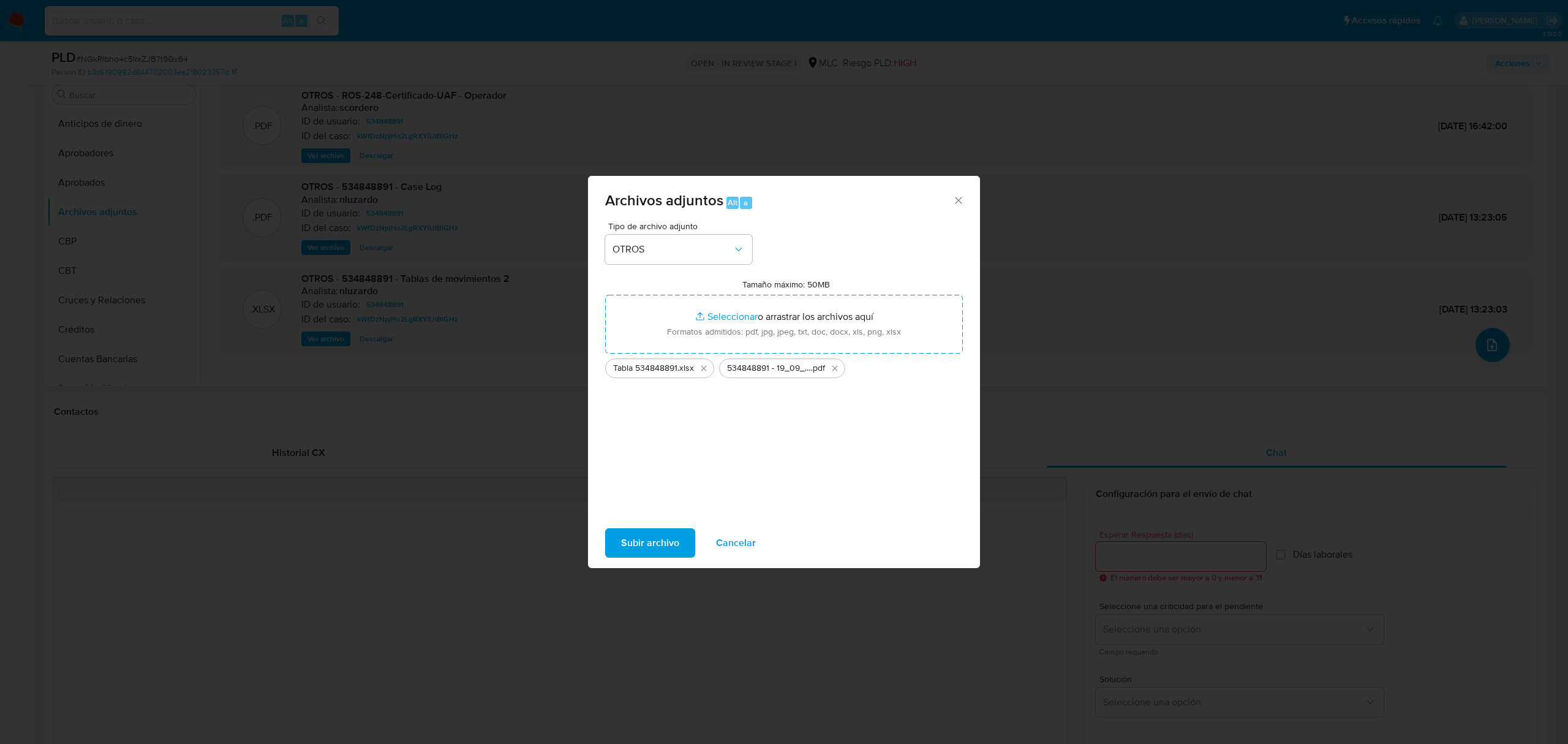
click at [676, 538] on span "Subir archivo" at bounding box center [650, 543] width 58 height 27
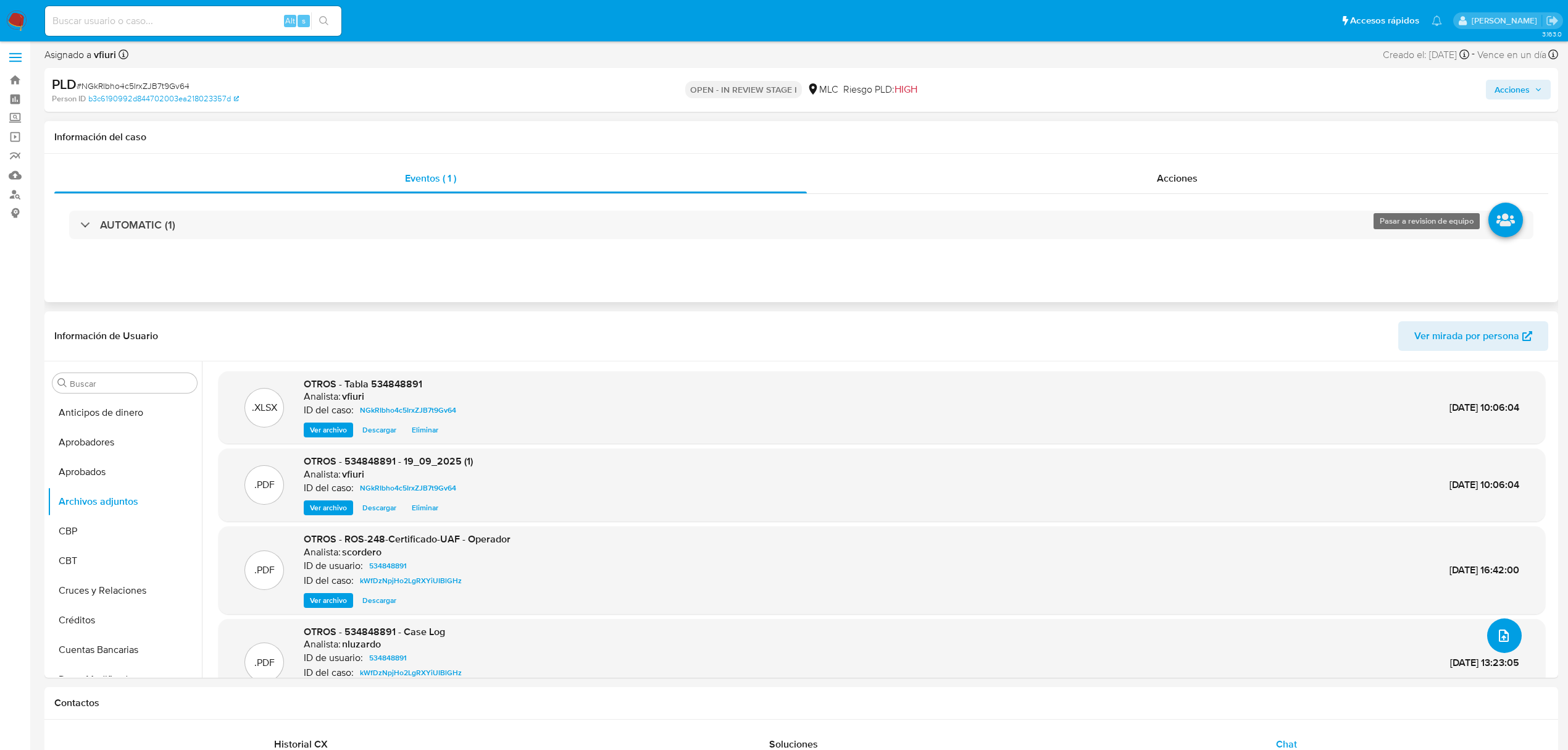
scroll to position [0, 0]
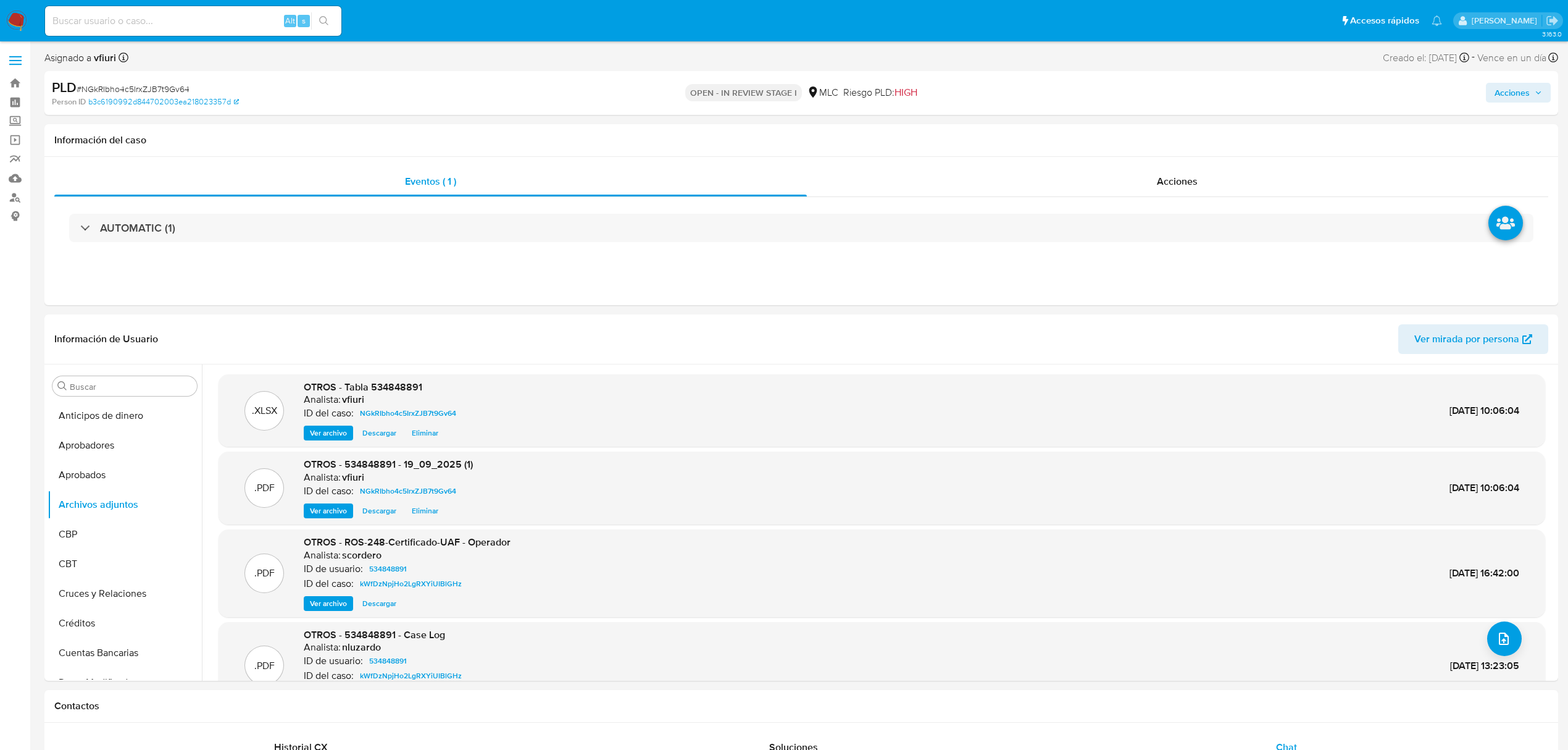
click at [1497, 95] on span "Acciones" at bounding box center [1512, 92] width 35 height 20
click at [1152, 127] on span "Resolución del caso" at bounding box center [1167, 132] width 88 height 14
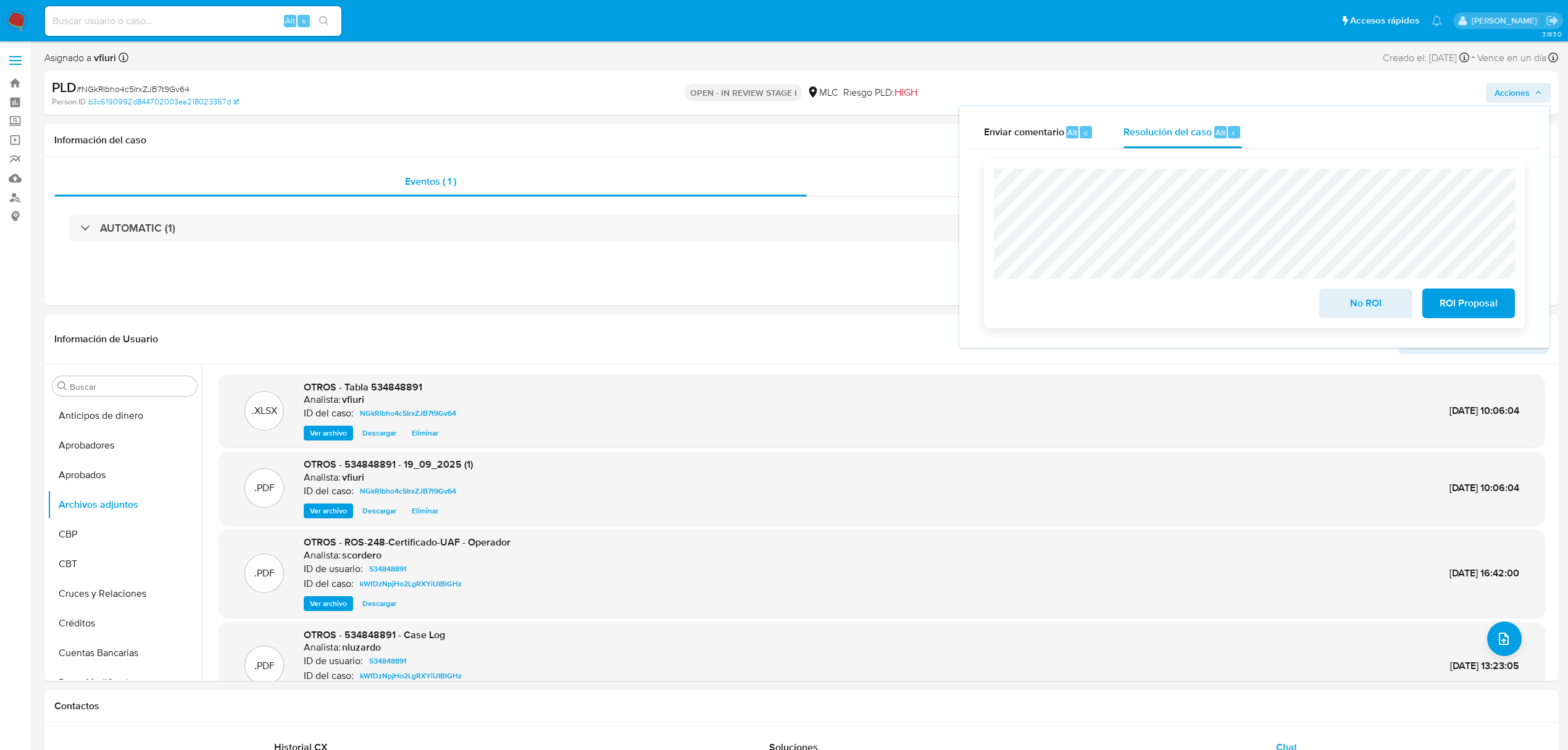
click at [1468, 310] on span "ROI Proposal" at bounding box center [1469, 303] width 61 height 27
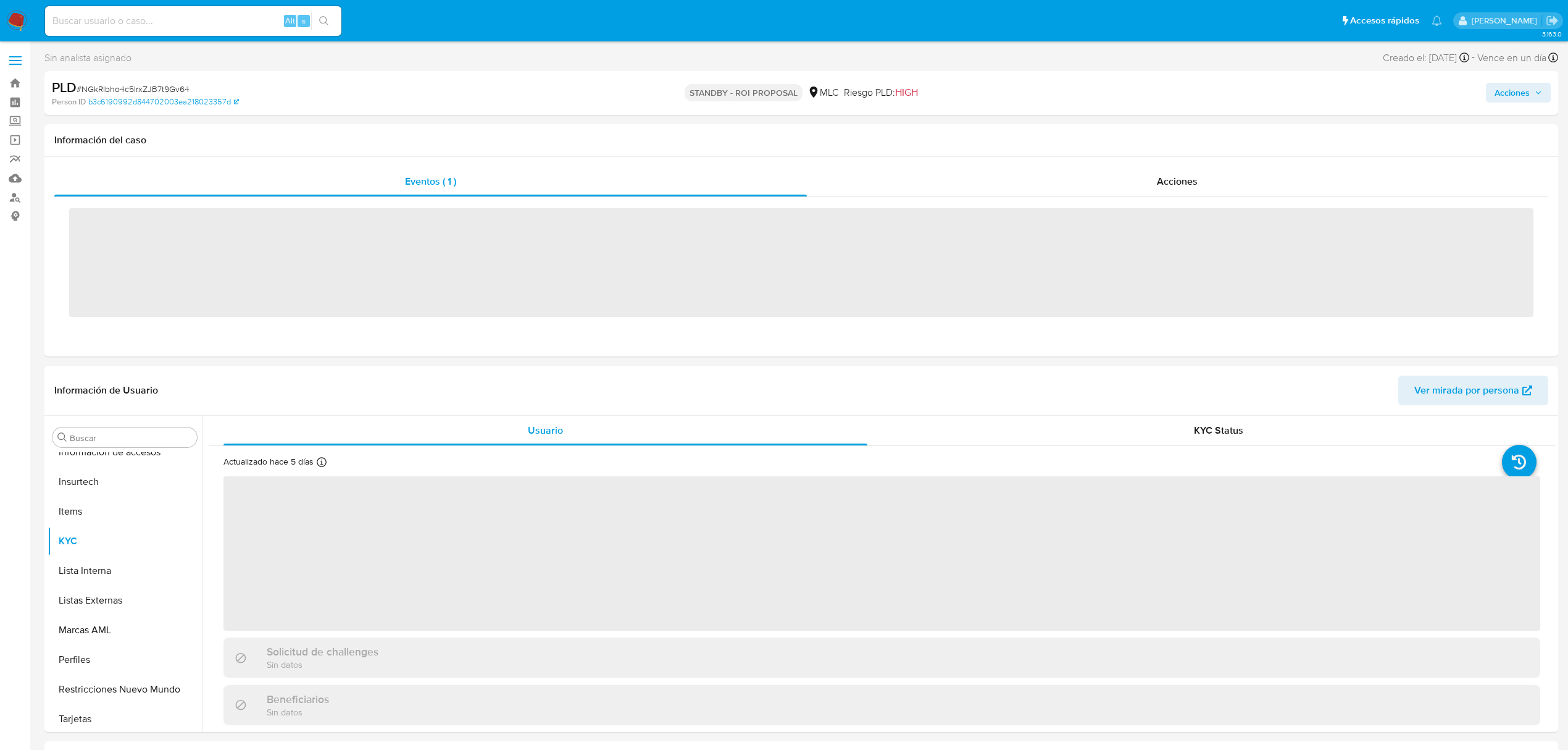
scroll to position [611, 0]
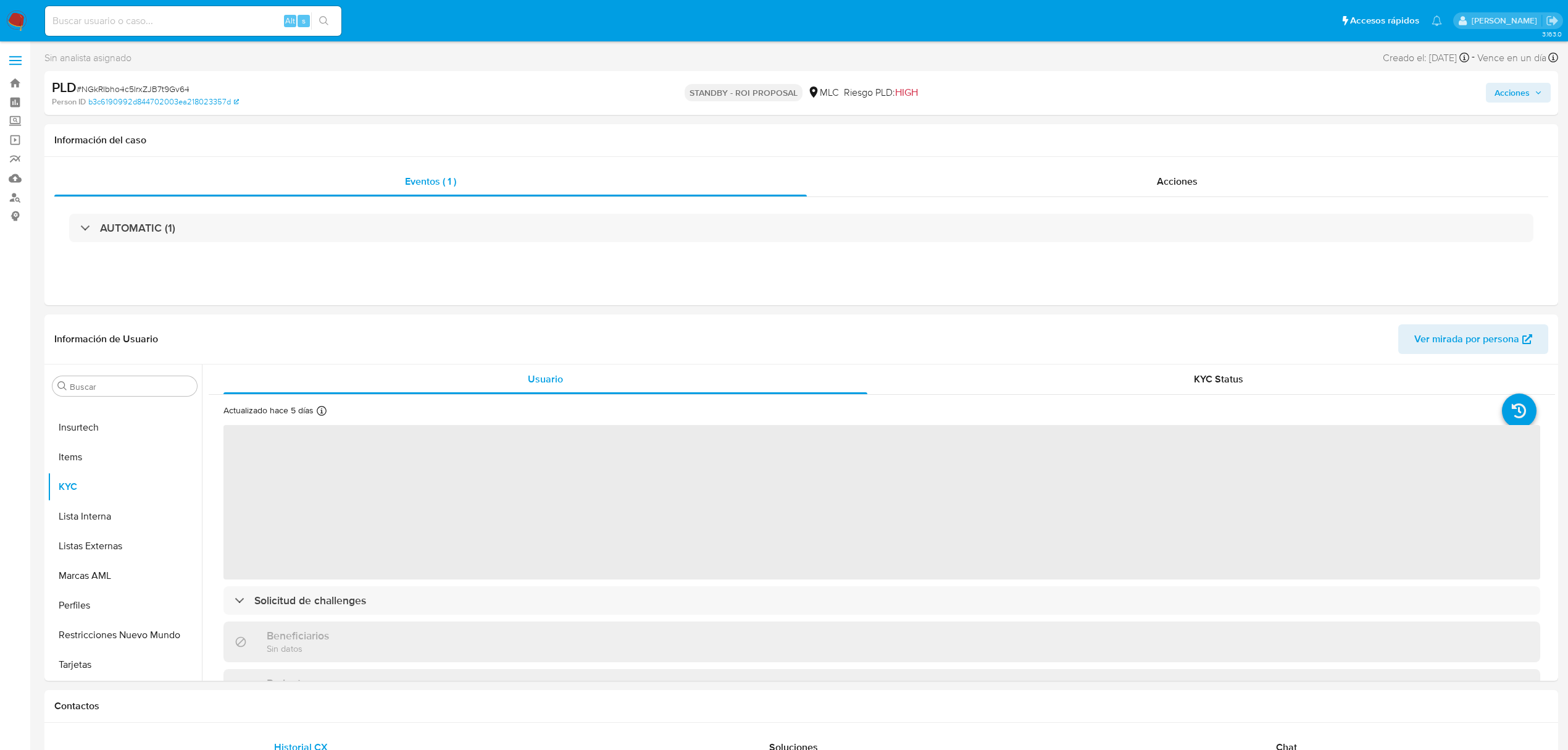
select select "10"
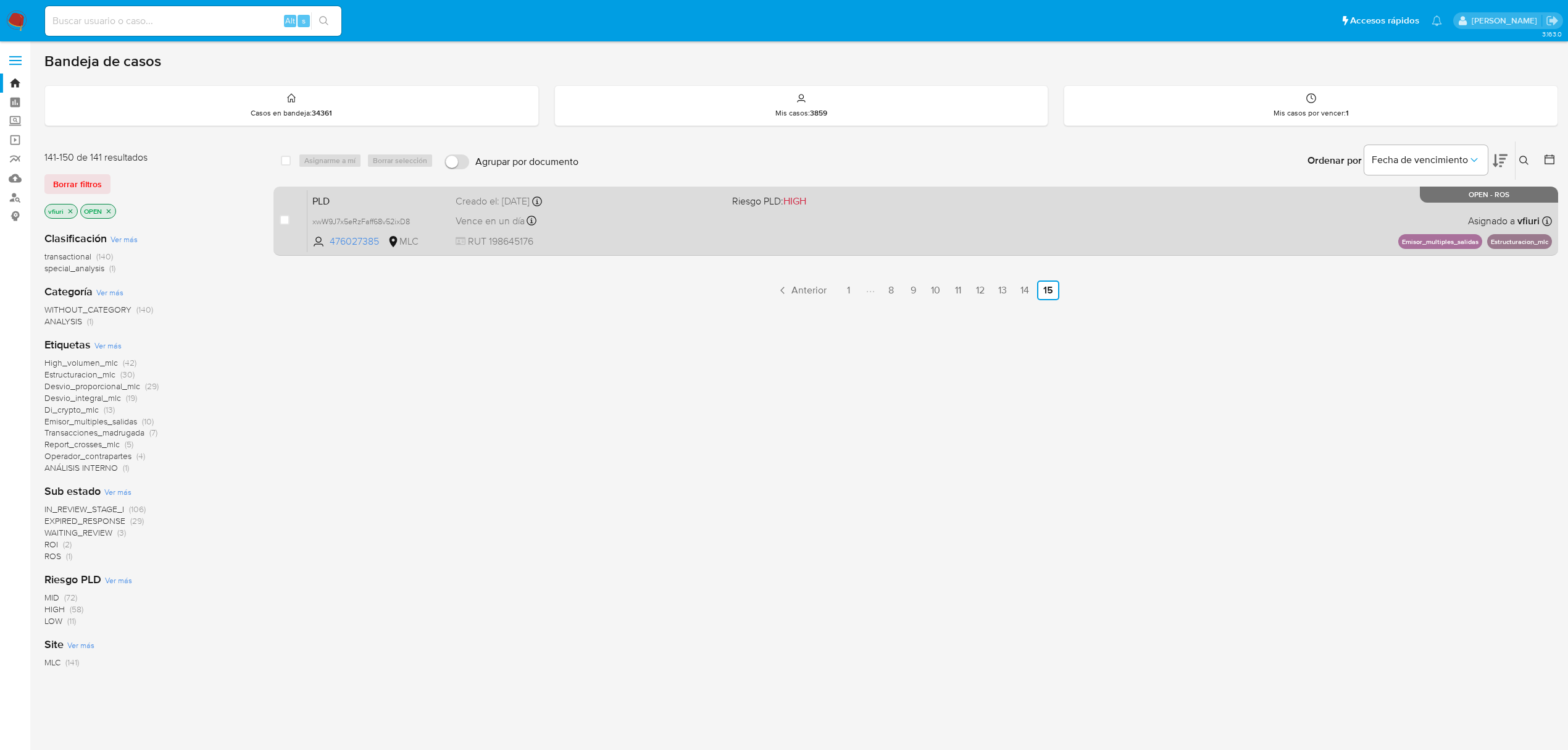
click at [988, 233] on div "PLD xwW9J7x5eRzFaff68v52ixD8 476027385 MLC Riesgo PLD: HIGH Creado el: [DATE] C…" at bounding box center [929, 221] width 1245 height 62
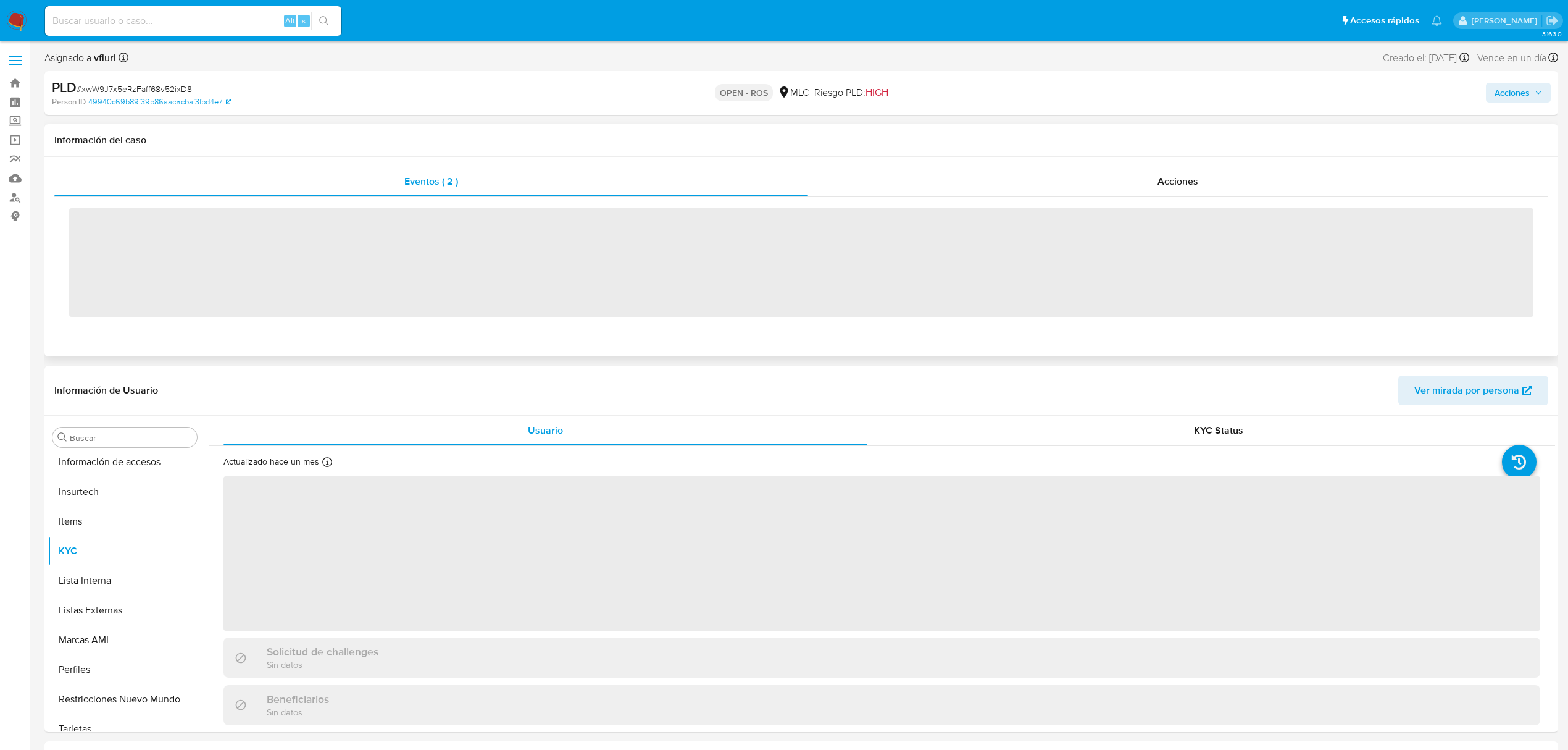
scroll to position [611, 0]
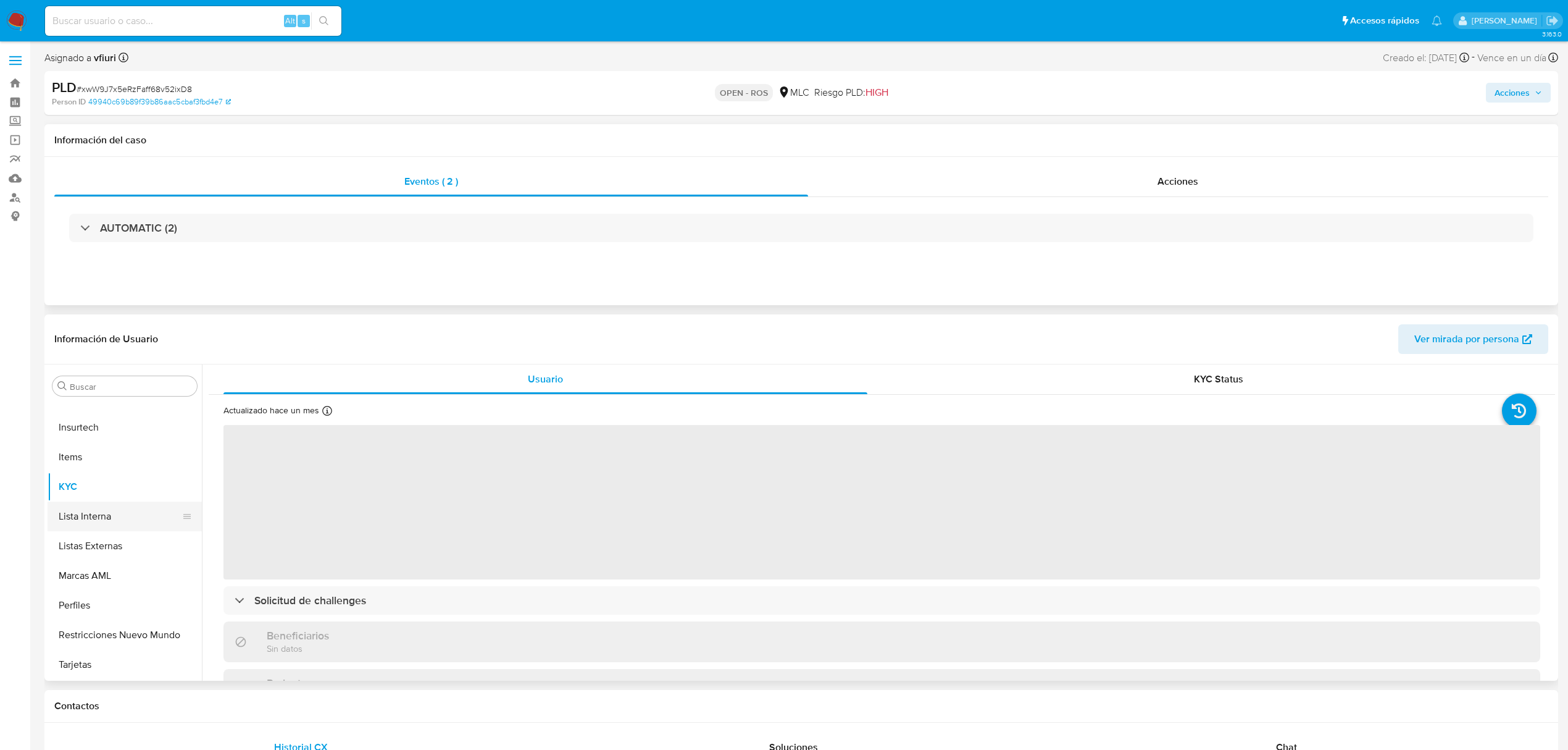
select select "10"
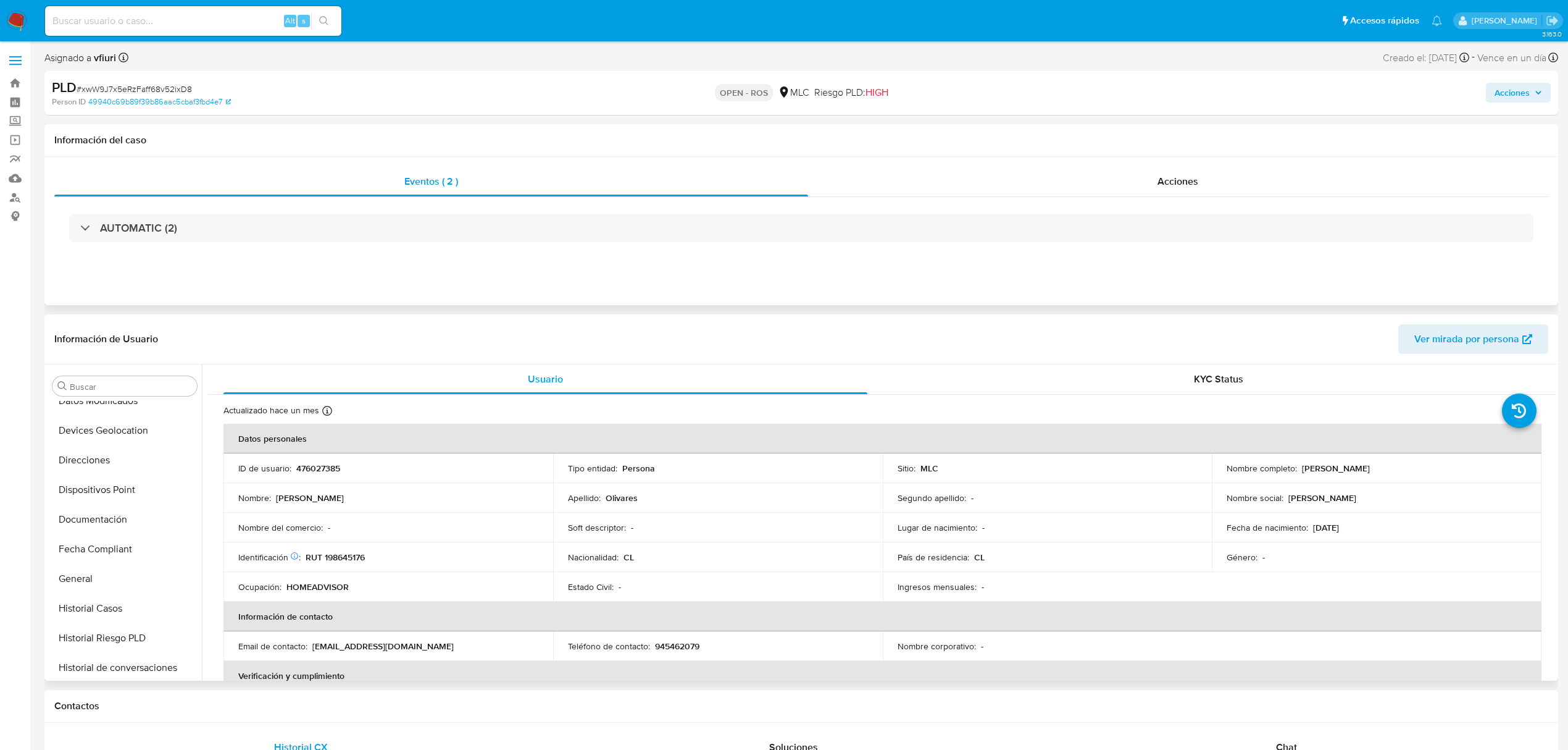
click at [315, 468] on p "476027385" at bounding box center [319, 468] width 44 height 11
copy p "476027385"
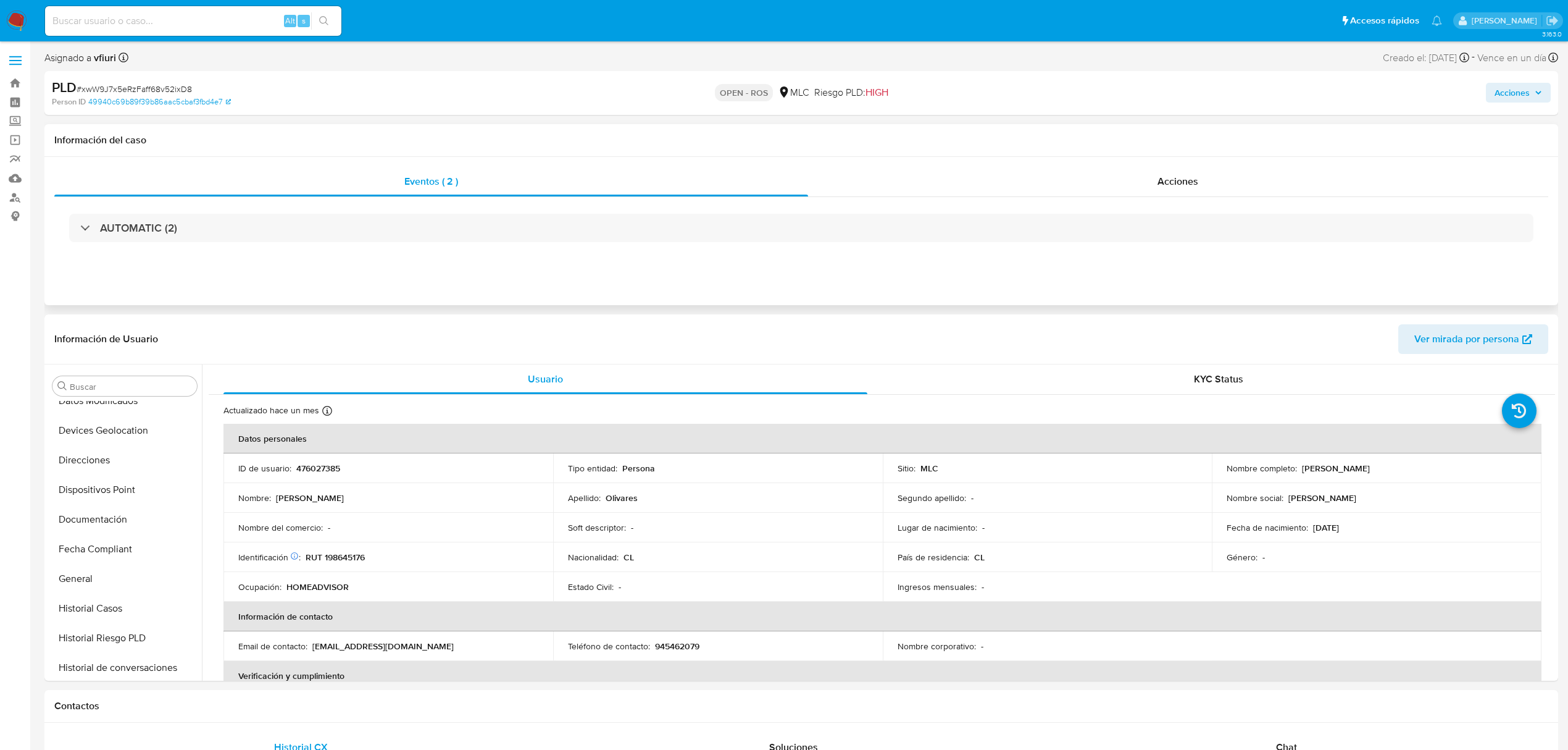
click at [170, 92] on span "# xwW9J7x5eRzFaff68v52ixD8" at bounding box center [134, 89] width 115 height 12
copy span "xwW9J7x5eRzFaff68v52ixD8"
drag, startPoint x: 1293, startPoint y: 471, endPoint x: 1363, endPoint y: 472, distance: 70.0
click at [1363, 472] on div "Nombre completo : [PERSON_NAME]" at bounding box center [1376, 468] width 300 height 11
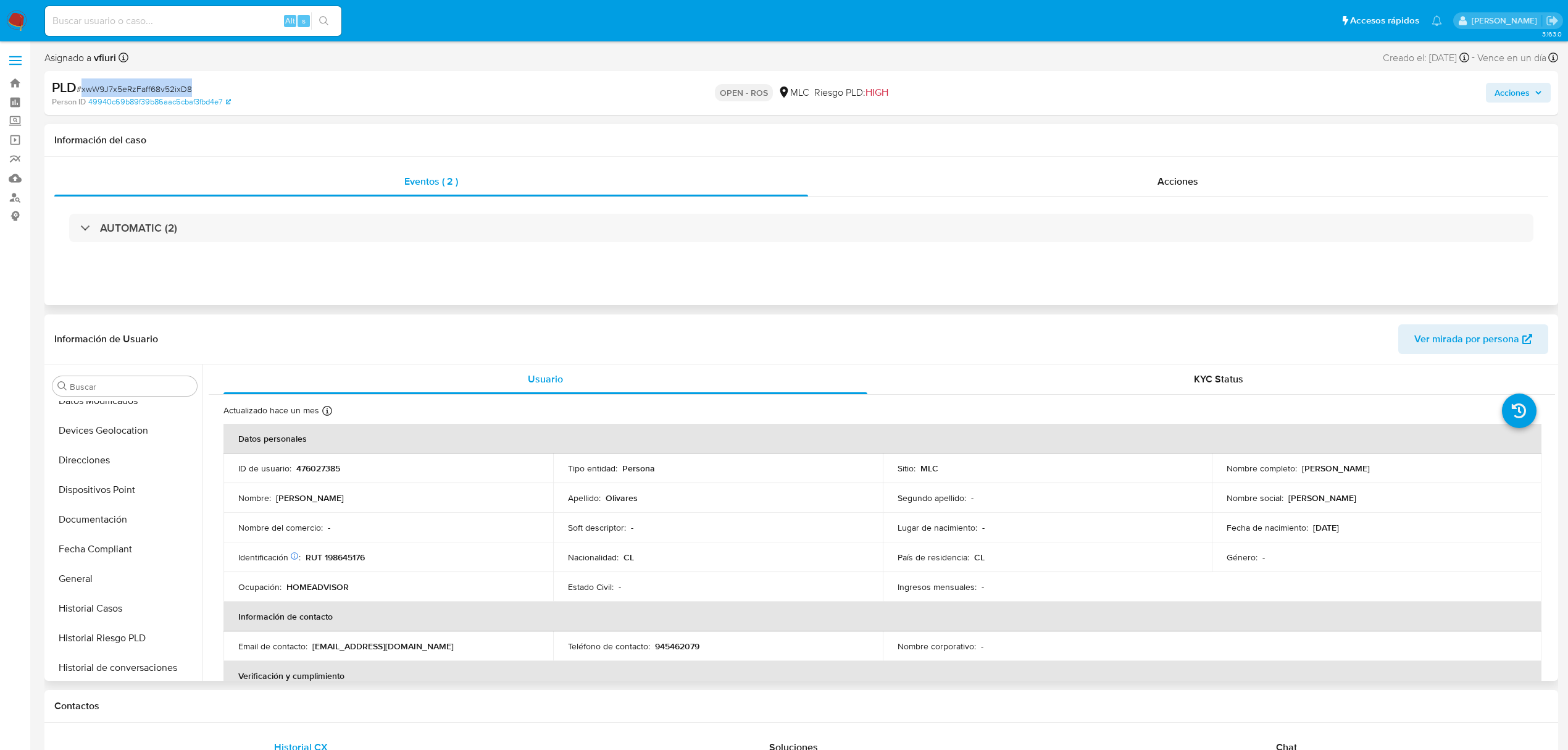
copy div "[PERSON_NAME]"
click at [351, 549] on td "Identificación Nº de serie: 109351052 : RUT 198645176" at bounding box center [388, 557] width 330 height 30
click at [346, 552] on p "RUT 198645176" at bounding box center [335, 557] width 59 height 11
click at [346, 553] on p "RUT 198645176" at bounding box center [335, 557] width 59 height 11
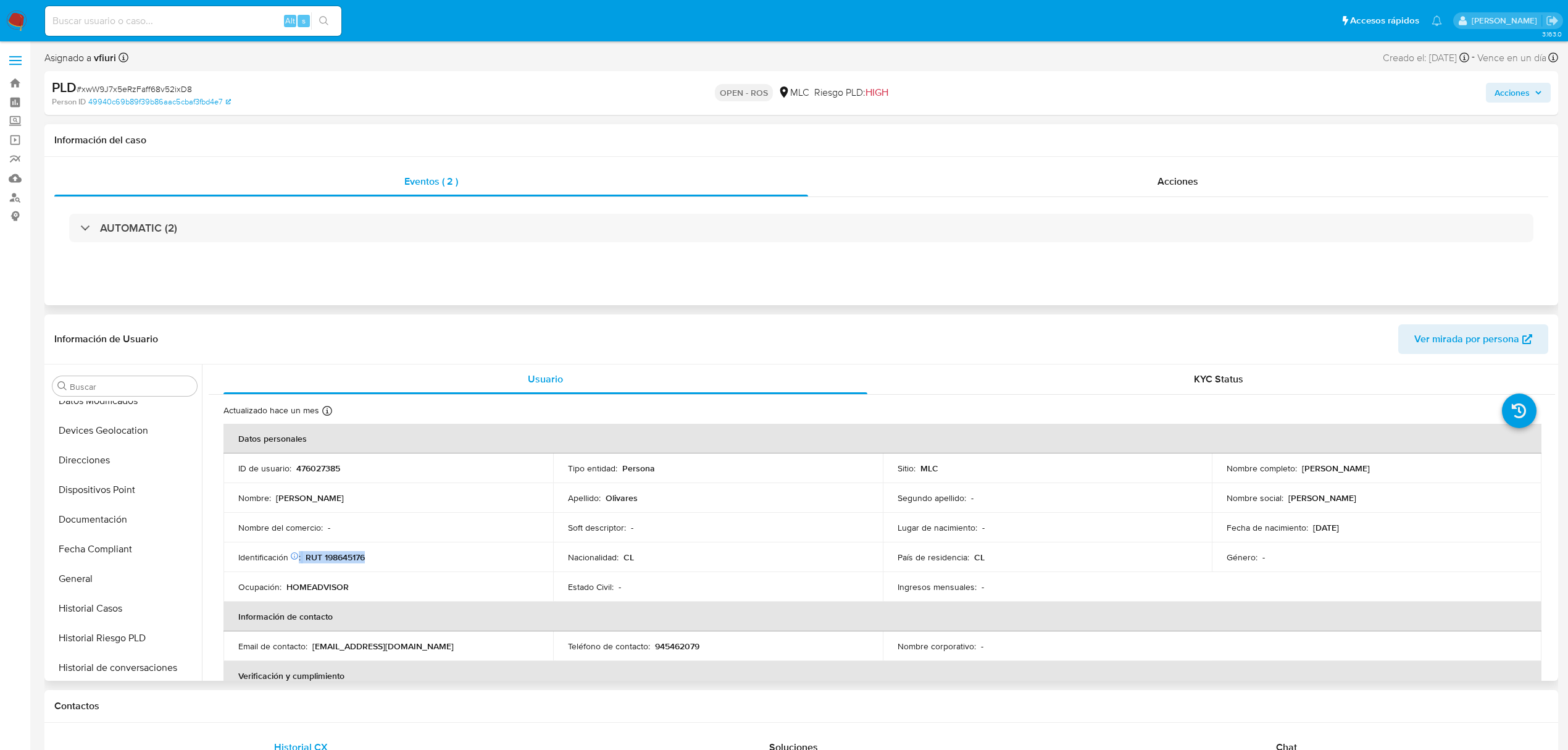
click at [354, 555] on p "RUT 198645176" at bounding box center [335, 557] width 59 height 11
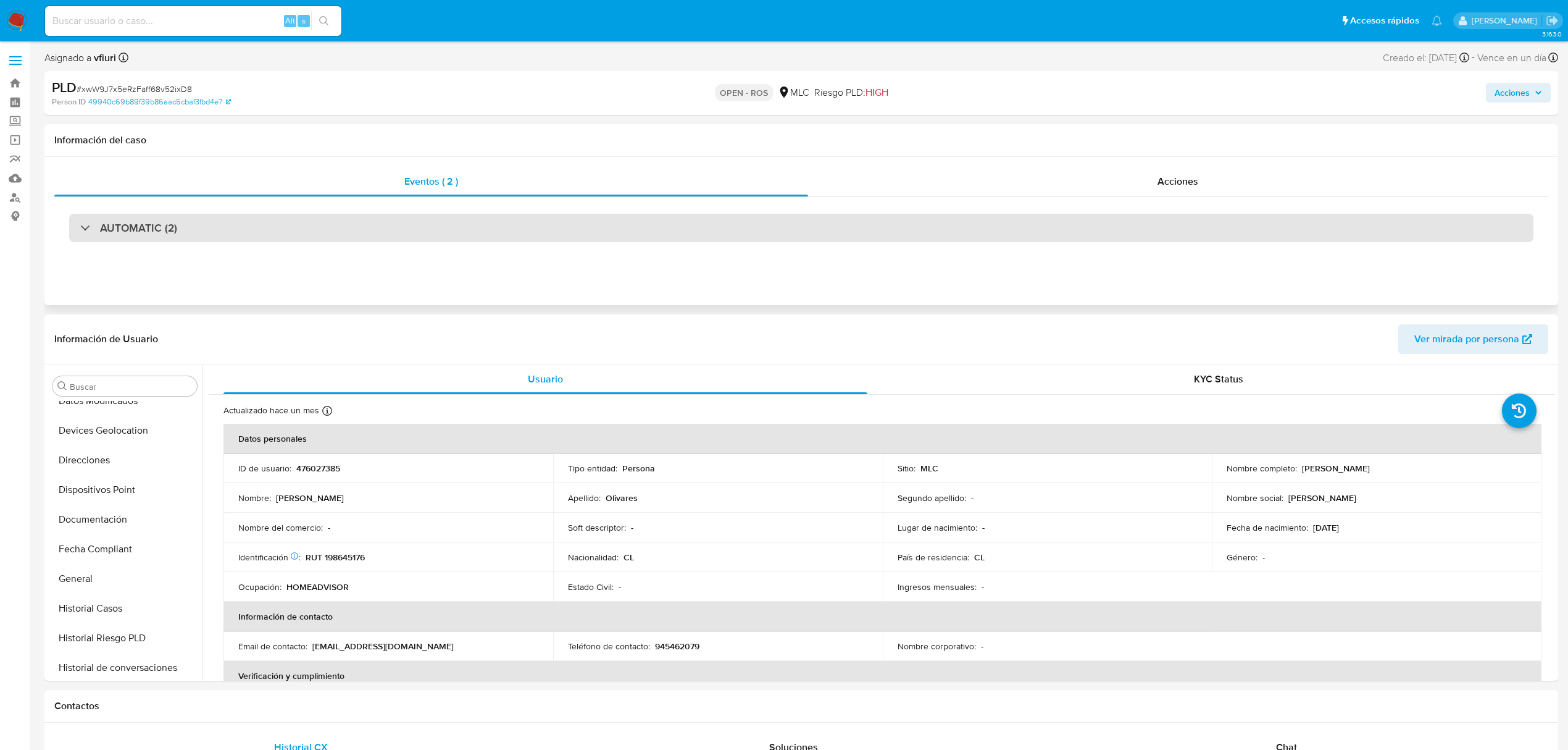
click at [425, 221] on div "AUTOMATIC (2)" at bounding box center [801, 228] width 1465 height 28
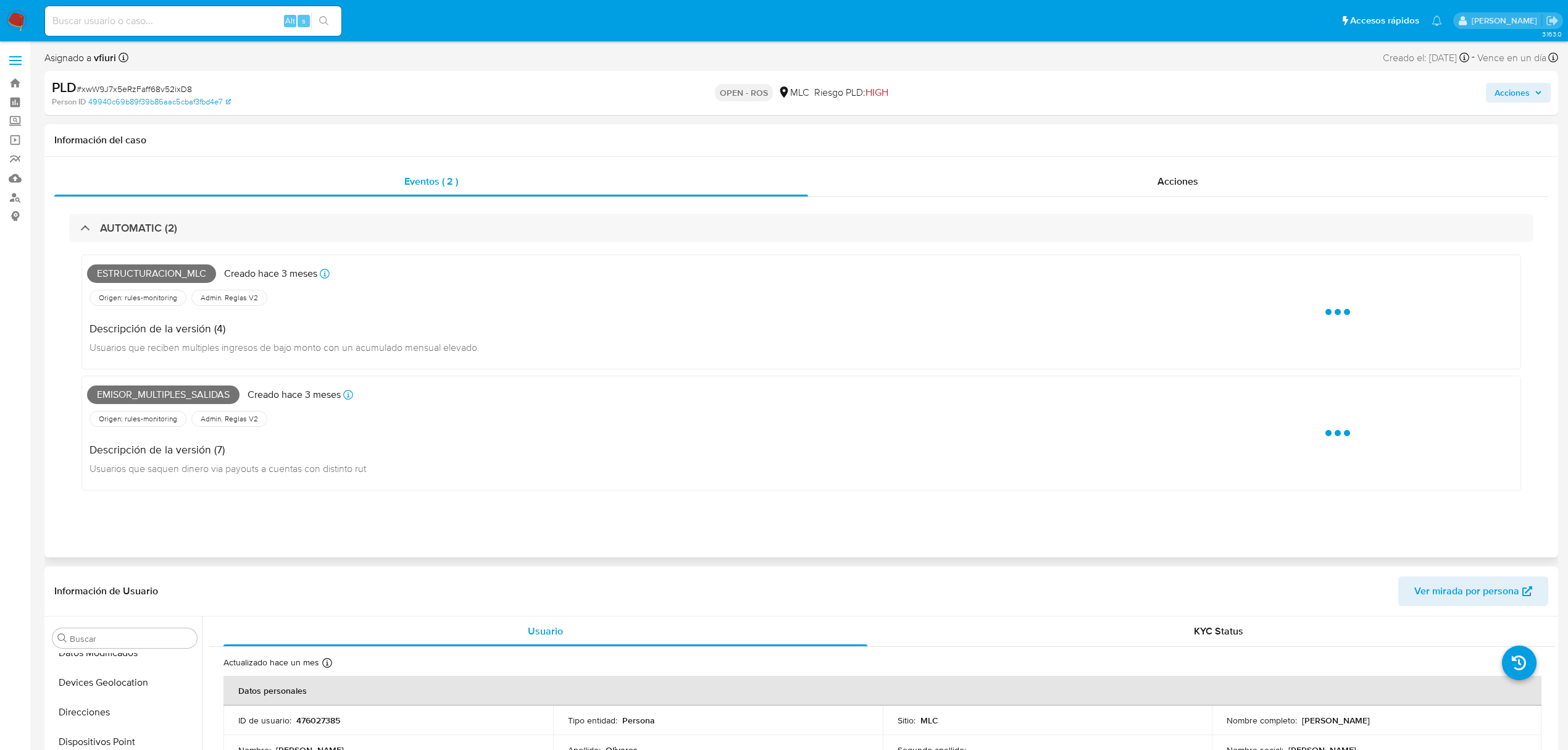
click at [141, 275] on span "Estructuracion_mlc" at bounding box center [151, 273] width 129 height 19
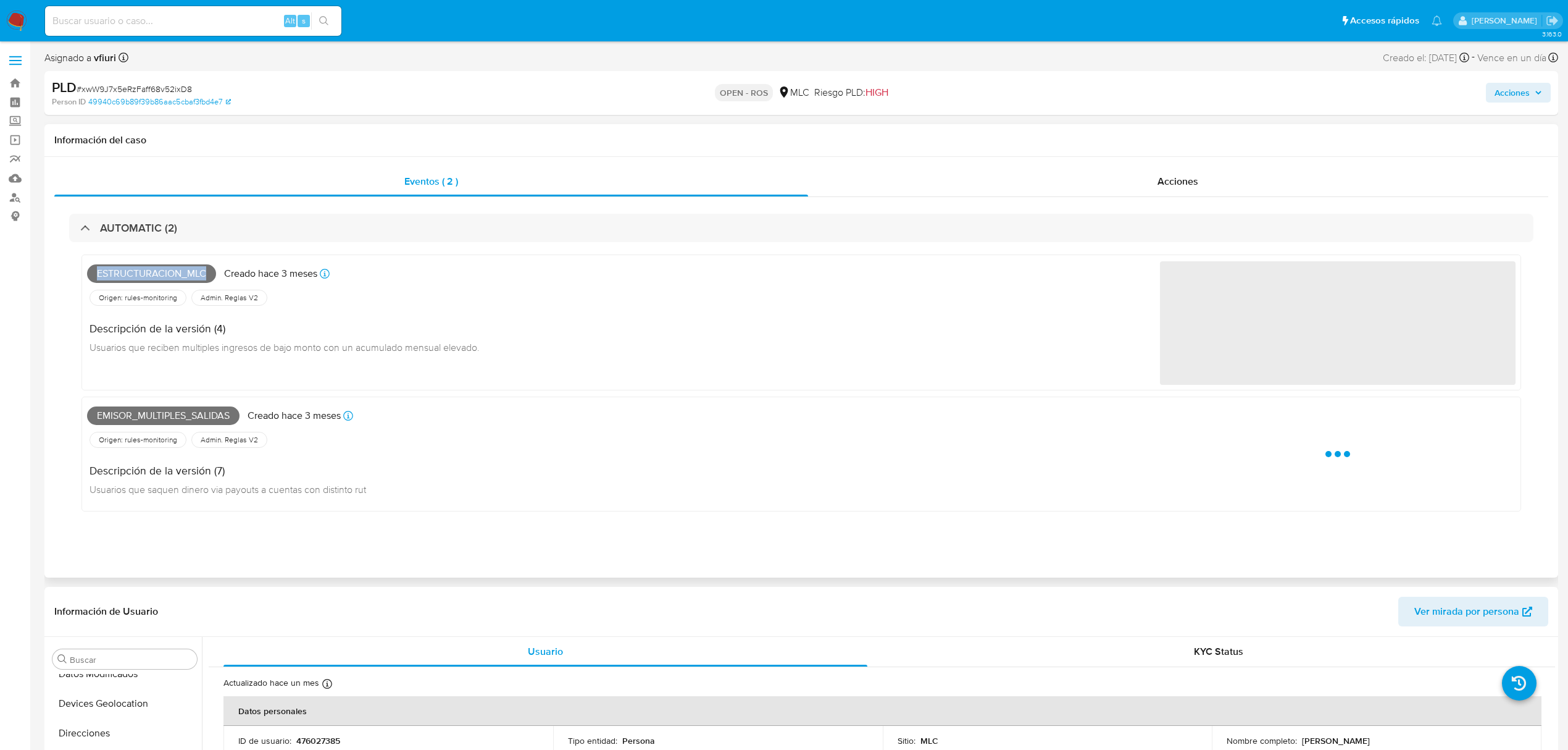
copy span "Estructuracion_mlc"
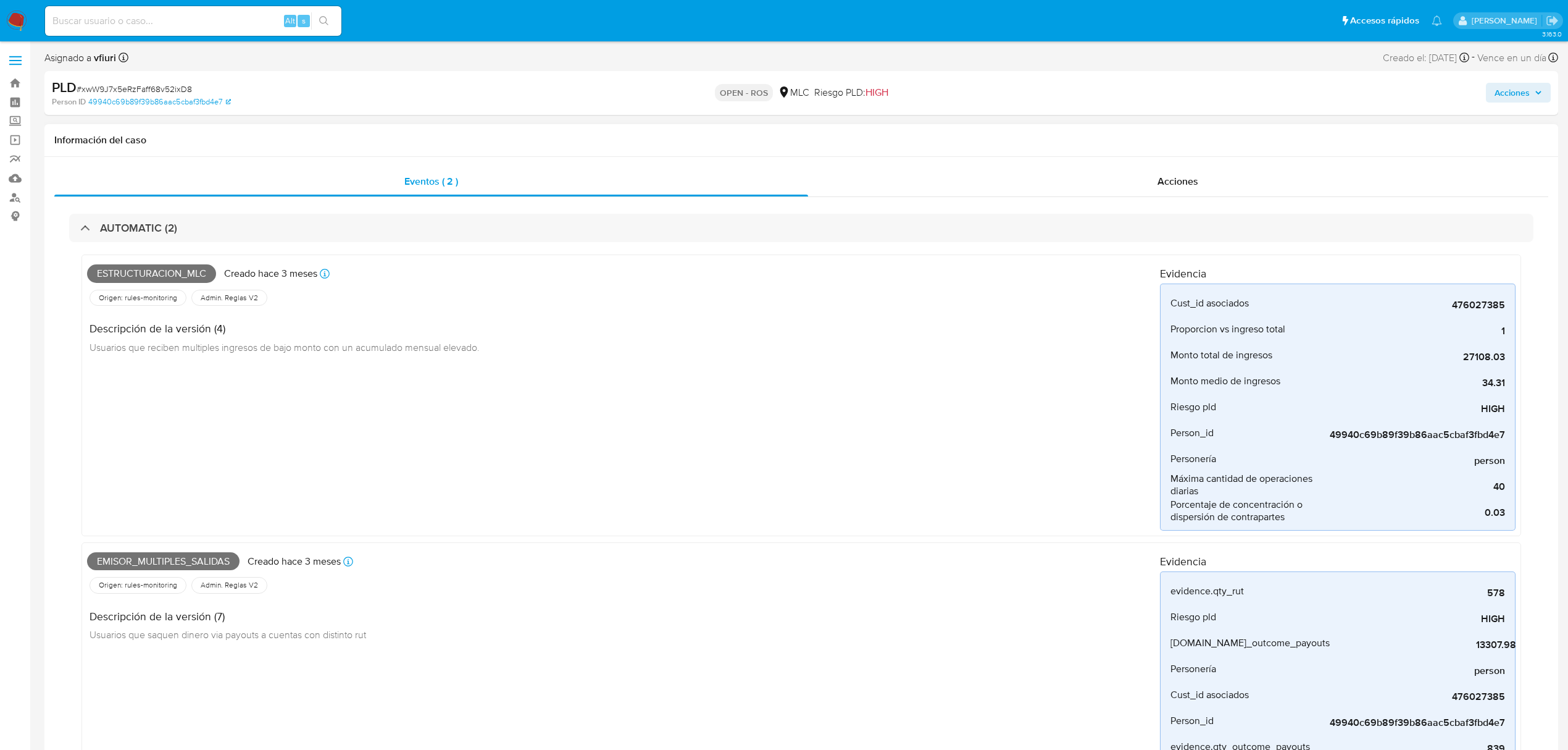
click at [145, 564] on span "Emisor_multiples_salidas" at bounding box center [163, 561] width 152 height 19
click at [145, 564] on span "Emisor_multiples_salidas" at bounding box center [163, 561] width 152 height 19
copy span "Emisor_multiples_salidas"
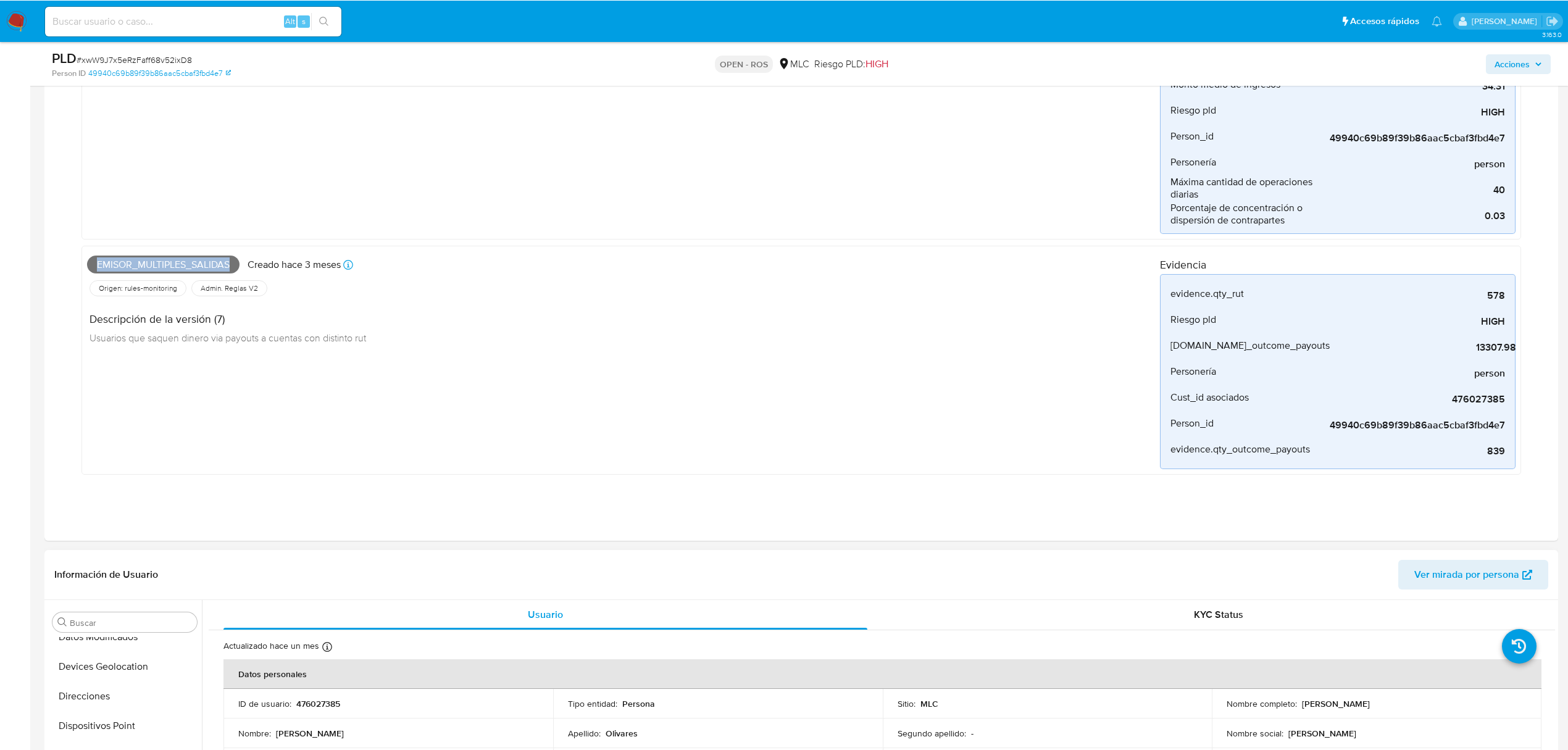
scroll to position [494, 0]
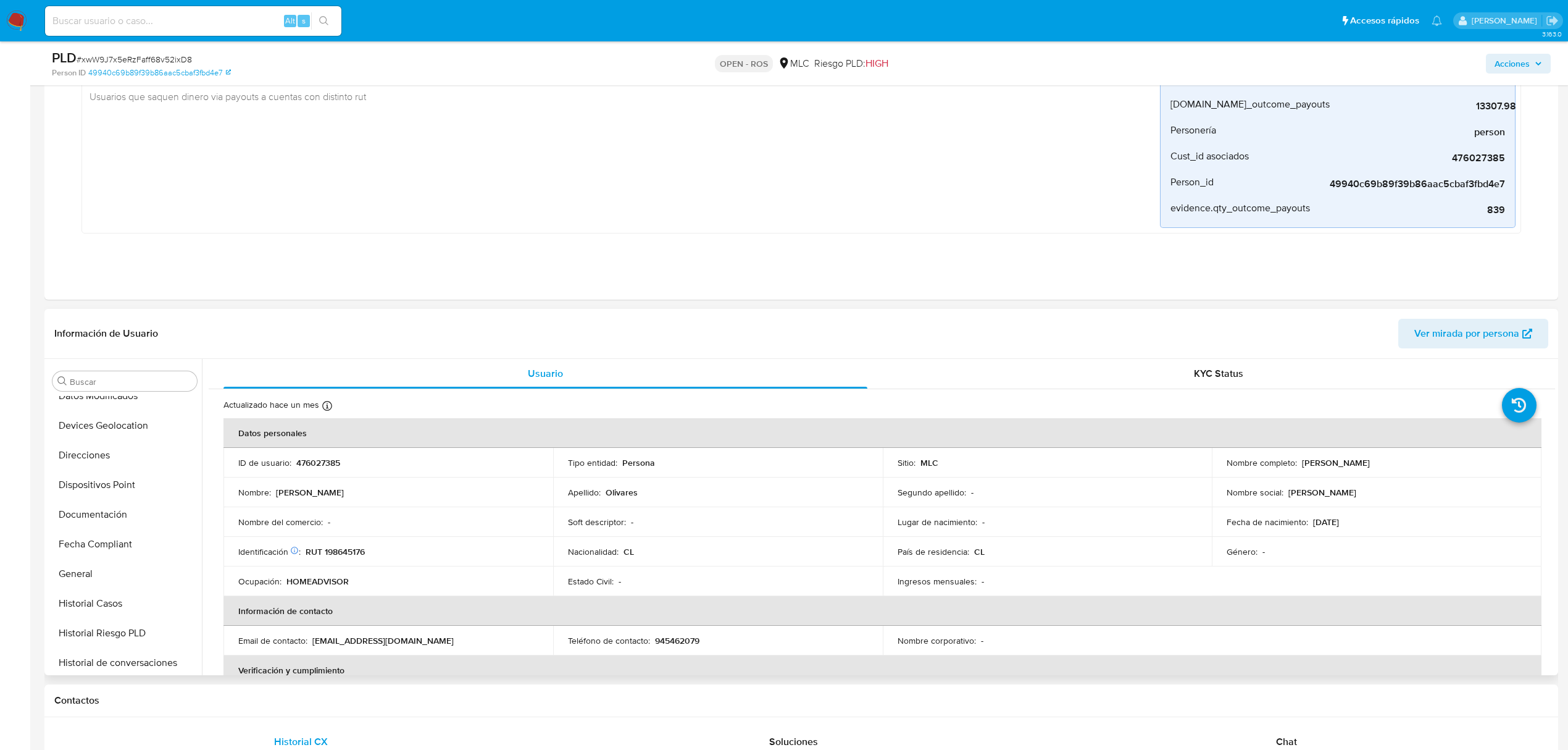
click at [328, 464] on p "476027385" at bounding box center [319, 463] width 44 height 11
drag, startPoint x: 328, startPoint y: 464, endPoint x: 309, endPoint y: 464, distance: 19.0
click at [309, 464] on p "476027385" at bounding box center [319, 463] width 44 height 11
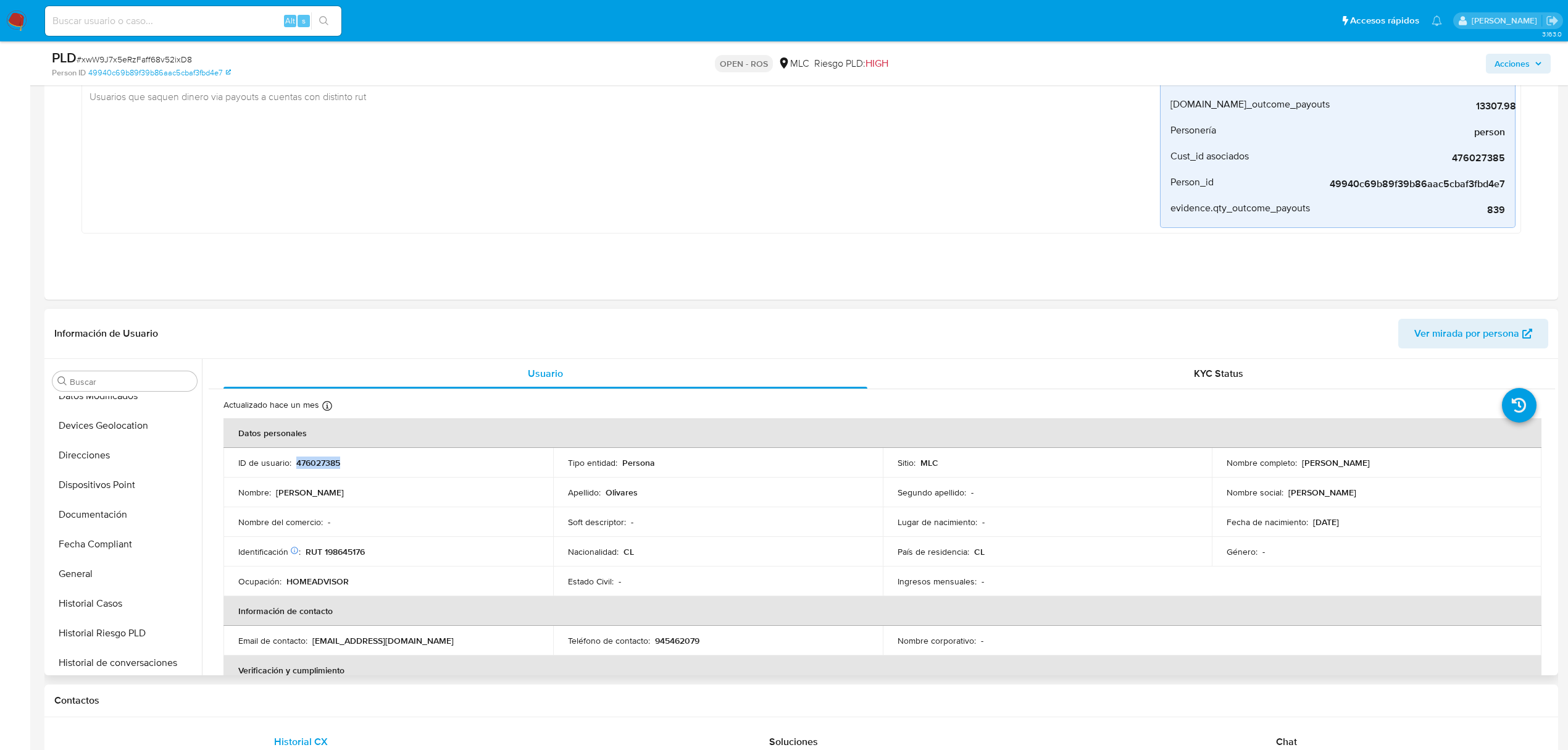
copy p "476027385"
